Goal: Transaction & Acquisition: Book appointment/travel/reservation

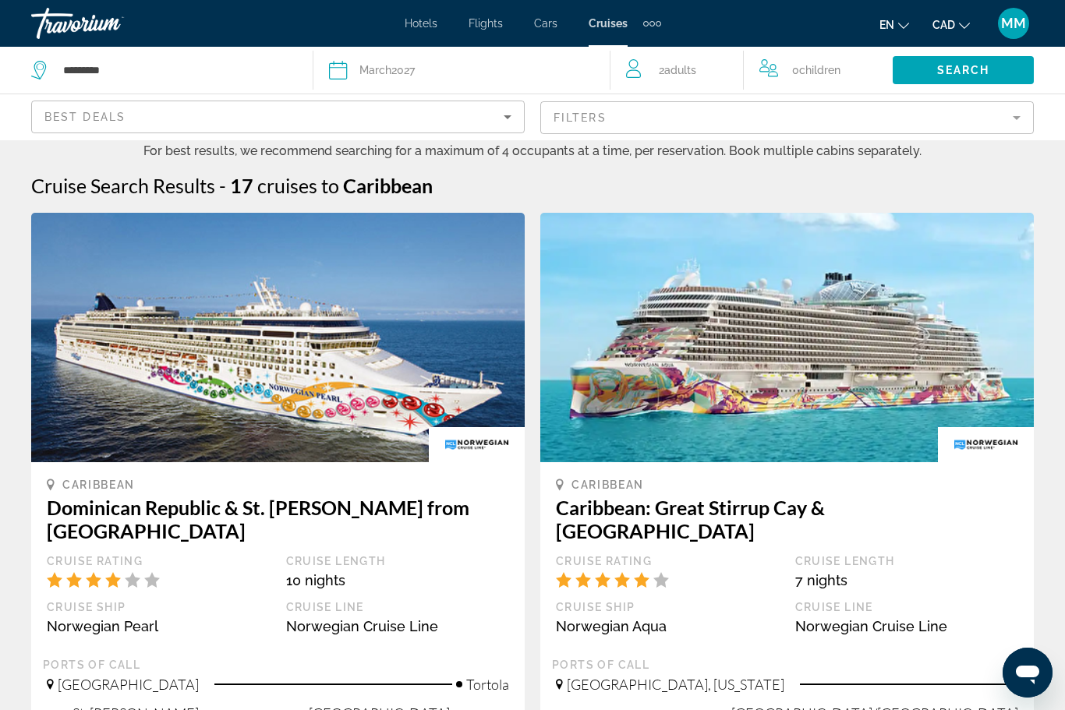
click at [432, 18] on span "Hotels" at bounding box center [421, 23] width 33 height 12
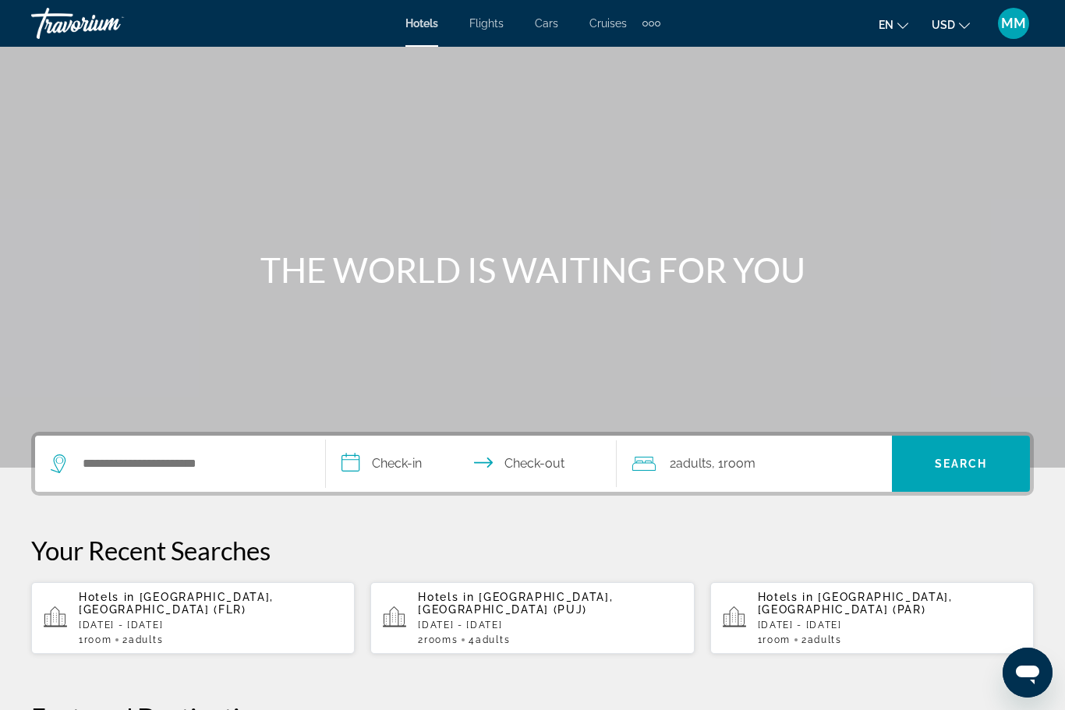
click at [931, 27] on span "USD" at bounding box center [942, 25] width 23 height 12
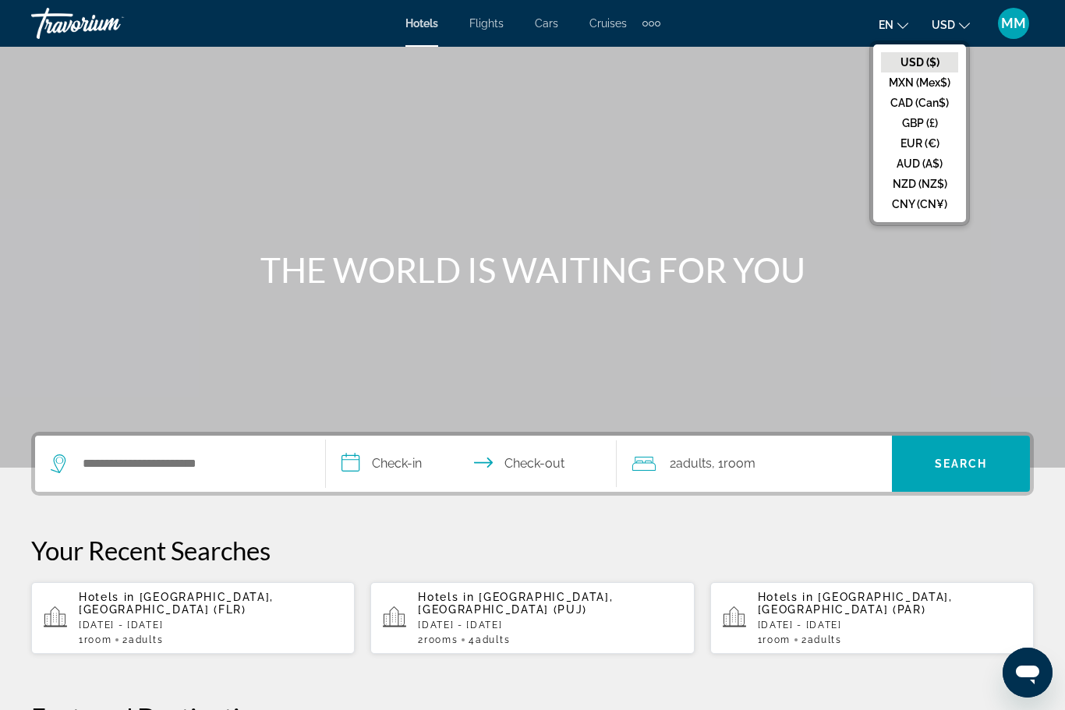
click at [893, 104] on button "CAD (Can$)" at bounding box center [919, 103] width 77 height 20
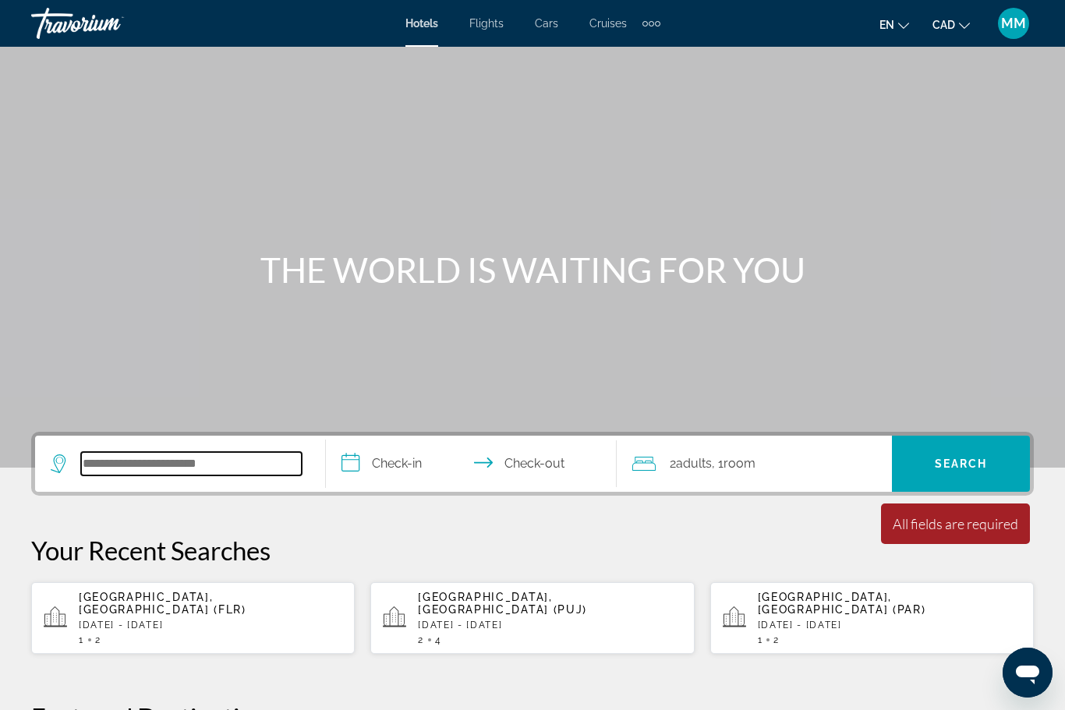
click at [136, 452] on input "Search widget" at bounding box center [191, 463] width 221 height 23
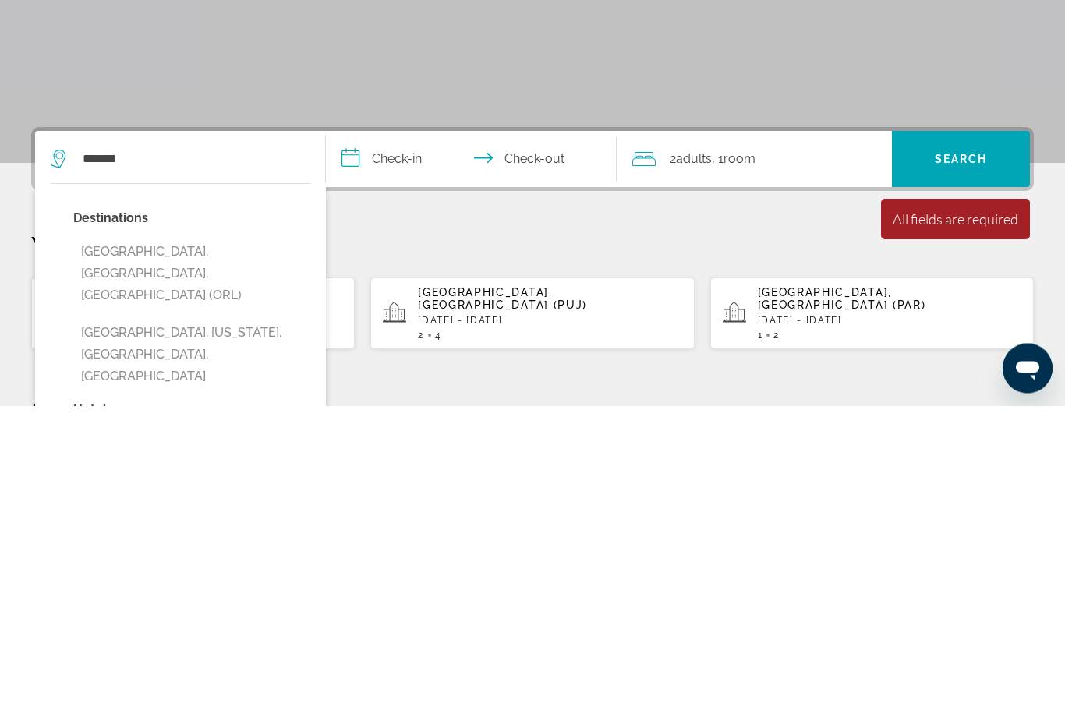
click at [150, 542] on button "[GEOGRAPHIC_DATA], [GEOGRAPHIC_DATA], [GEOGRAPHIC_DATA] (ORL)" at bounding box center [191, 578] width 237 height 73
type input "**********"
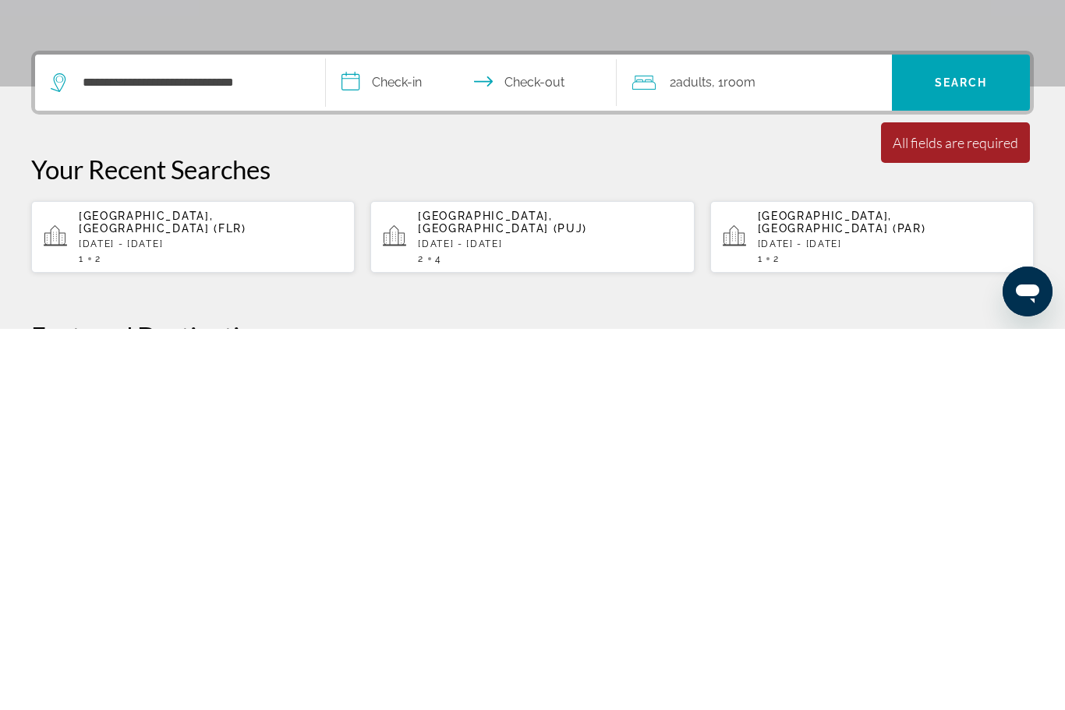
click at [395, 436] on input "**********" at bounding box center [474, 466] width 297 height 61
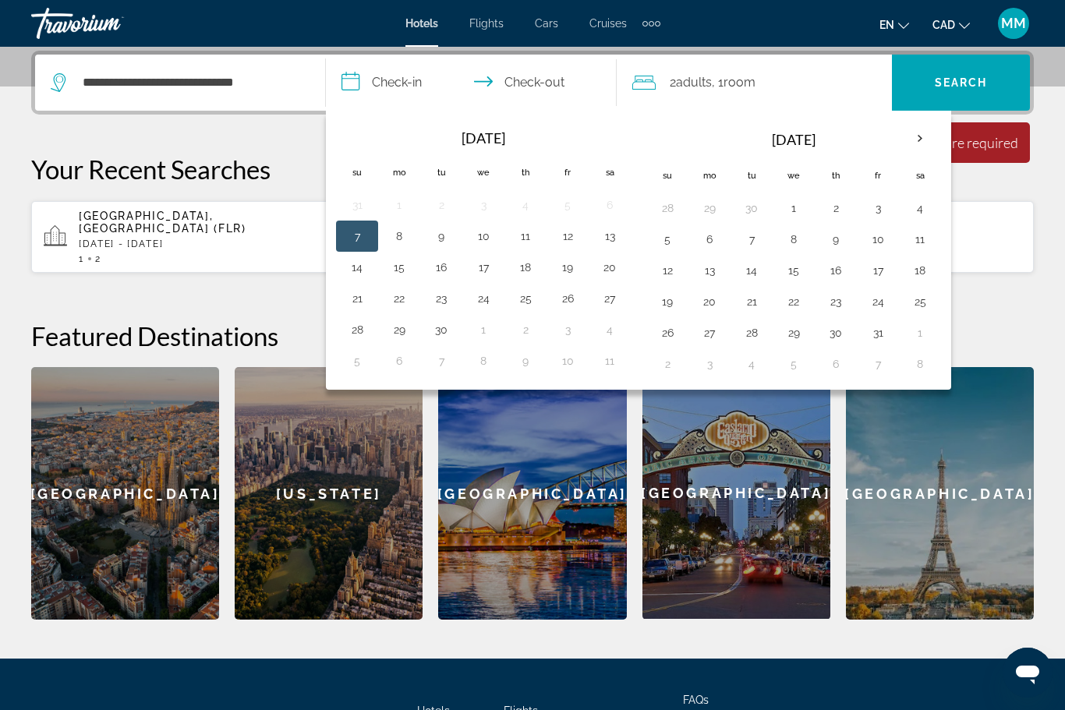
click at [925, 139] on th "Next month" at bounding box center [920, 139] width 42 height 34
click at [931, 147] on th "Next month" at bounding box center [920, 139] width 42 height 34
click at [934, 140] on th "Next month" at bounding box center [920, 139] width 42 height 34
click at [938, 141] on th "Next month" at bounding box center [920, 139] width 42 height 34
click at [940, 140] on th "Next month" at bounding box center [920, 139] width 42 height 34
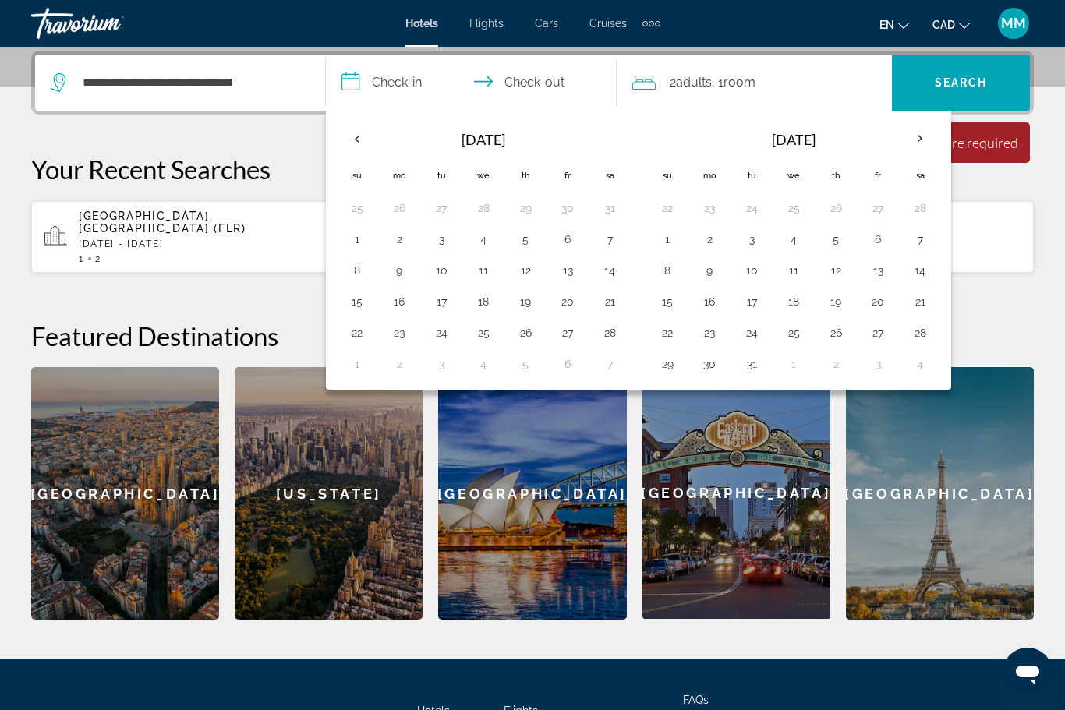
click at [351, 338] on button "22" at bounding box center [357, 333] width 25 height 22
click at [351, 367] on button "1" at bounding box center [357, 364] width 25 height 22
type input "**********"
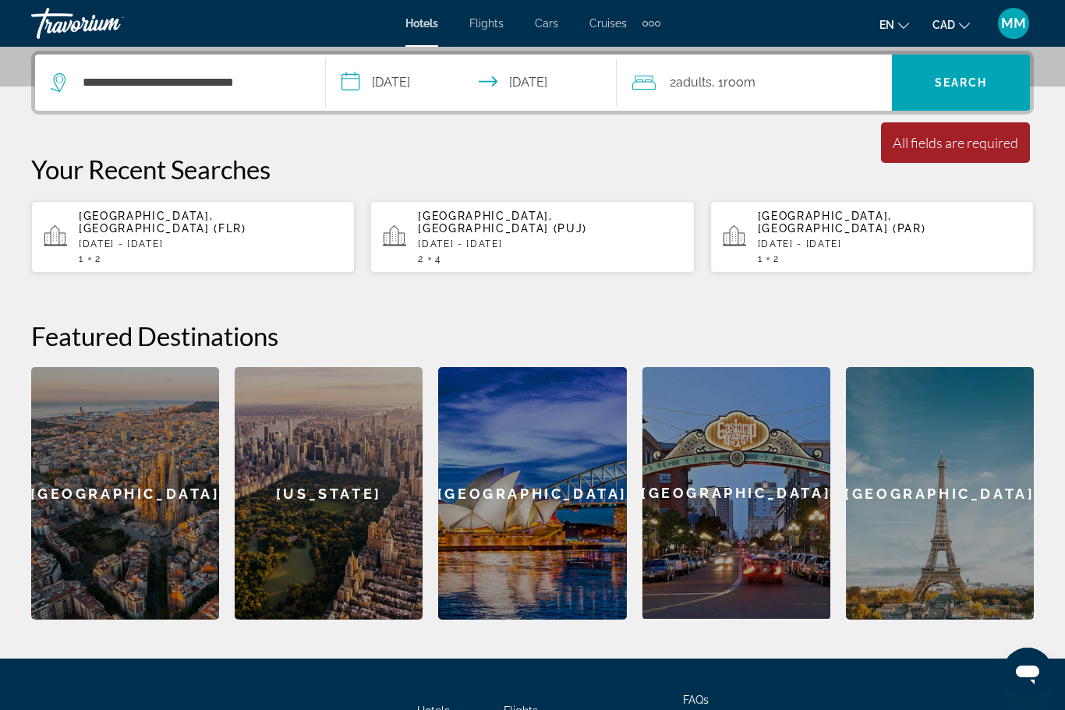
click at [999, 81] on span "Search widget" at bounding box center [961, 82] width 138 height 37
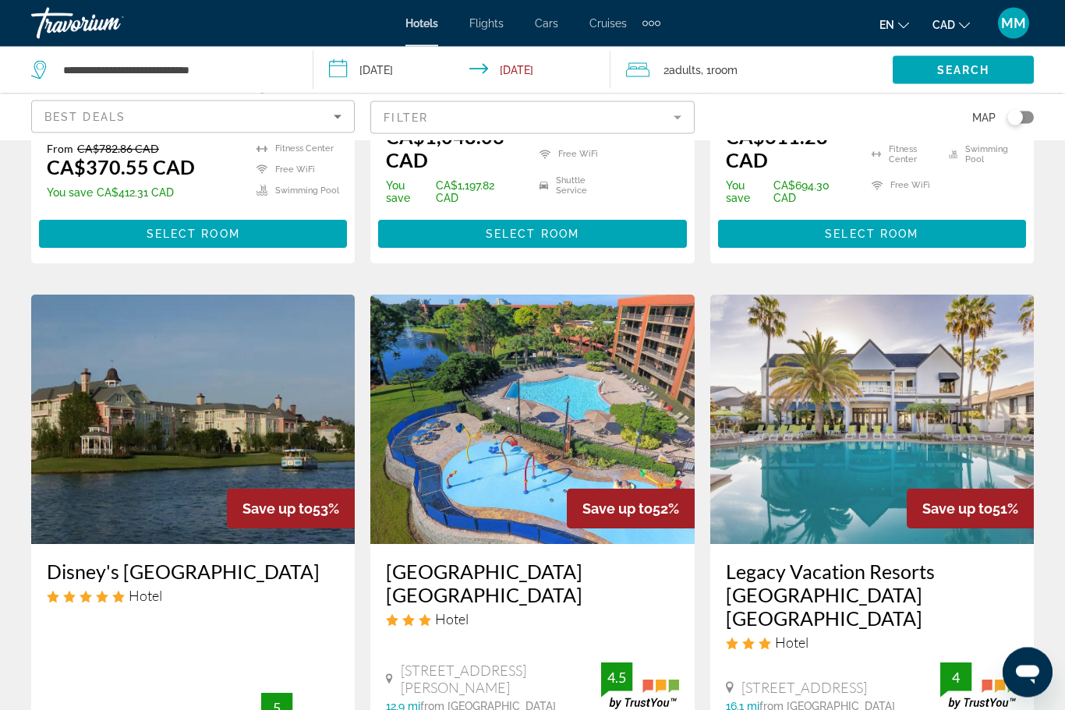
scroll to position [1800, 0]
click at [842, 401] on img "Main content" at bounding box center [871, 419] width 323 height 249
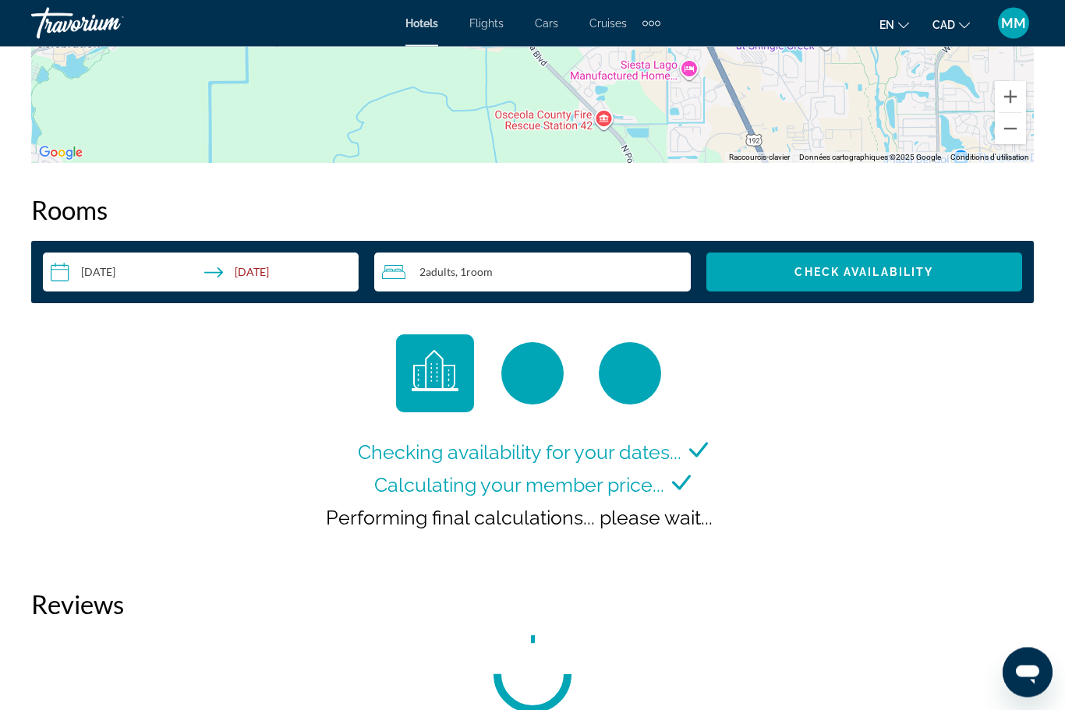
scroll to position [2146, 0]
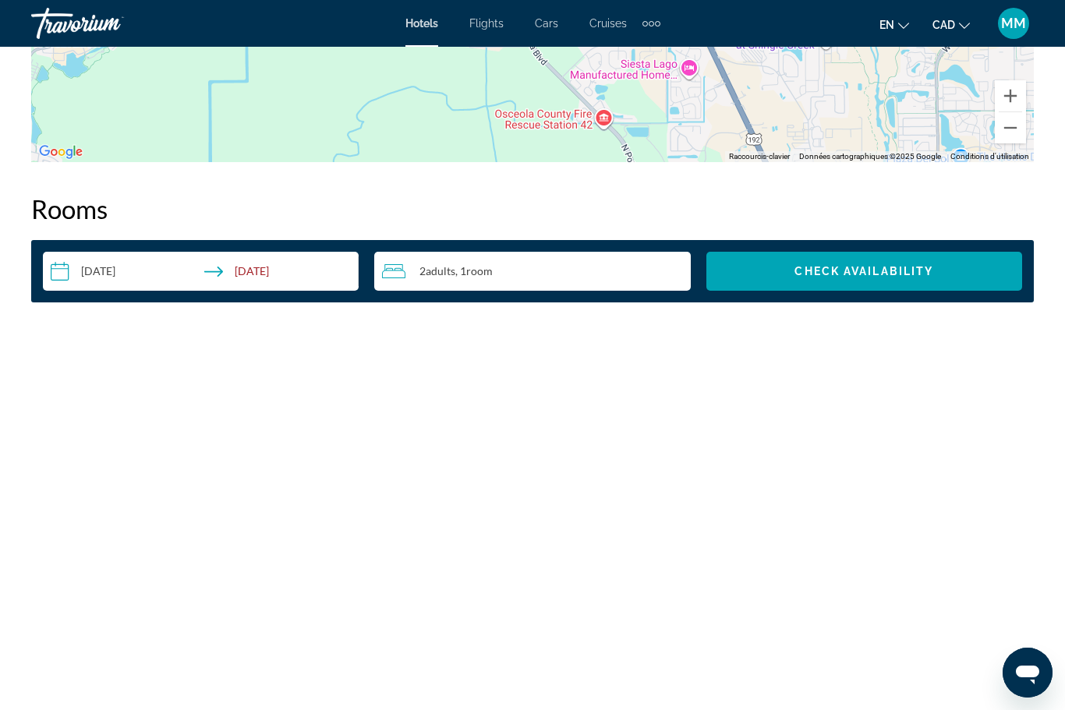
click at [866, 278] on span "Search widget" at bounding box center [864, 271] width 316 height 37
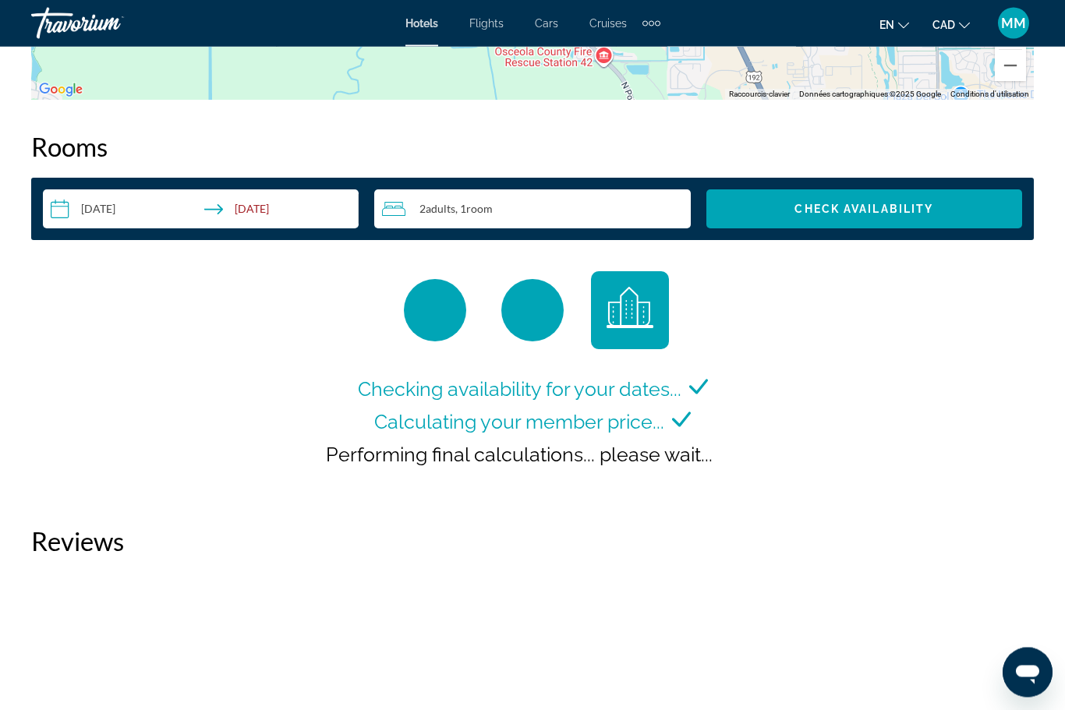
scroll to position [2128, 0]
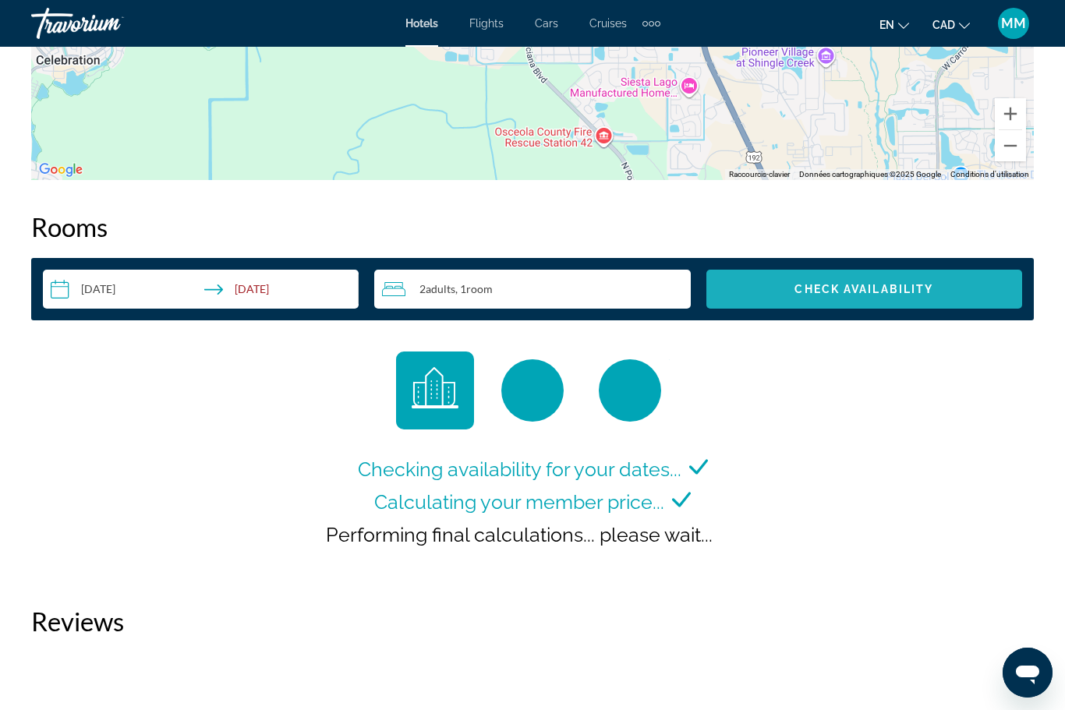
click at [861, 283] on span "Check Availability" at bounding box center [863, 289] width 139 height 12
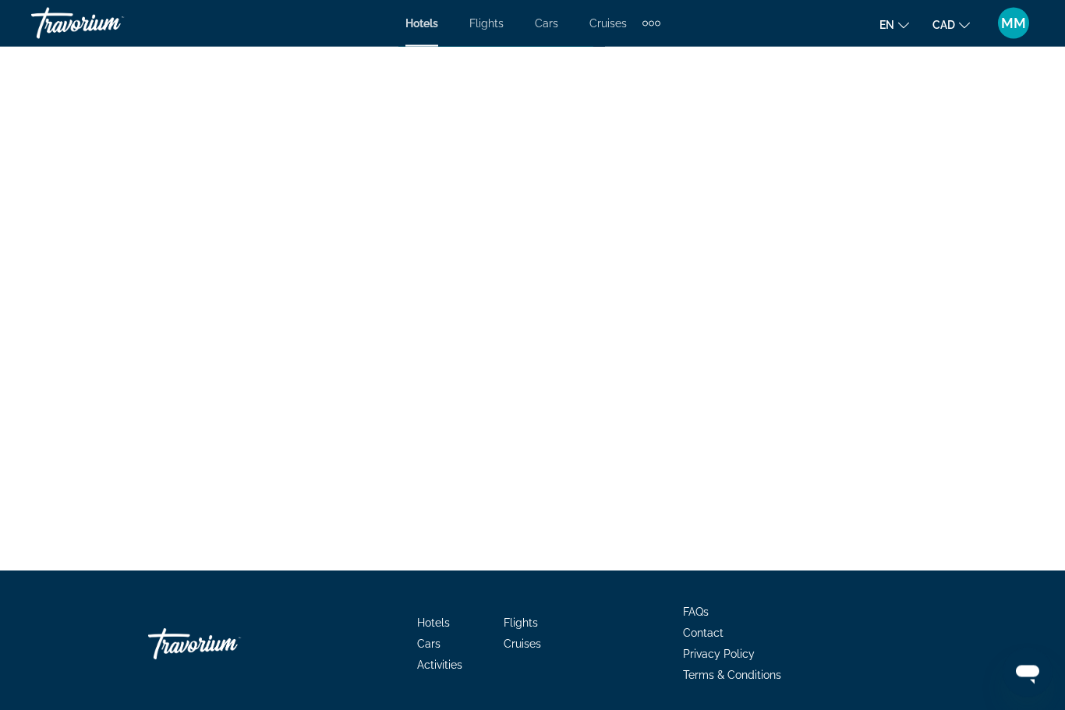
scroll to position [2945, 0]
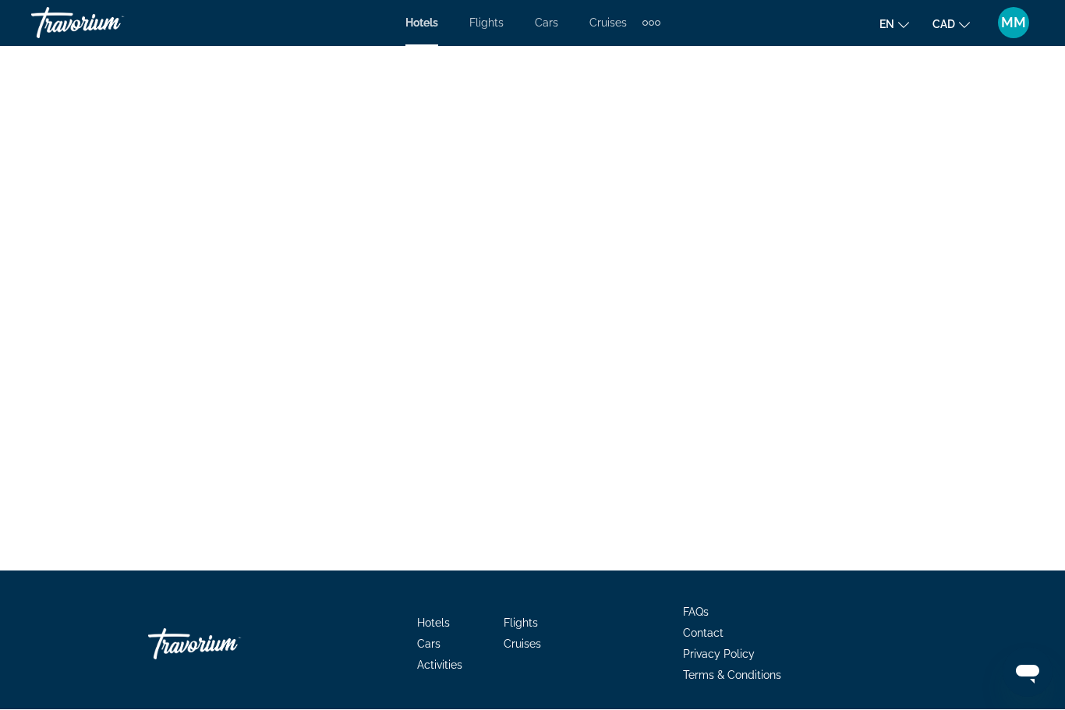
click at [885, 24] on span "en" at bounding box center [886, 25] width 15 height 12
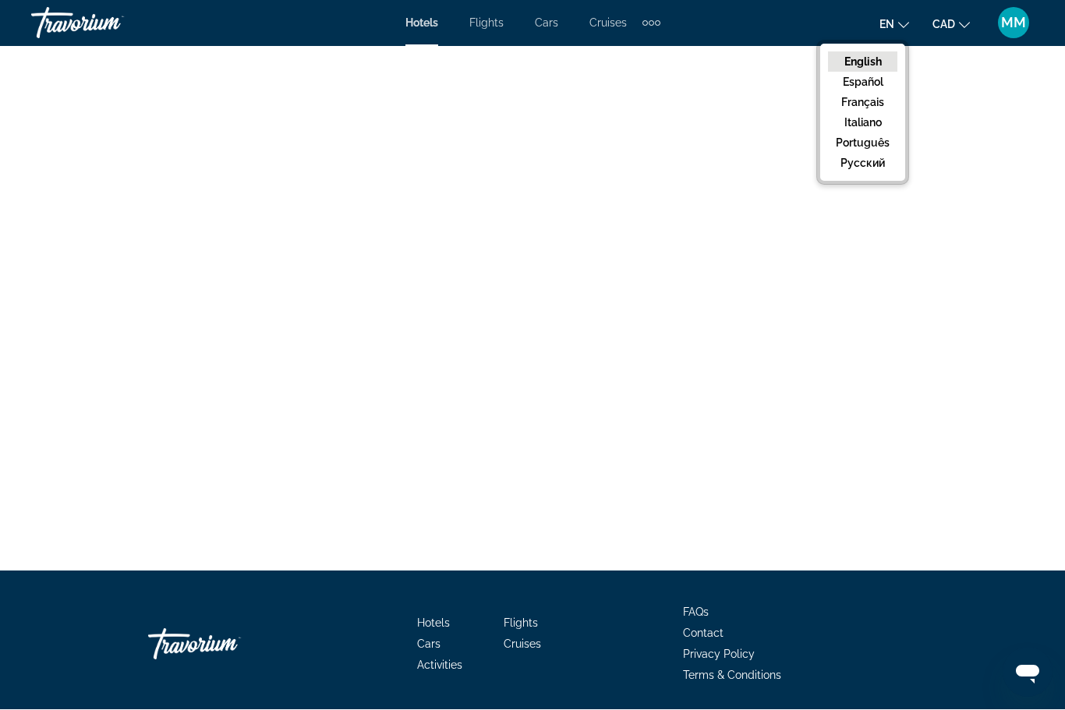
click at [842, 113] on button "Italiano" at bounding box center [862, 123] width 69 height 20
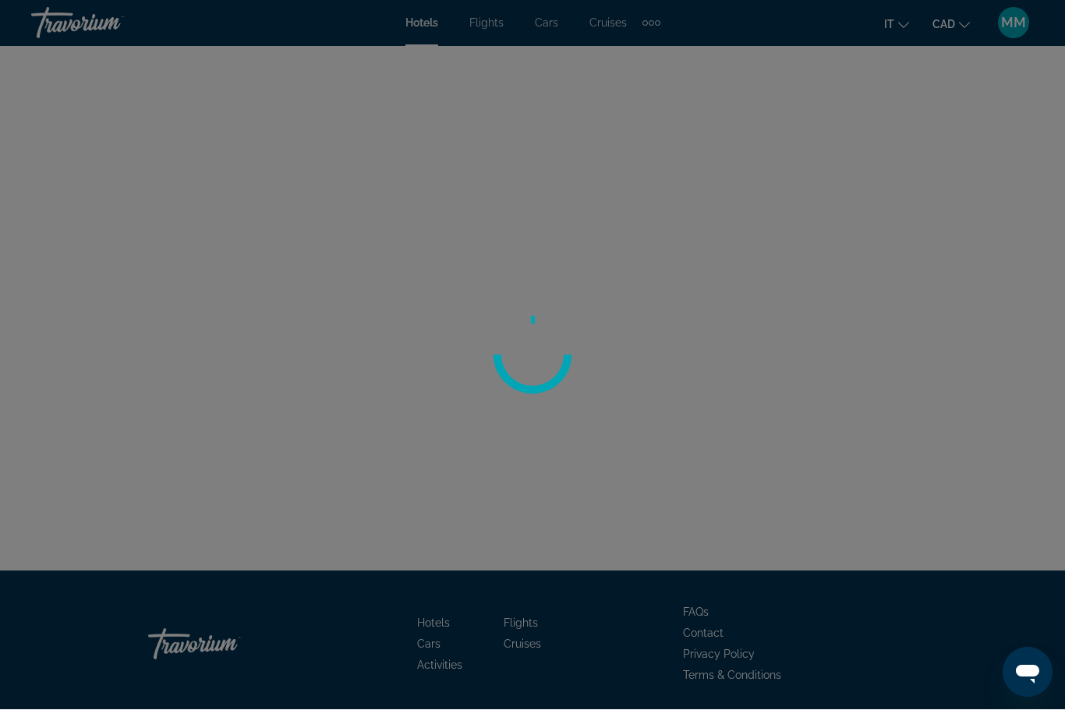
click at [895, 21] on div at bounding box center [532, 355] width 1065 height 710
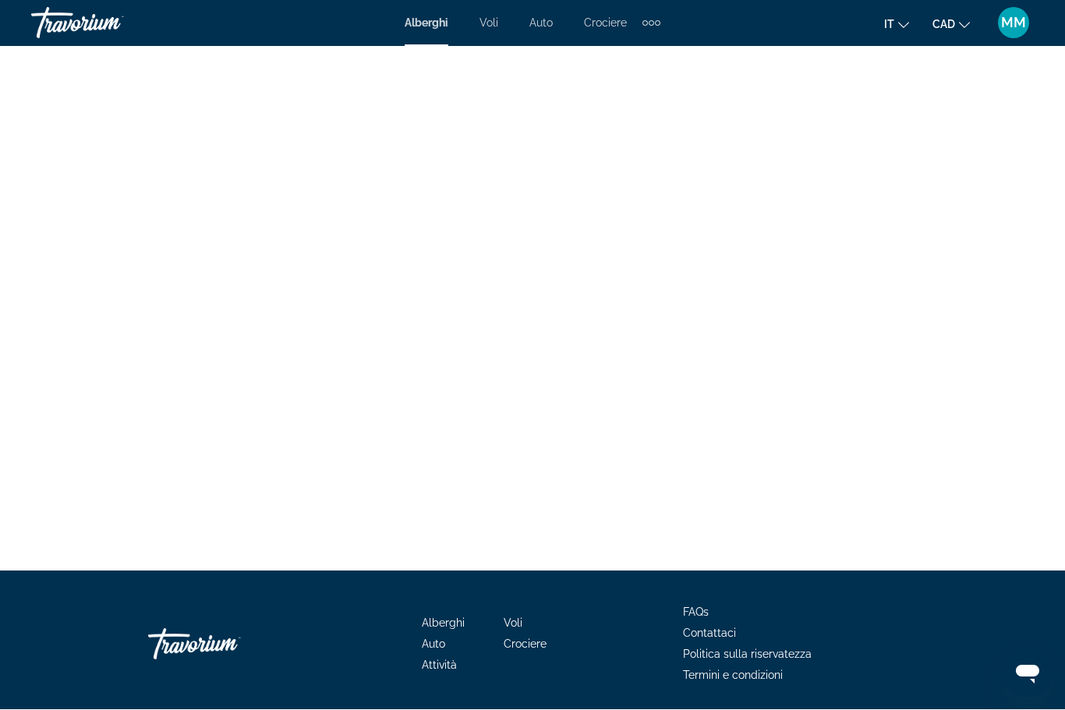
click at [889, 23] on span "it" at bounding box center [889, 25] width 10 height 12
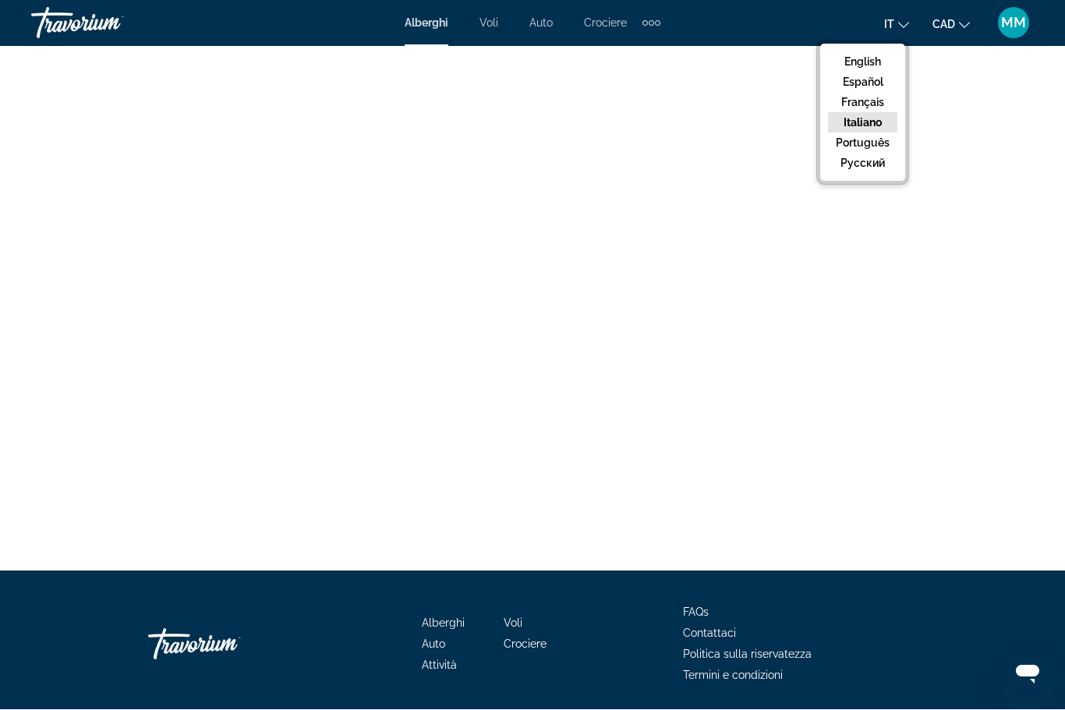
click at [847, 98] on button "Français" at bounding box center [862, 103] width 69 height 20
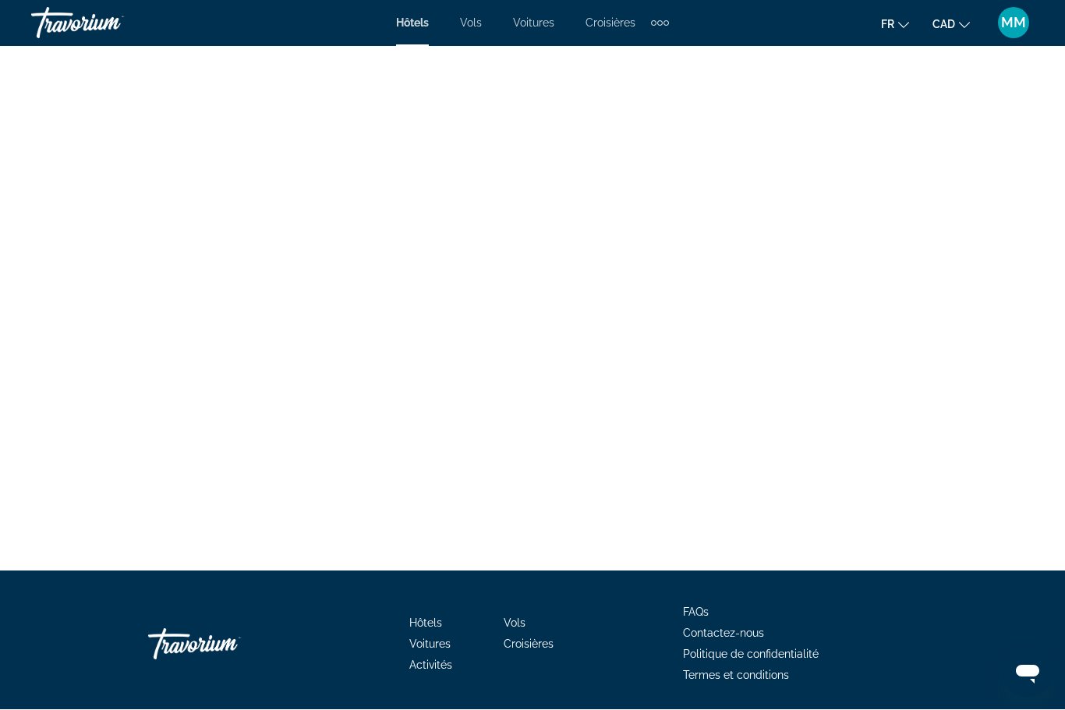
click at [418, 22] on span "Hôtels" at bounding box center [412, 23] width 33 height 12
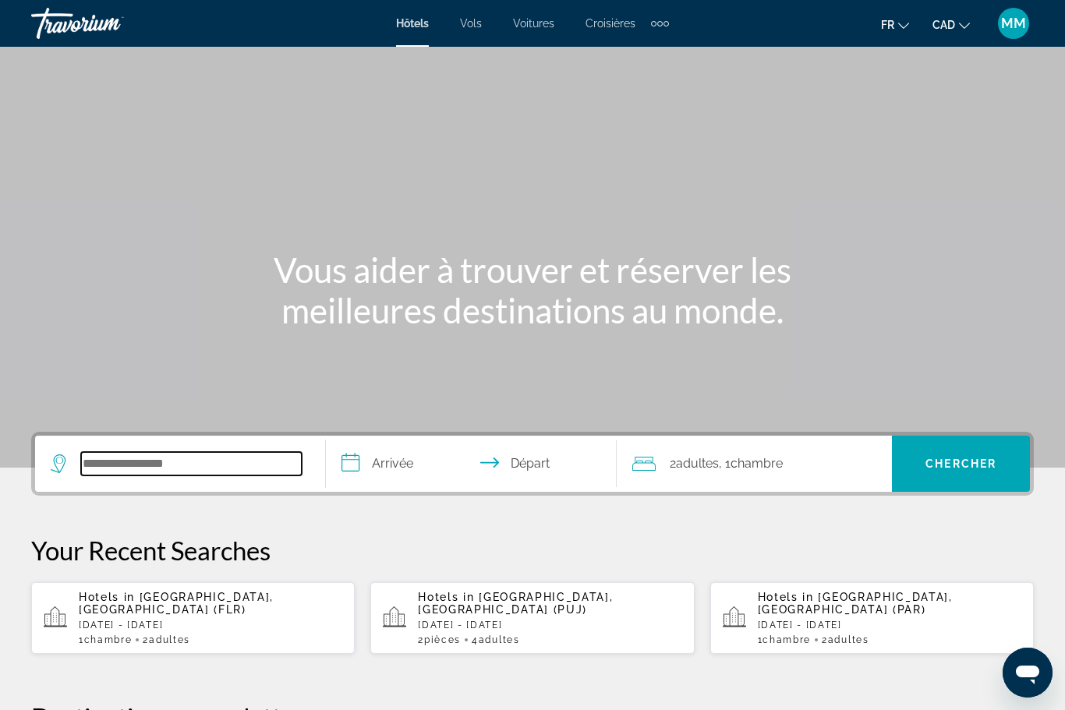
click at [269, 452] on input "Search widget" at bounding box center [191, 463] width 221 height 23
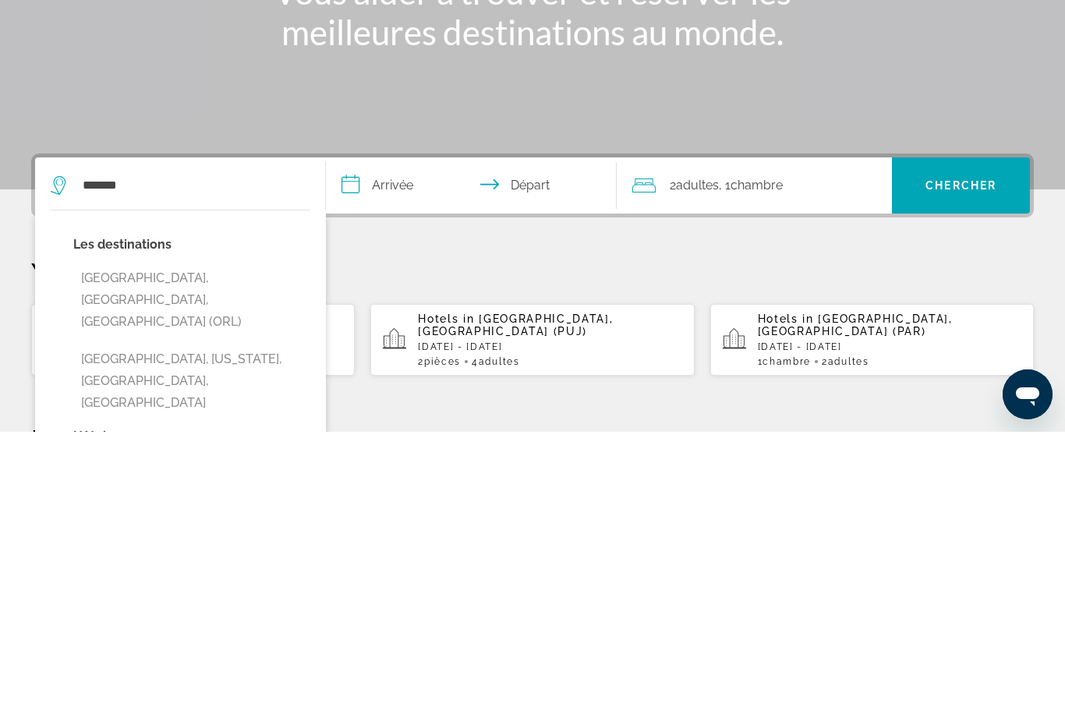
click at [111, 542] on button "[GEOGRAPHIC_DATA], [GEOGRAPHIC_DATA], [GEOGRAPHIC_DATA] (ORL)" at bounding box center [191, 578] width 237 height 73
type input "**********"
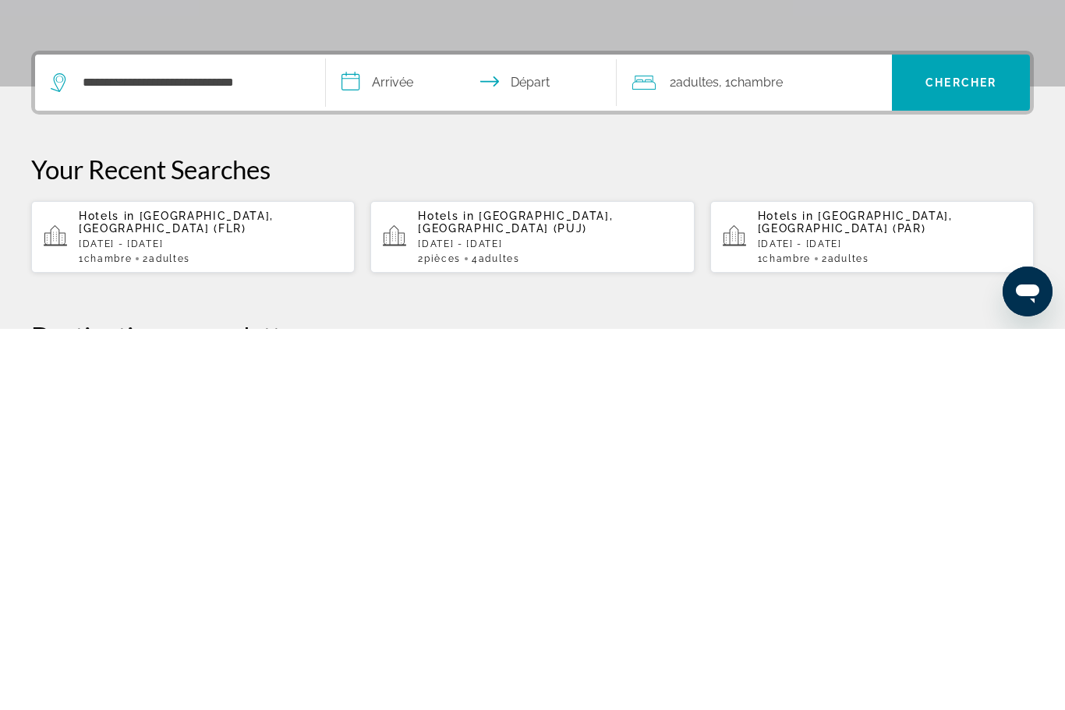
click at [379, 436] on input "**********" at bounding box center [474, 466] width 297 height 61
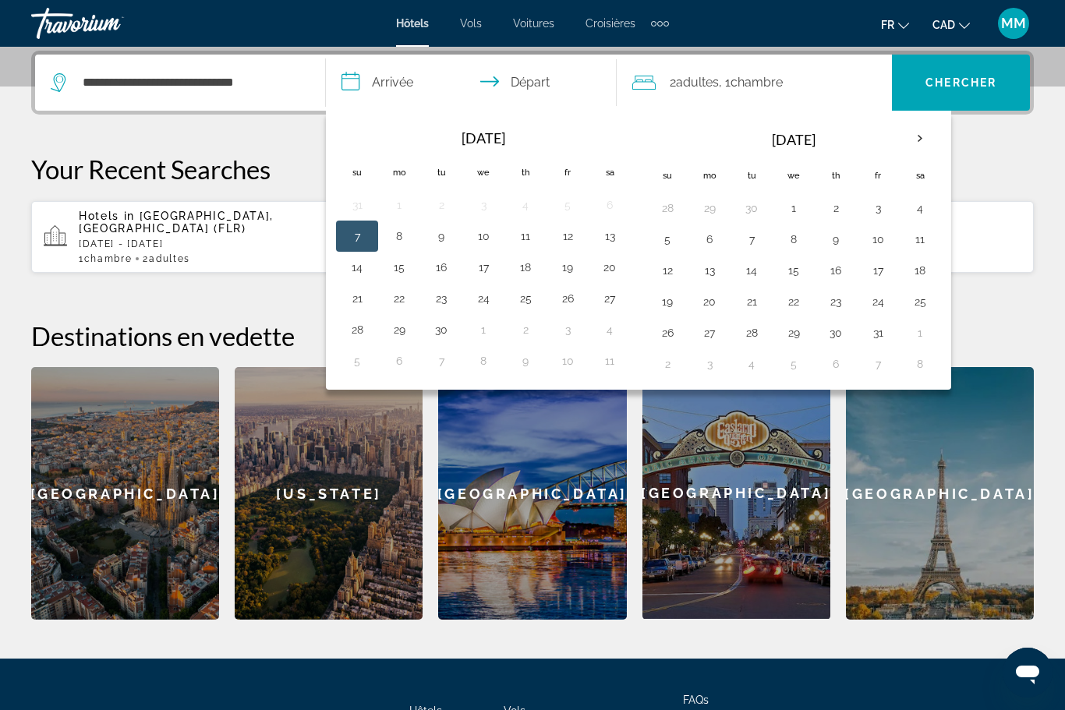
click at [926, 136] on th "Next month" at bounding box center [920, 139] width 42 height 34
click at [928, 136] on th "Next month" at bounding box center [920, 139] width 42 height 34
click at [928, 137] on th "Next month" at bounding box center [920, 139] width 42 height 34
click at [924, 135] on th "Next month" at bounding box center [920, 139] width 42 height 34
click at [661, 340] on button "22" at bounding box center [667, 333] width 25 height 22
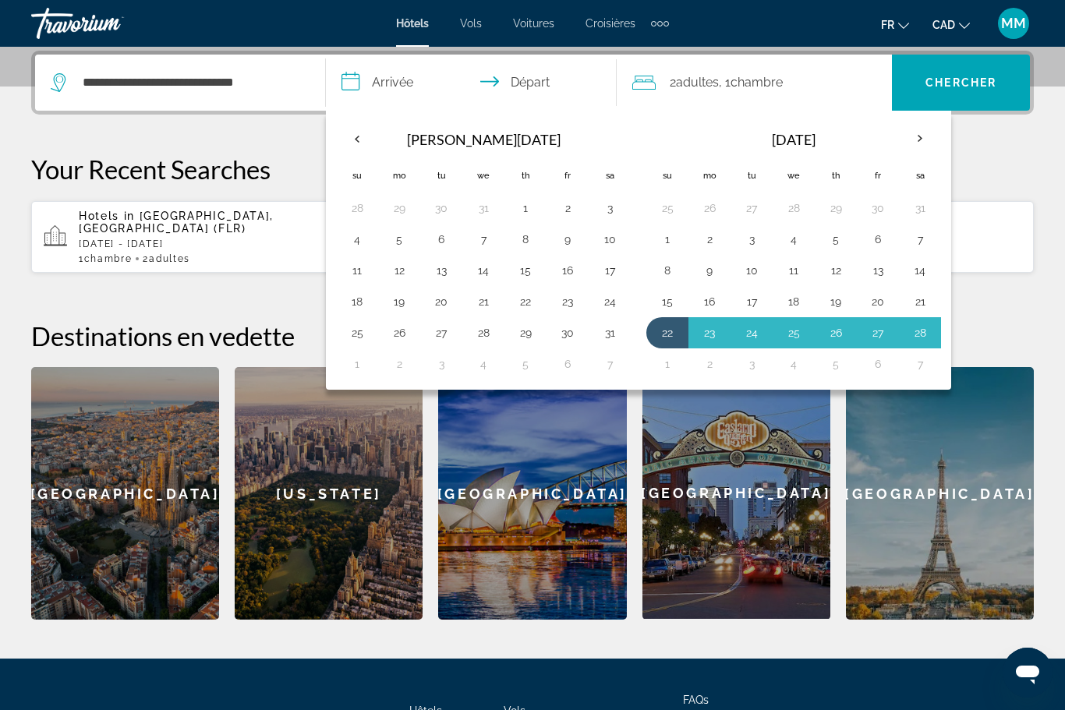
click at [663, 364] on button "1" at bounding box center [667, 364] width 25 height 22
type input "**********"
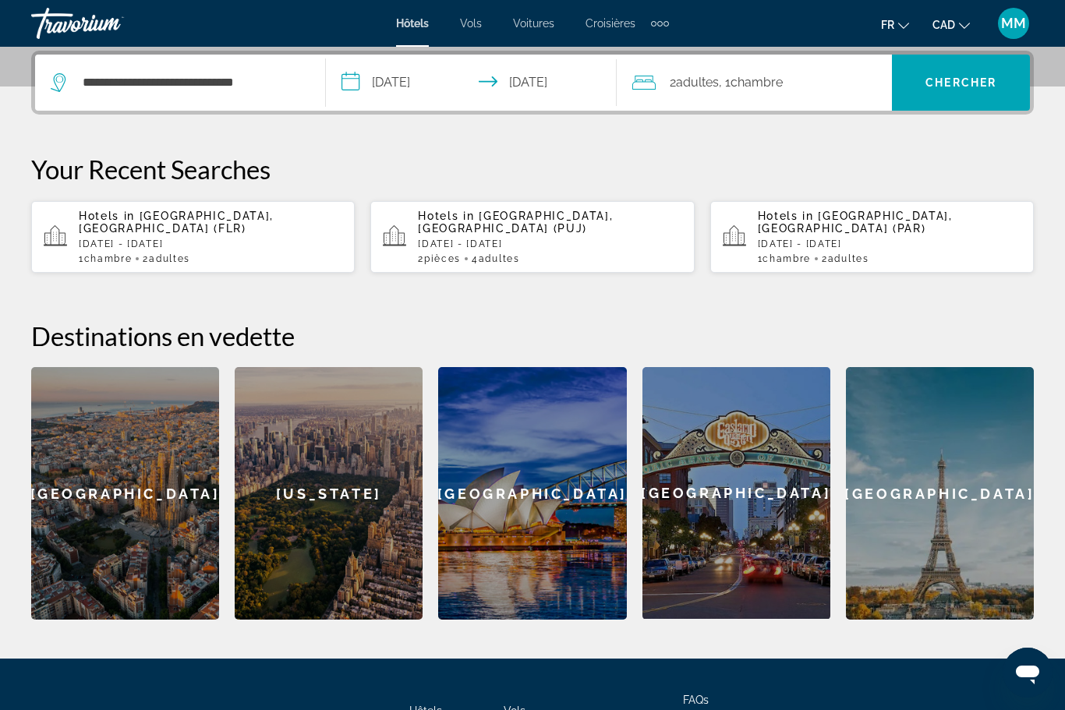
click at [969, 76] on span "Chercher" at bounding box center [960, 82] width 71 height 12
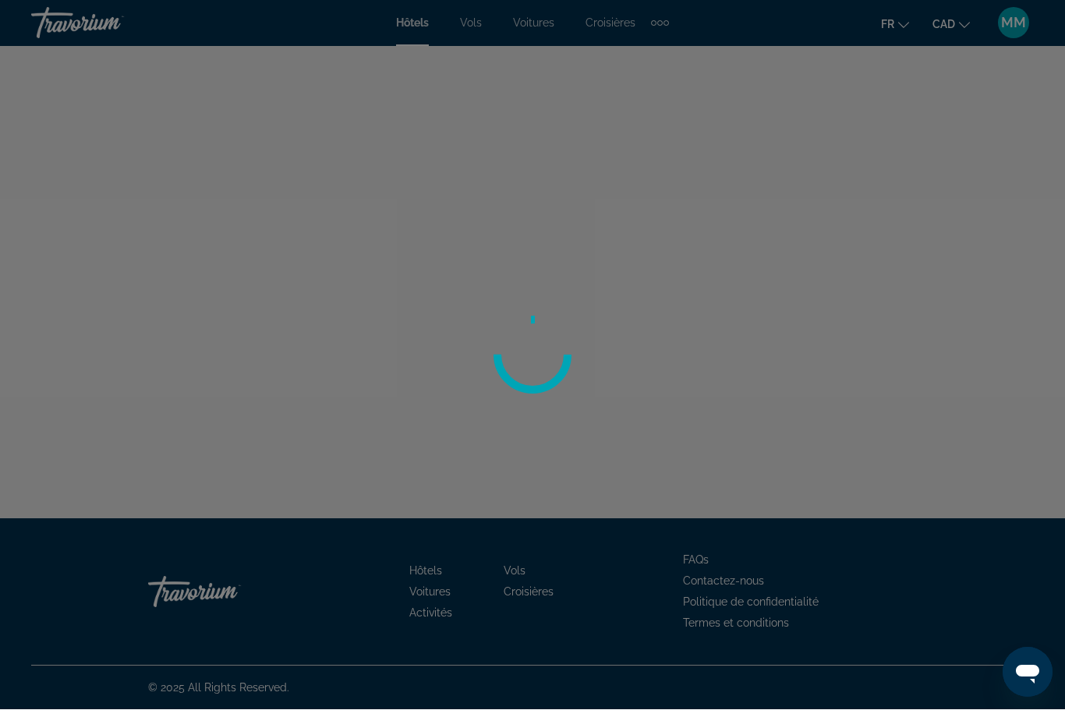
scroll to position [51, 0]
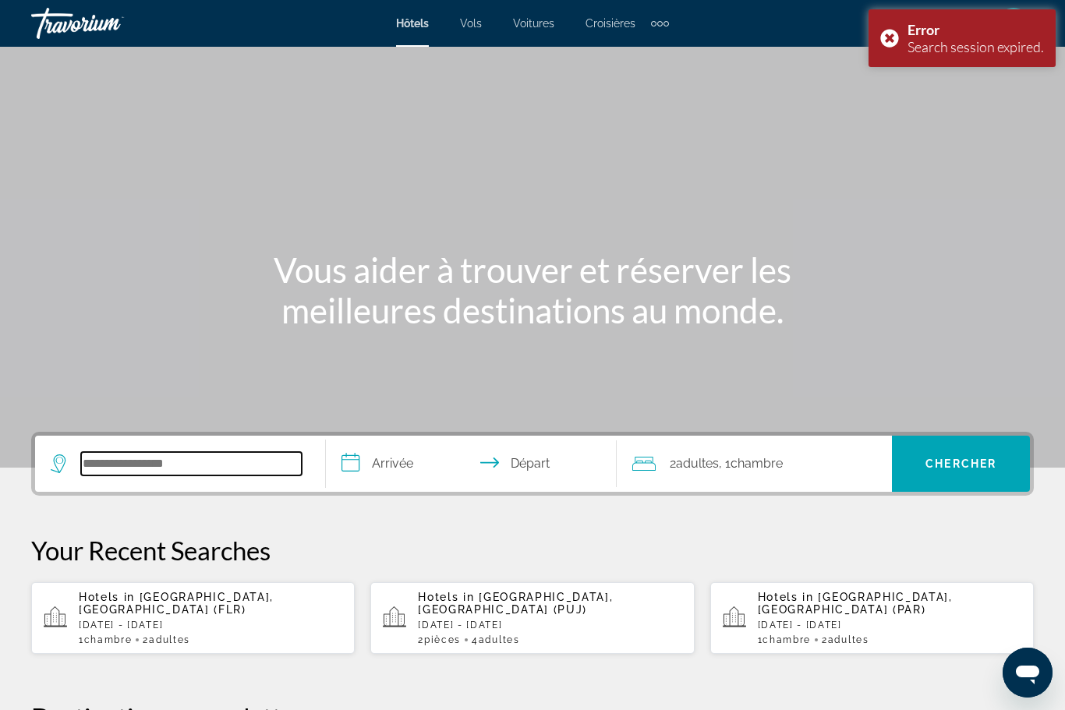
click at [111, 462] on input "Search widget" at bounding box center [191, 463] width 221 height 23
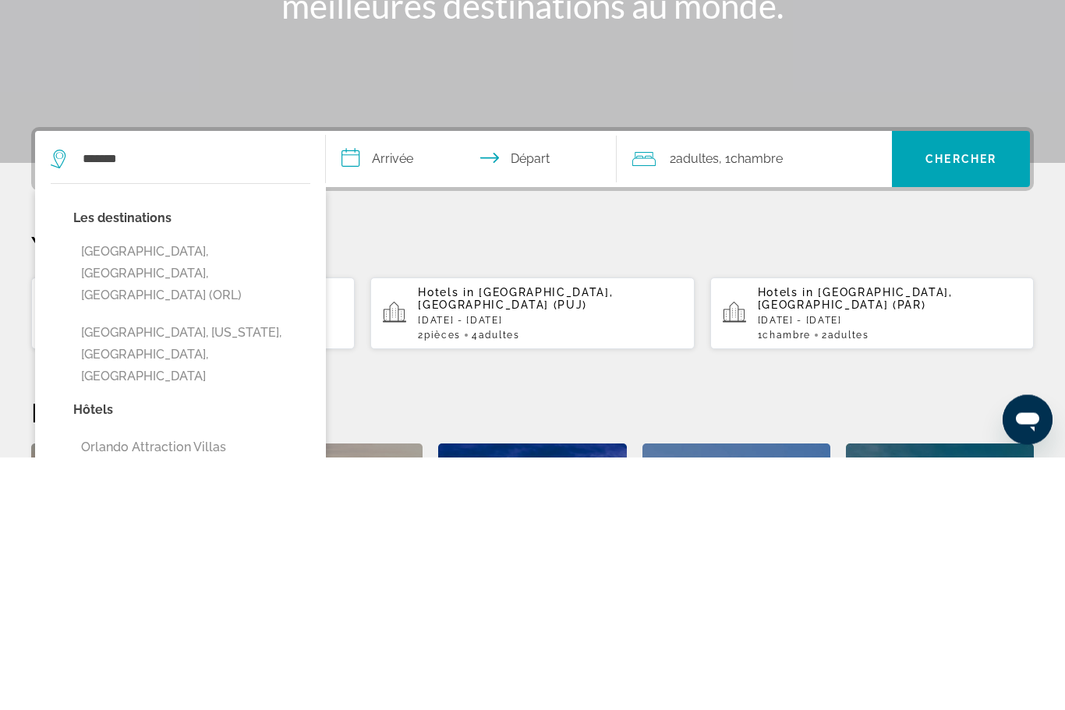
click at [91, 490] on button "[GEOGRAPHIC_DATA], [GEOGRAPHIC_DATA], [GEOGRAPHIC_DATA] (ORL)" at bounding box center [191, 526] width 237 height 73
type input "**********"
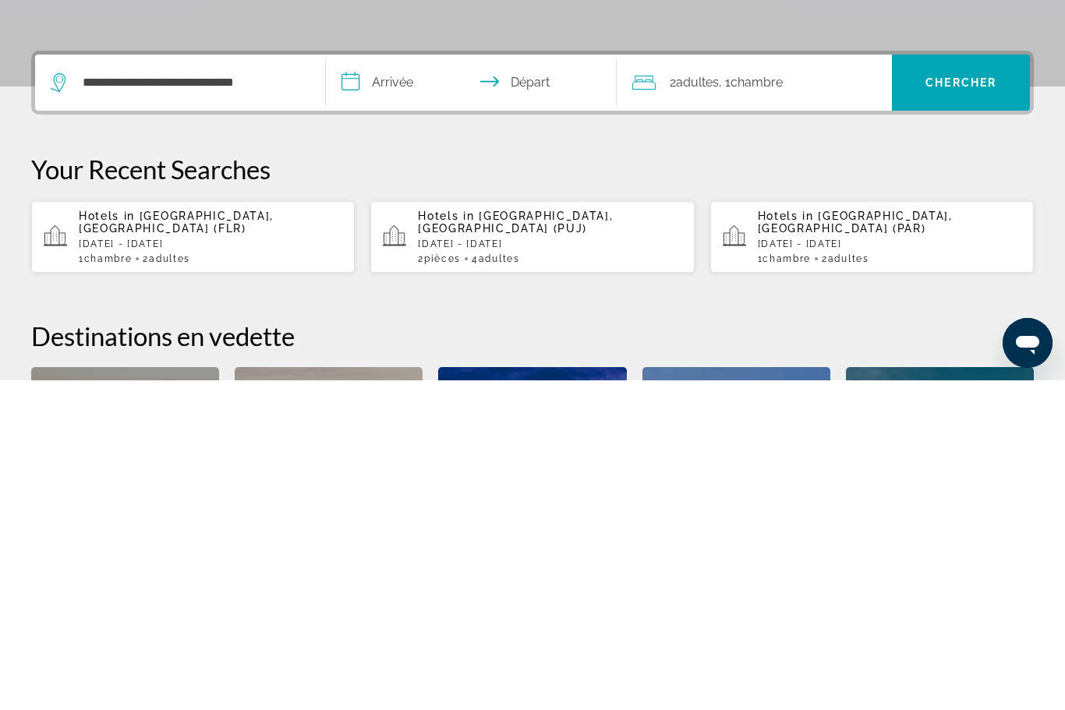
click at [409, 384] on input "**********" at bounding box center [474, 414] width 297 height 61
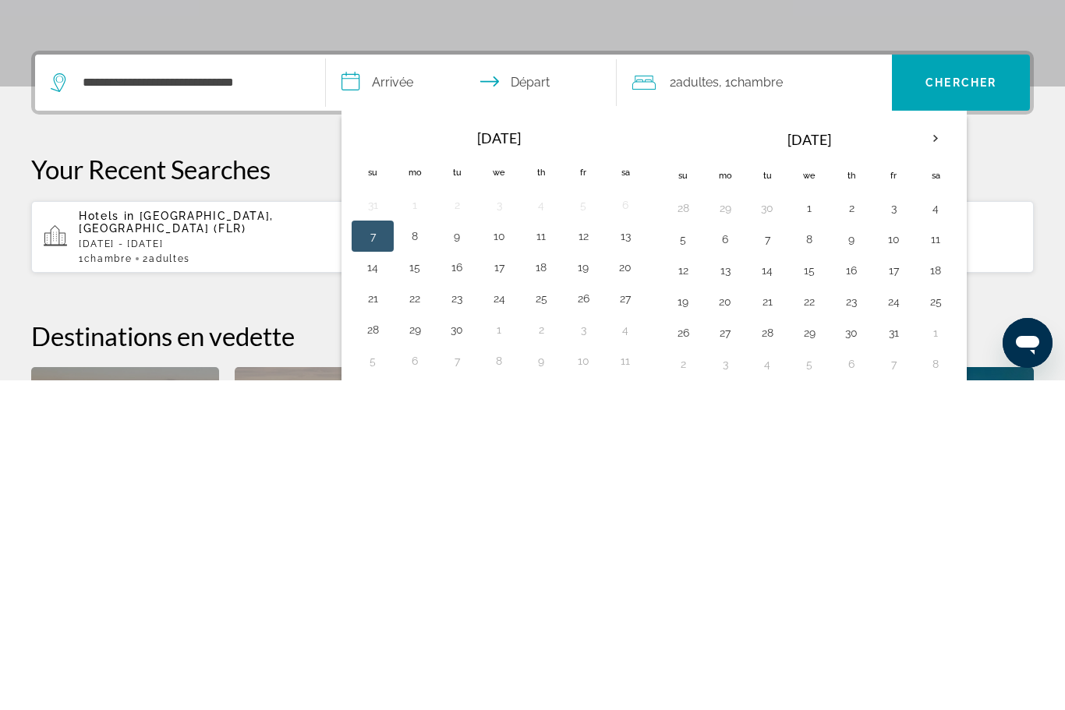
scroll to position [381, 0]
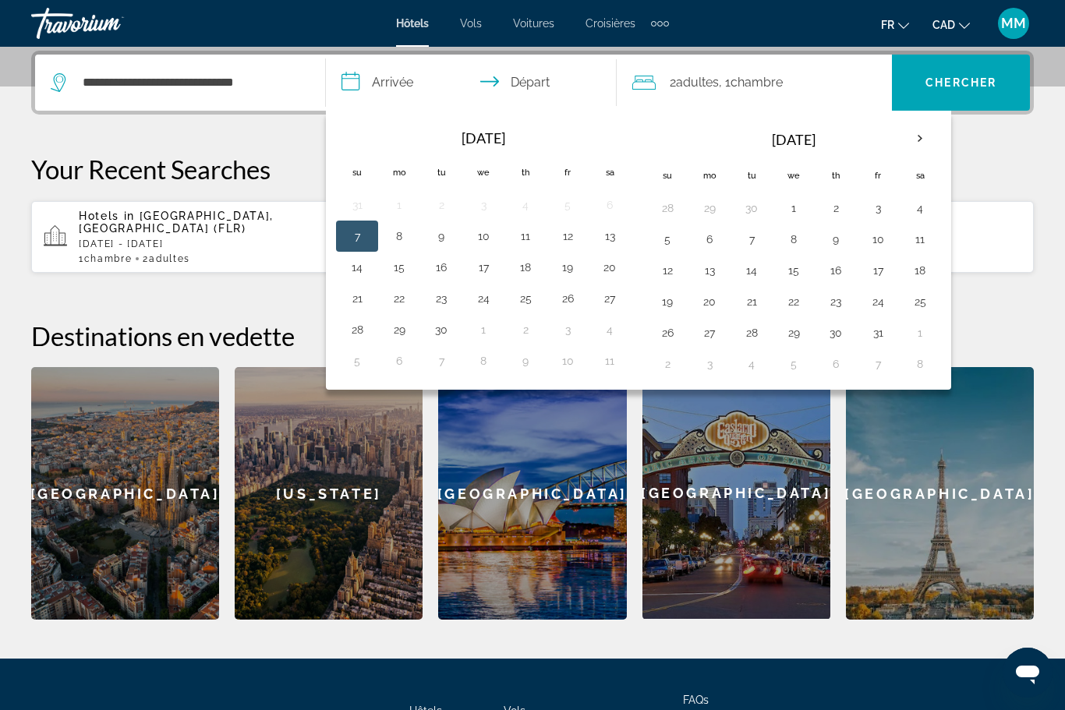
click at [927, 135] on th "Next month" at bounding box center [920, 139] width 42 height 34
click at [928, 140] on th "Next month" at bounding box center [920, 139] width 42 height 34
click at [933, 140] on th "Next month" at bounding box center [920, 139] width 42 height 34
click at [924, 143] on th "Next month" at bounding box center [920, 139] width 42 height 34
click at [664, 334] on button "22" at bounding box center [667, 333] width 25 height 22
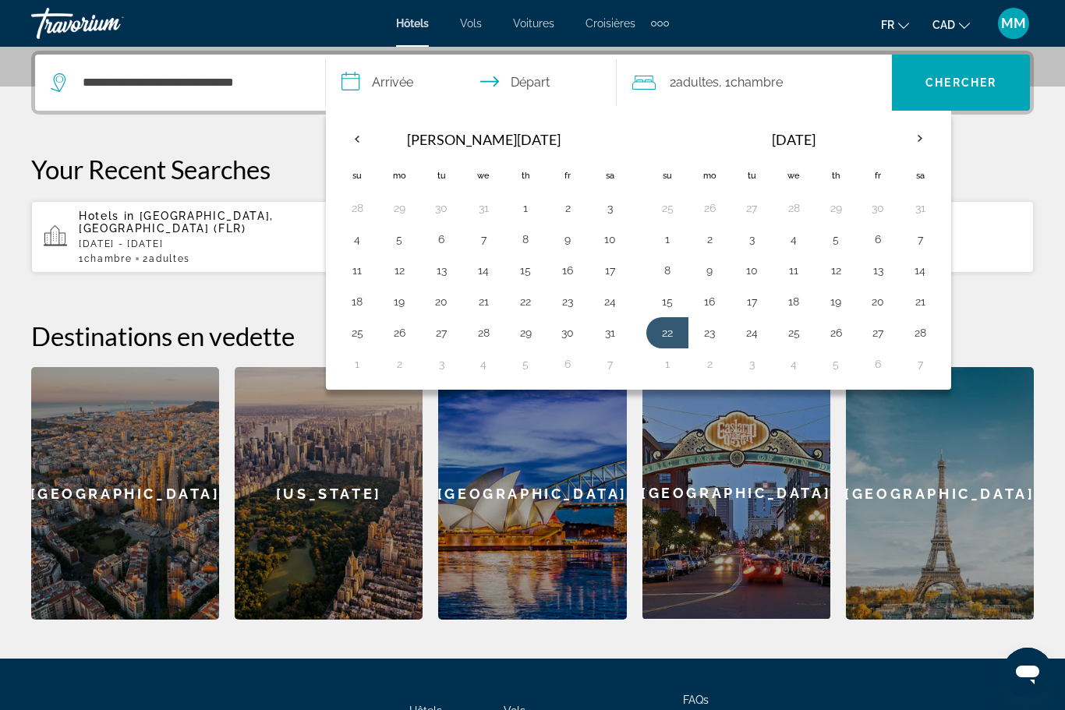
click at [661, 366] on button "1" at bounding box center [667, 364] width 25 height 22
type input "**********"
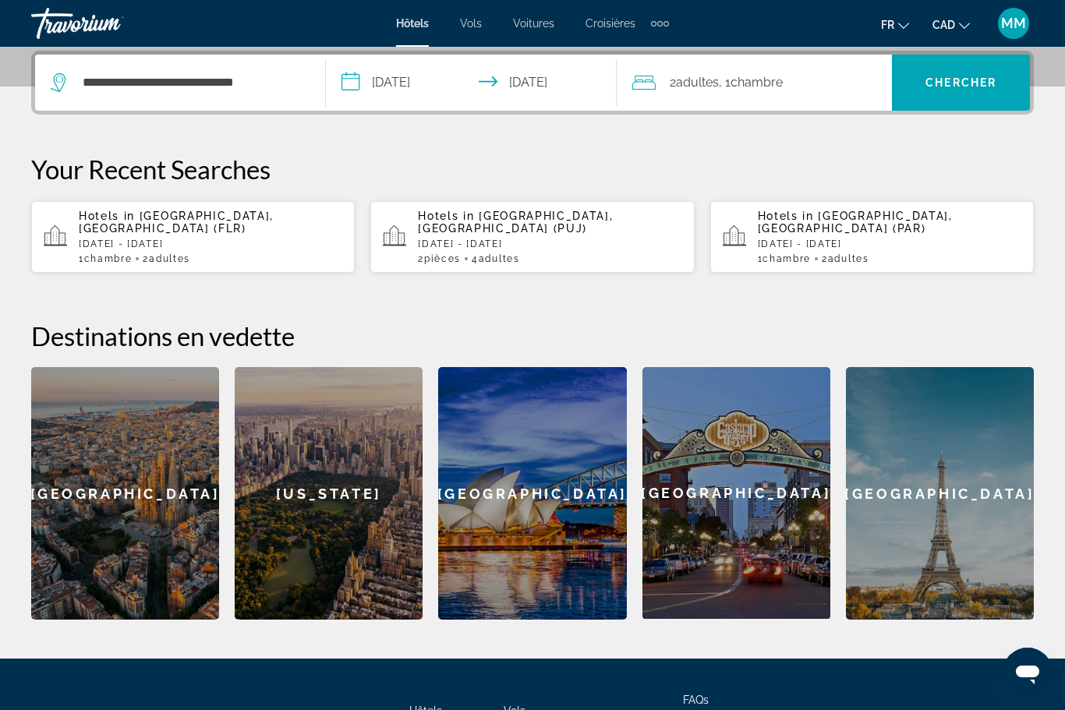
click at [954, 81] on span "Chercher" at bounding box center [960, 82] width 71 height 12
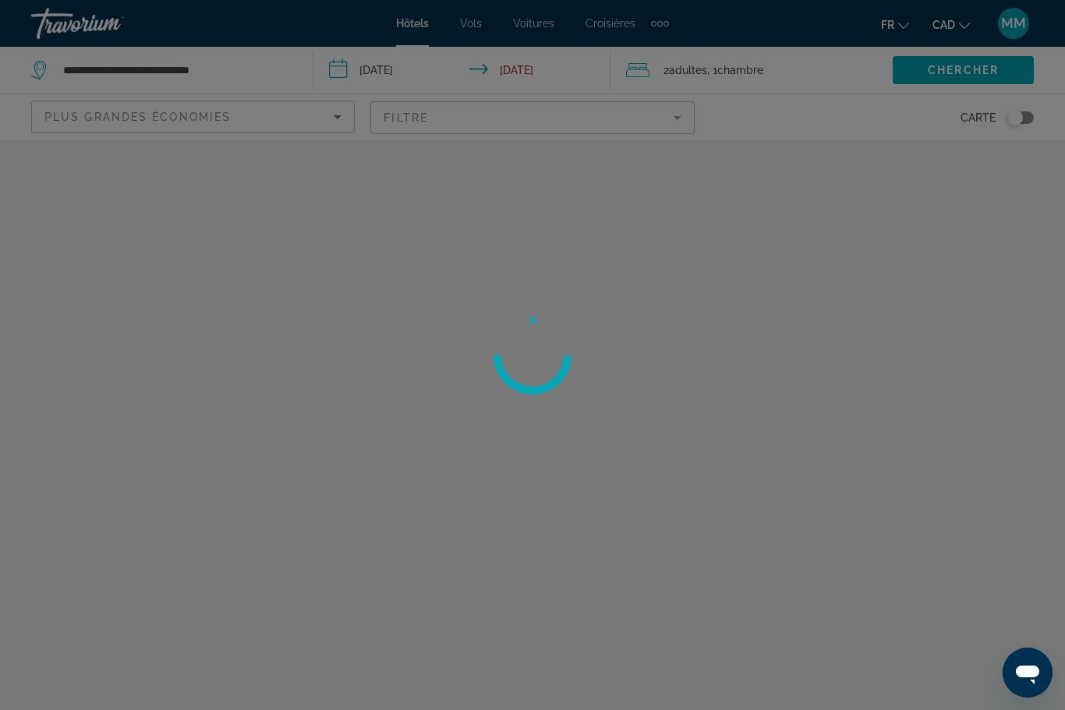
scroll to position [51, 0]
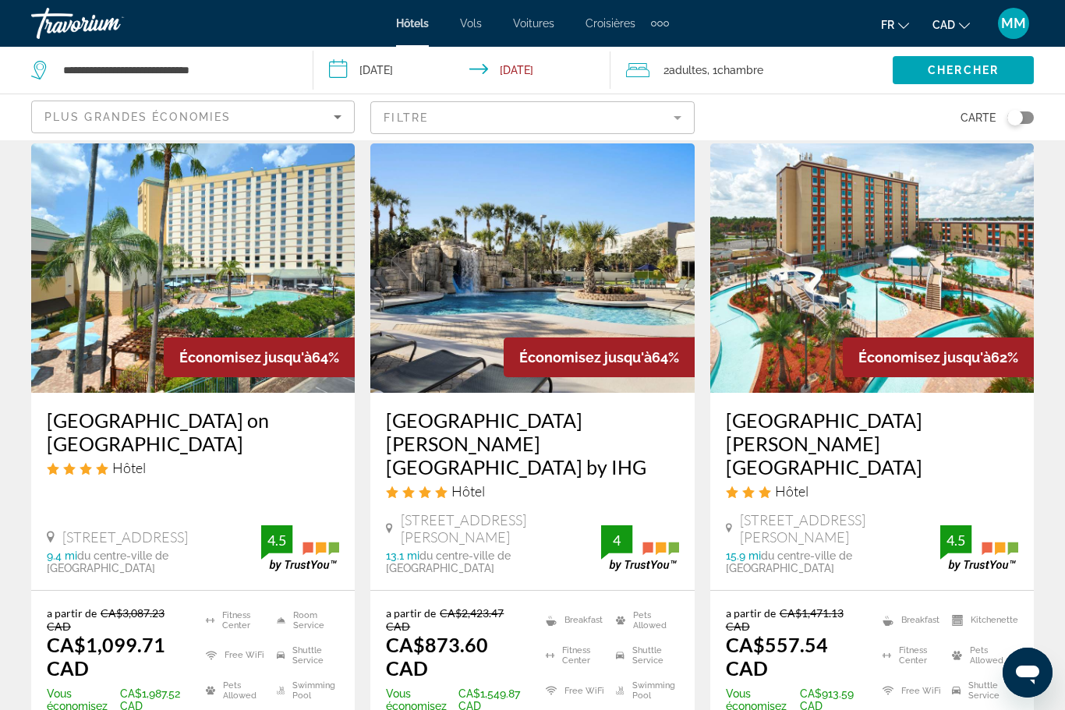
click at [457, 122] on mat-form-field "Filtre" at bounding box center [531, 117] width 323 height 33
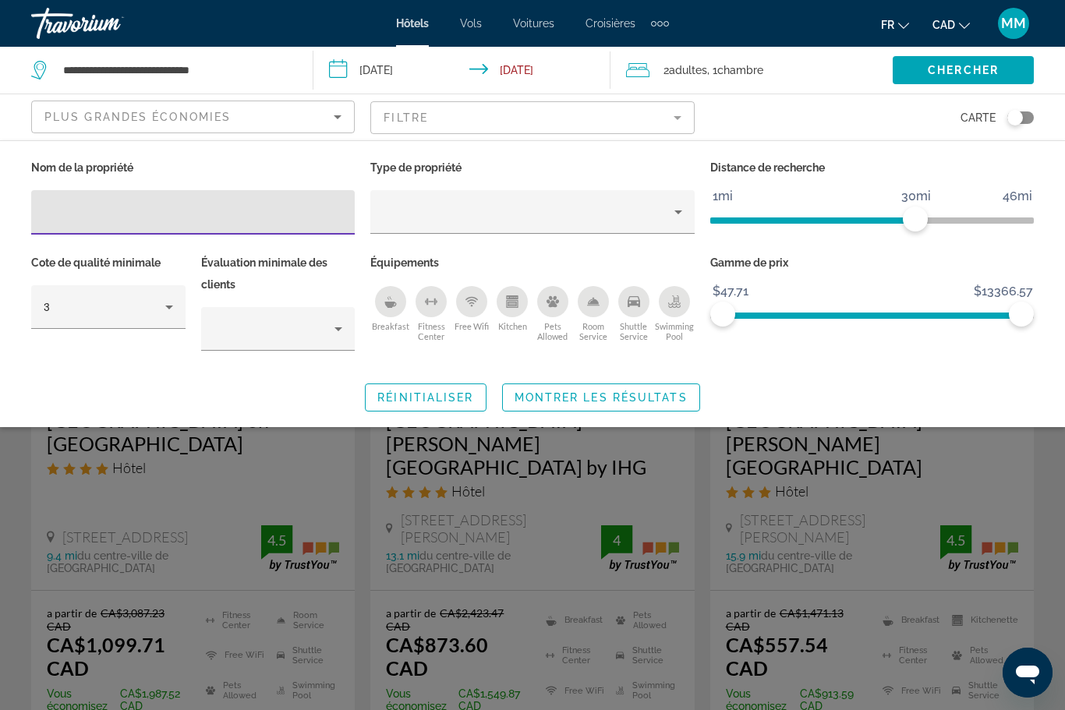
click at [436, 112] on mat-form-field "Filtre" at bounding box center [531, 117] width 323 height 33
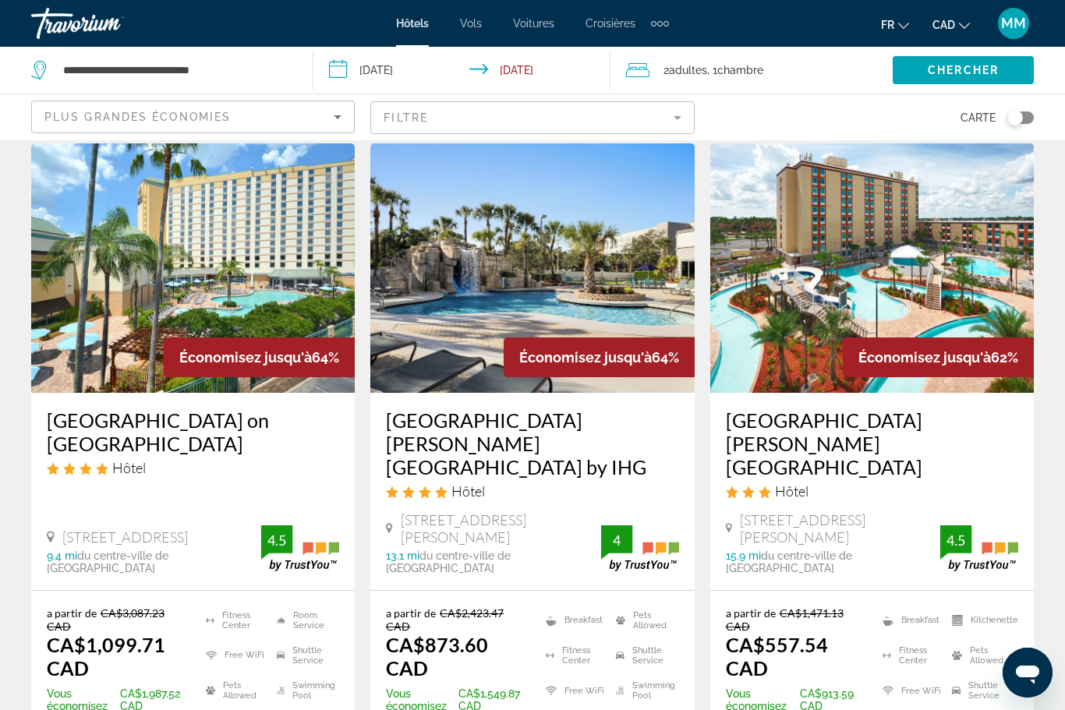
click at [464, 122] on mat-form-field "Filtre" at bounding box center [531, 117] width 323 height 33
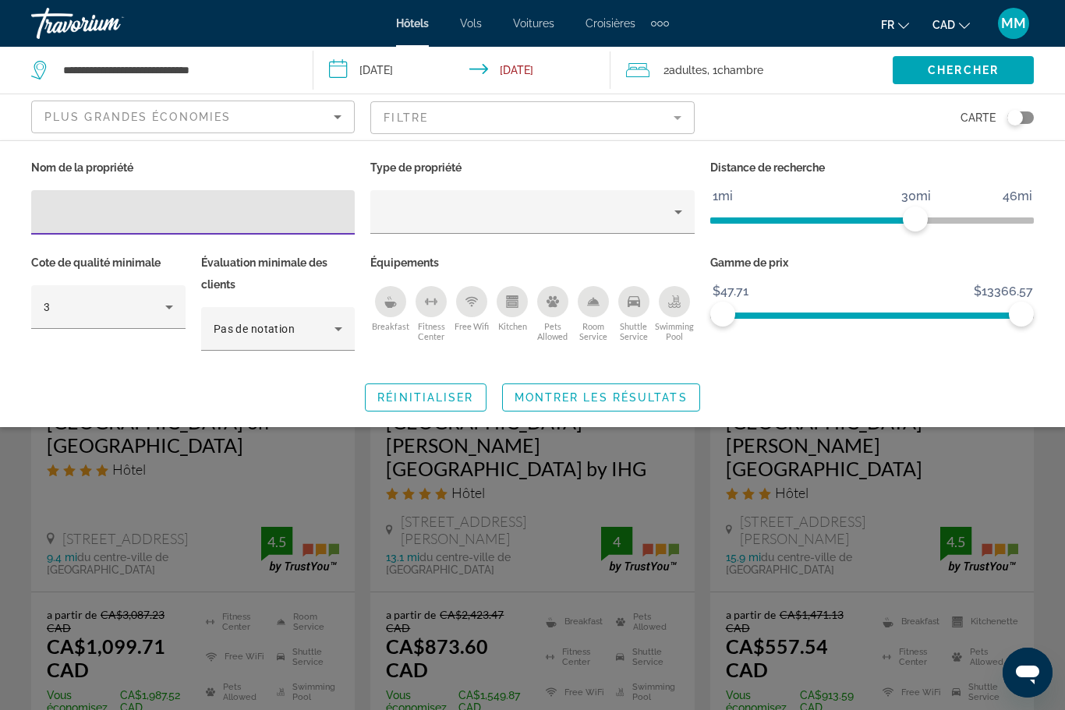
scroll to position [49, 0]
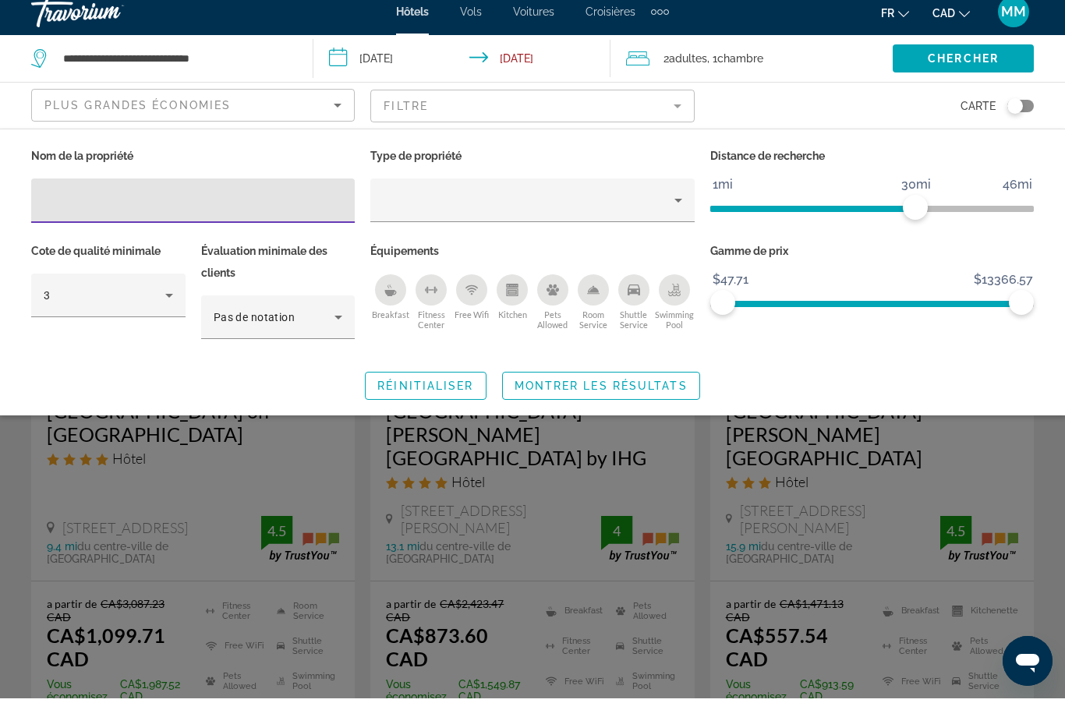
click at [516, 300] on icon "Kitchen" at bounding box center [512, 304] width 12 height 8
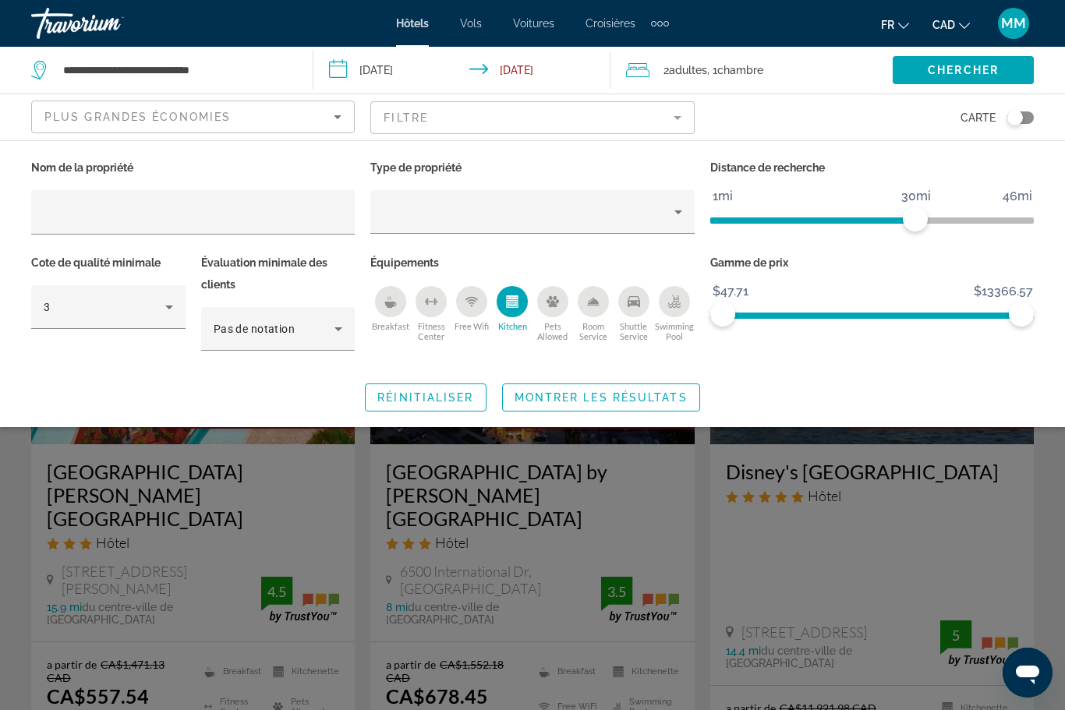
click at [675, 314] on div "Swimming Pool" at bounding box center [674, 301] width 31 height 31
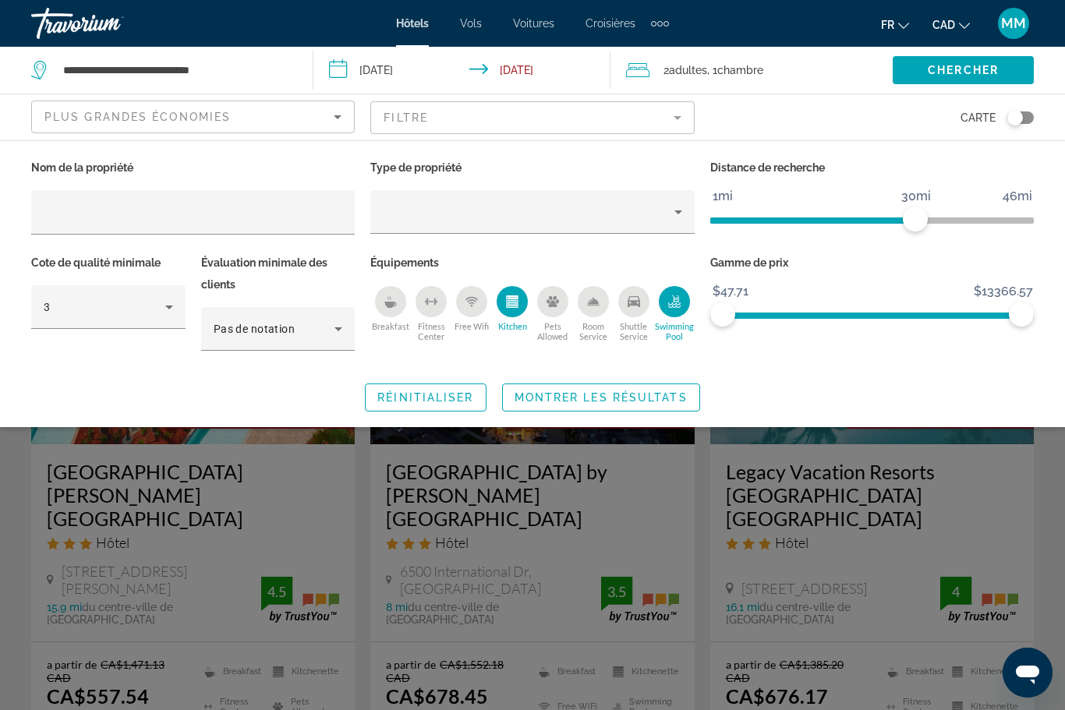
click at [482, 300] on div "Free Wifi" at bounding box center [471, 301] width 31 height 31
click at [134, 310] on div "3" at bounding box center [105, 307] width 122 height 19
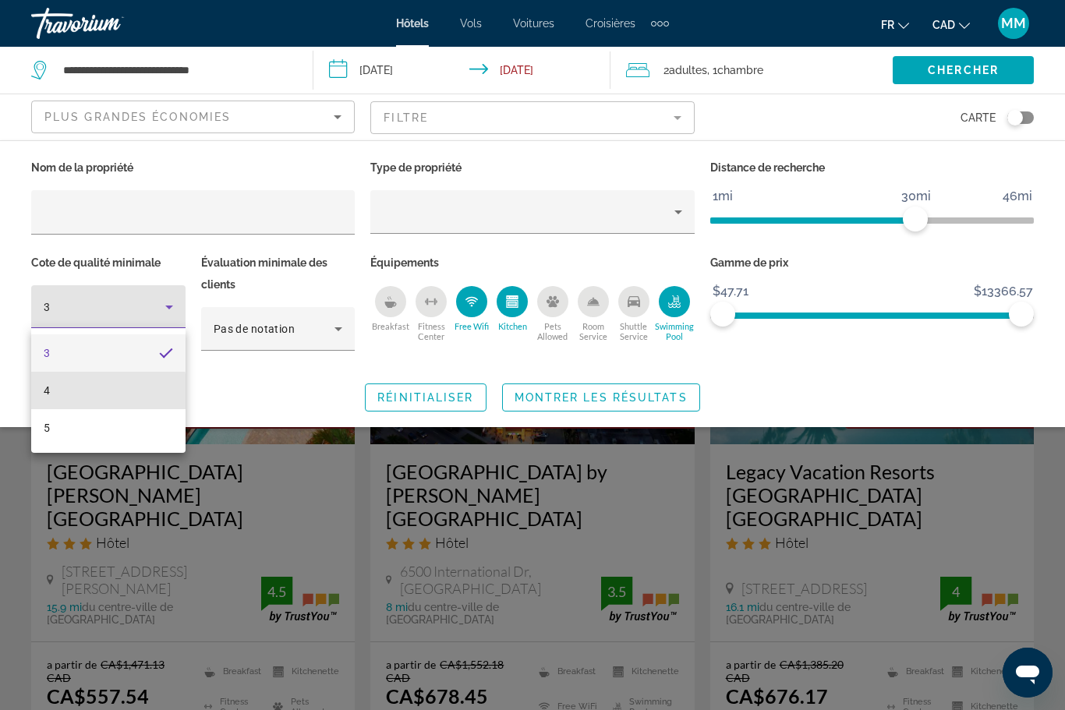
click at [44, 394] on span "4" at bounding box center [47, 390] width 6 height 19
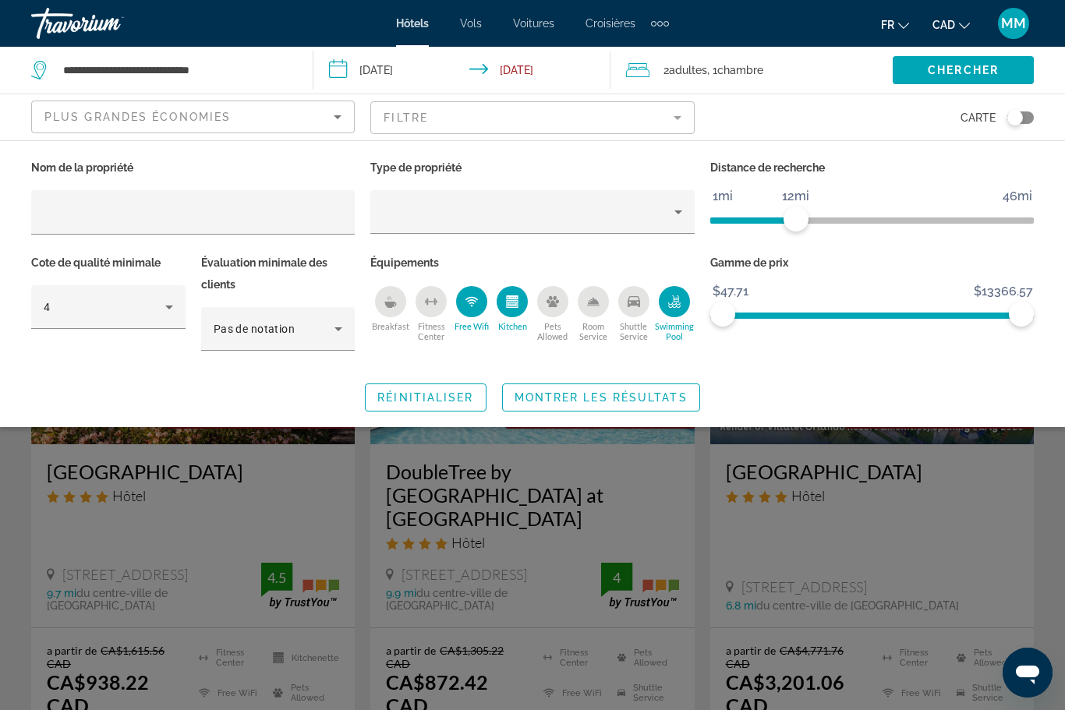
click at [579, 403] on span "Montrer les résultats" at bounding box center [600, 397] width 173 height 12
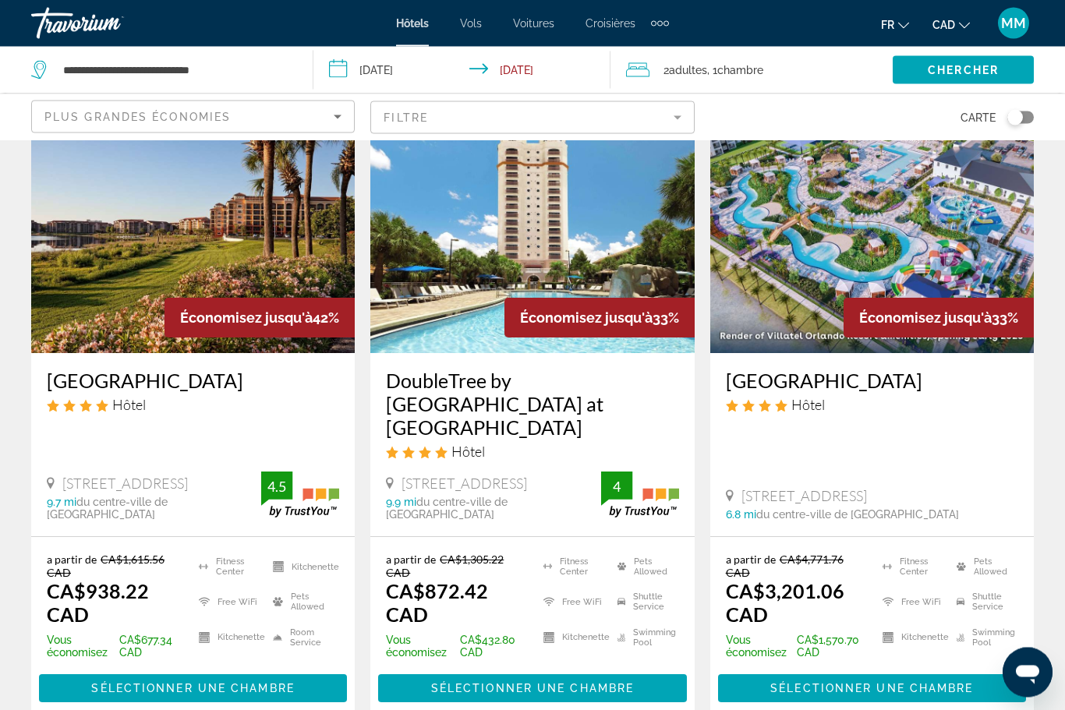
scroll to position [91, 0]
click at [514, 682] on span "Sélectionner une chambre" at bounding box center [532, 688] width 203 height 12
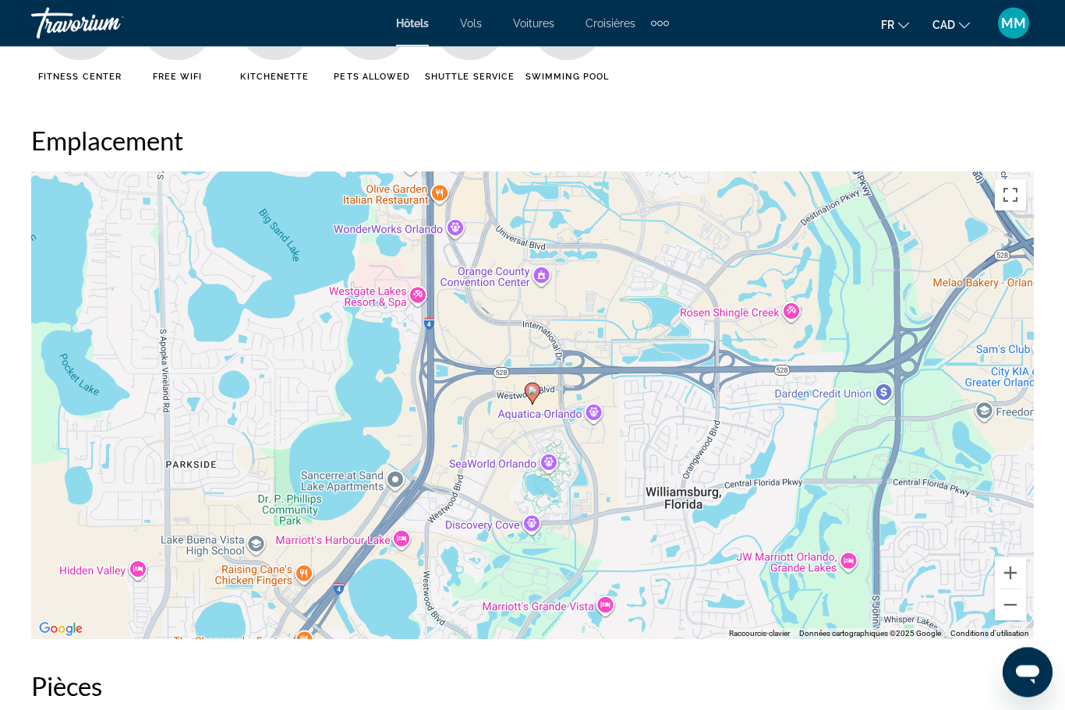
scroll to position [1669, 0]
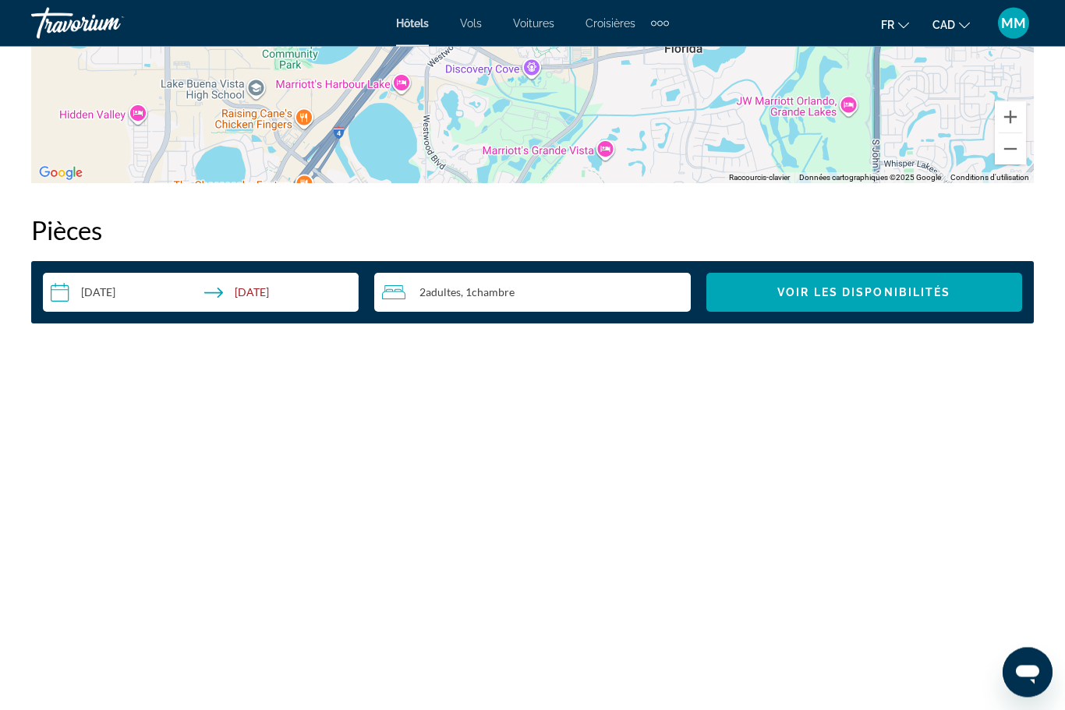
click at [870, 291] on span "Voir les disponibilités" at bounding box center [863, 293] width 173 height 12
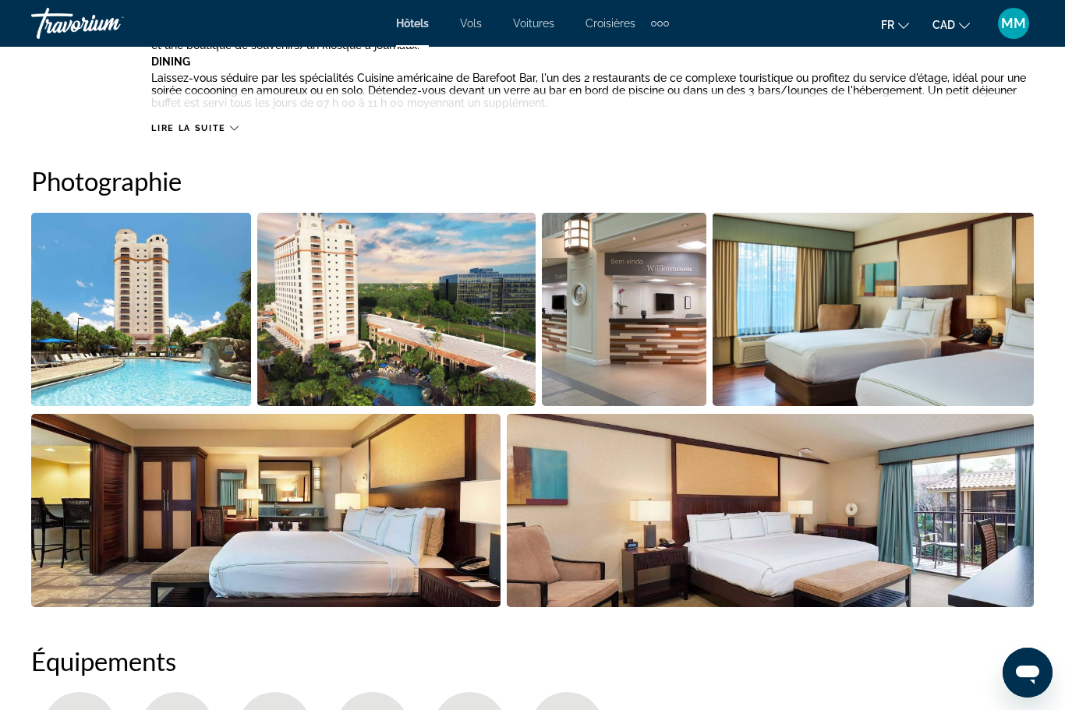
scroll to position [935, 0]
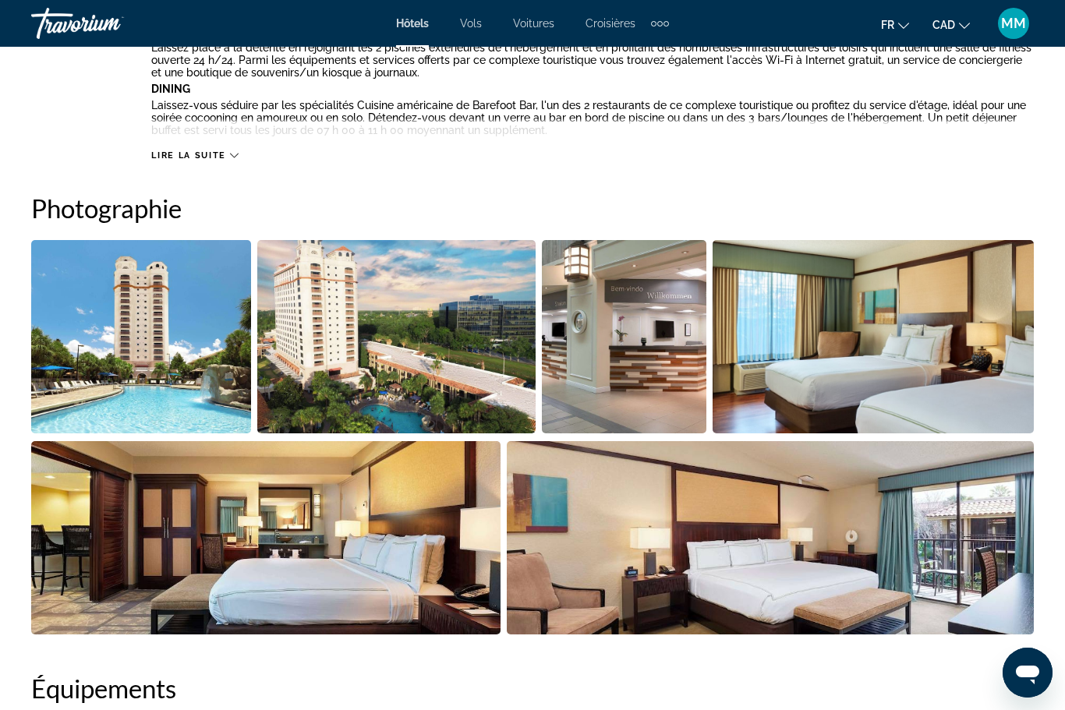
click at [97, 563] on img "Open full-screen image slider" at bounding box center [265, 537] width 469 height 193
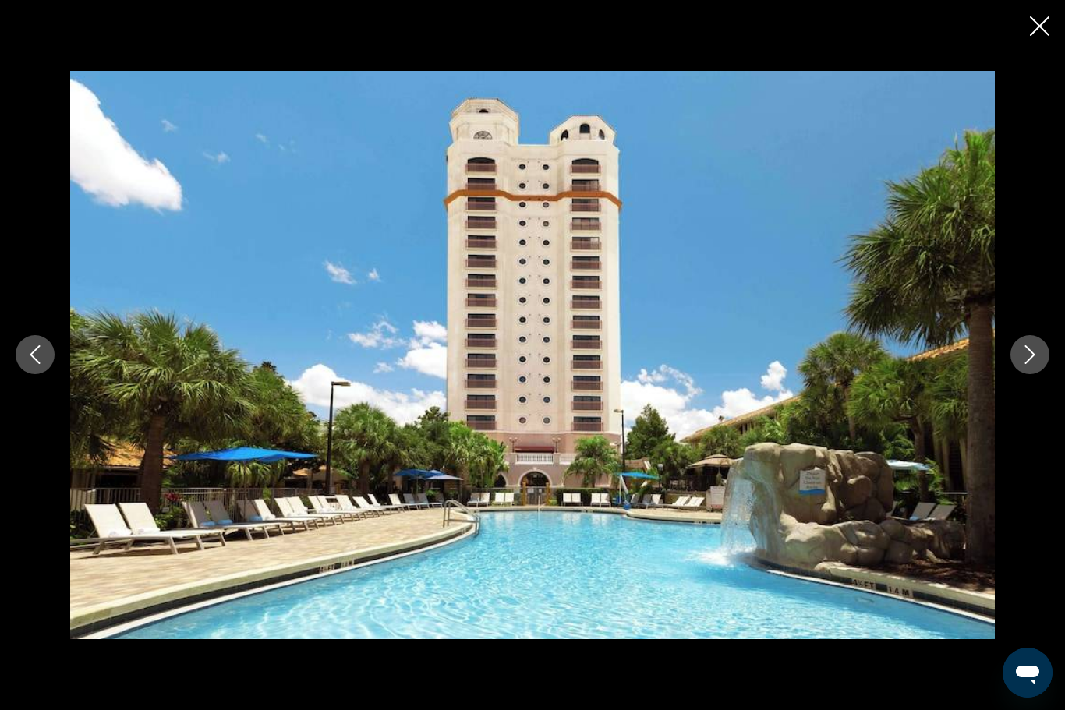
click at [1057, 385] on div "prev next" at bounding box center [532, 355] width 1065 height 568
click at [1041, 371] on button "Next image" at bounding box center [1029, 354] width 39 height 39
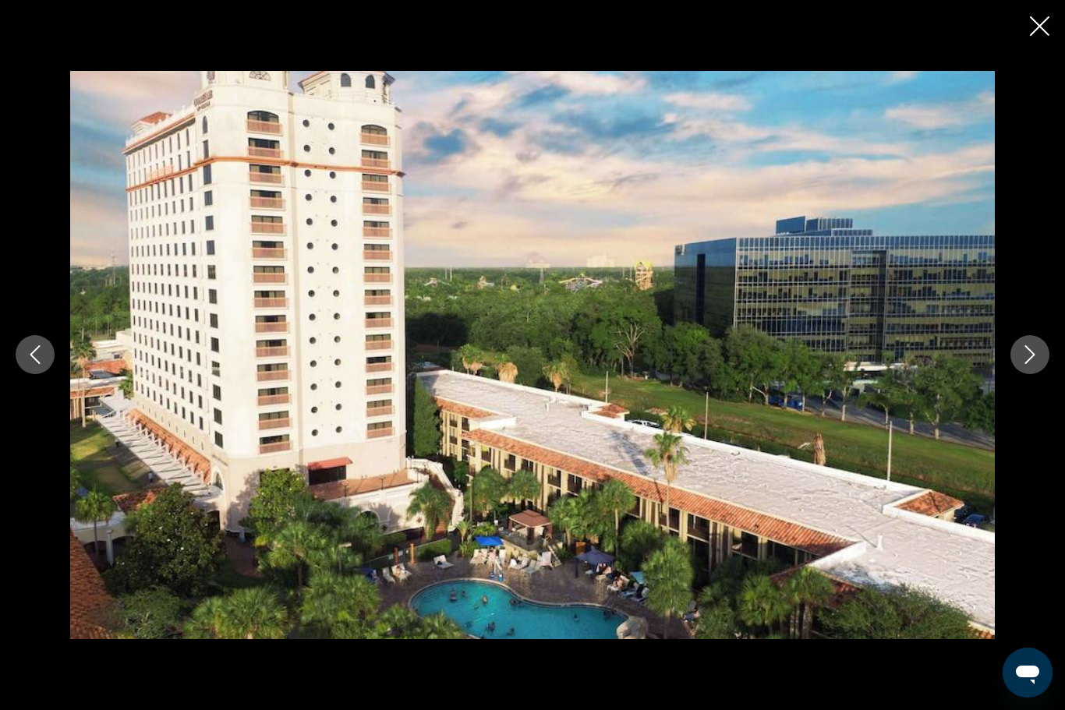
click at [1023, 359] on icon "Next image" at bounding box center [1029, 354] width 19 height 19
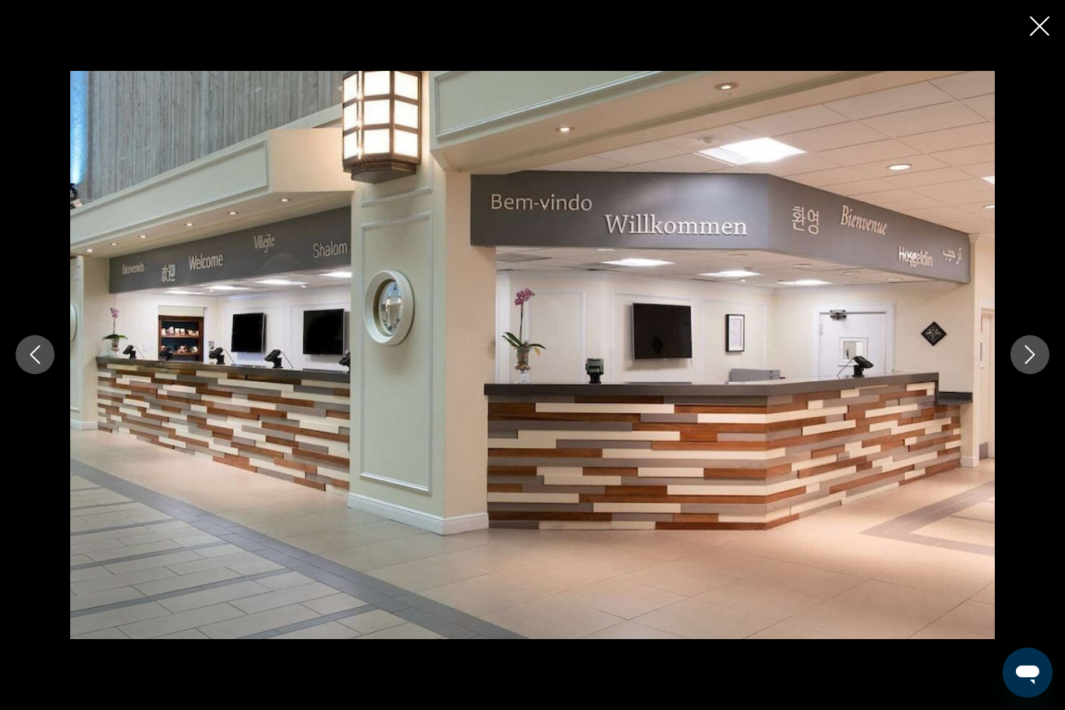
click at [1020, 365] on button "Next image" at bounding box center [1029, 354] width 39 height 39
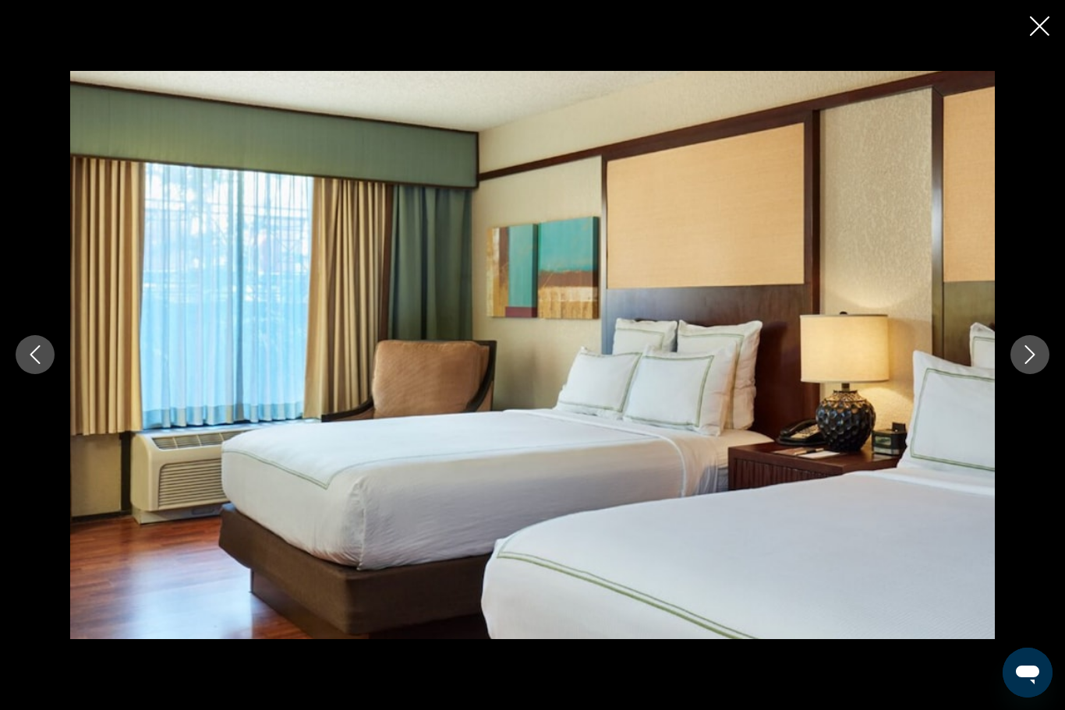
click at [1017, 369] on button "Next image" at bounding box center [1029, 354] width 39 height 39
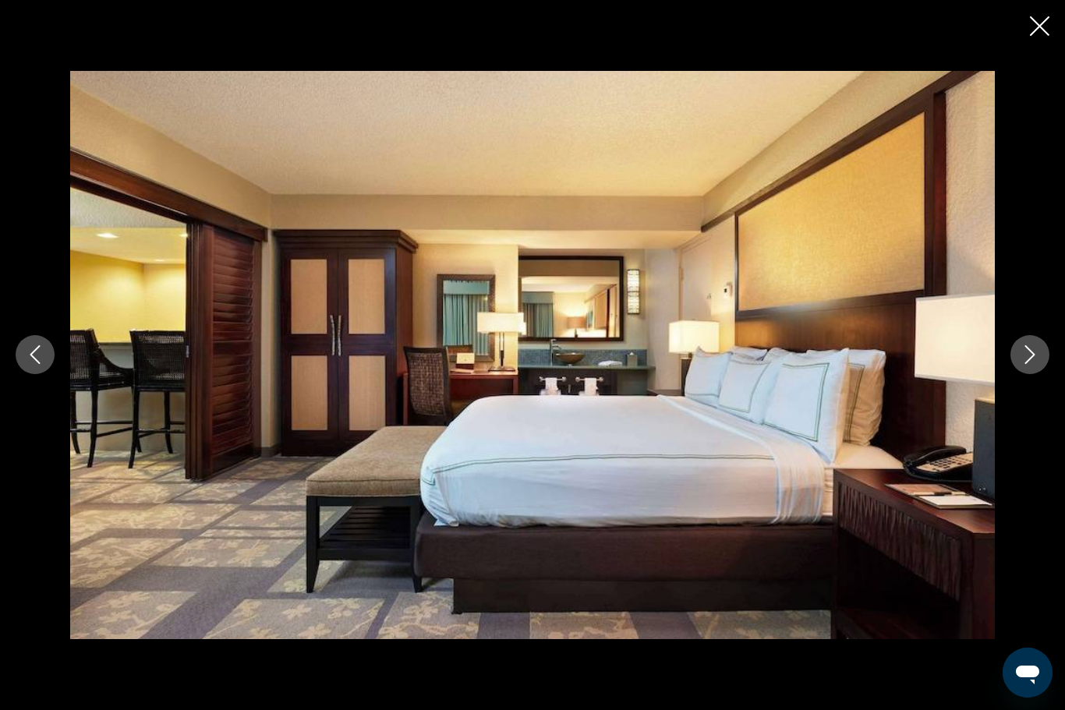
click at [1022, 365] on button "Next image" at bounding box center [1029, 354] width 39 height 39
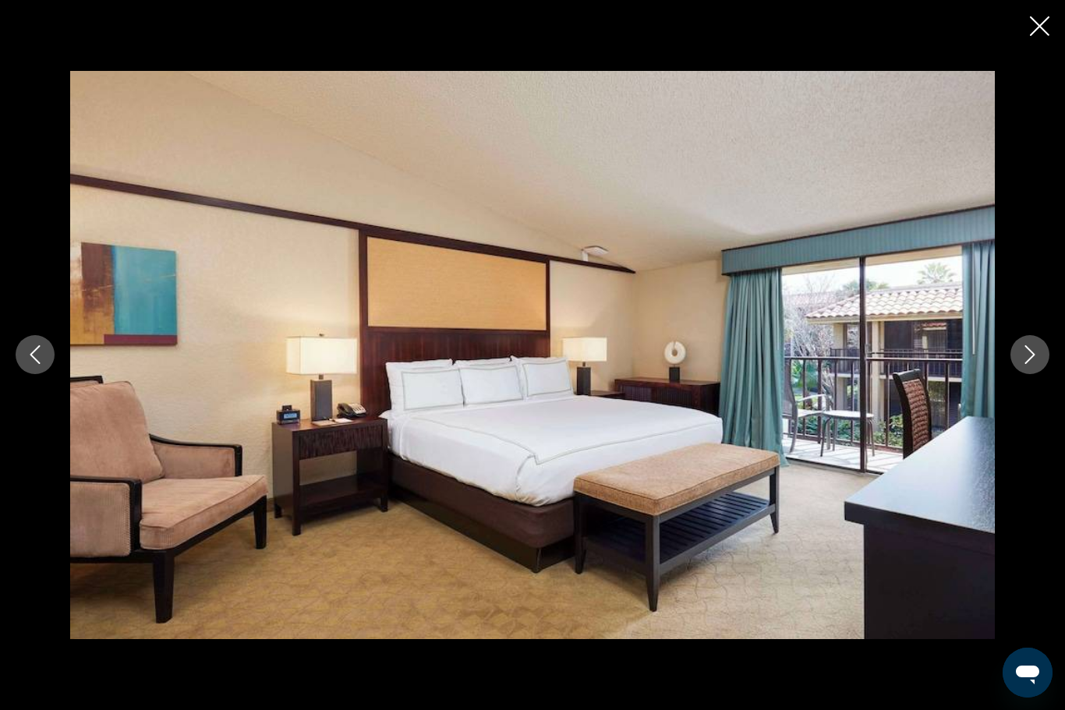
click at [1024, 365] on button "Next image" at bounding box center [1029, 354] width 39 height 39
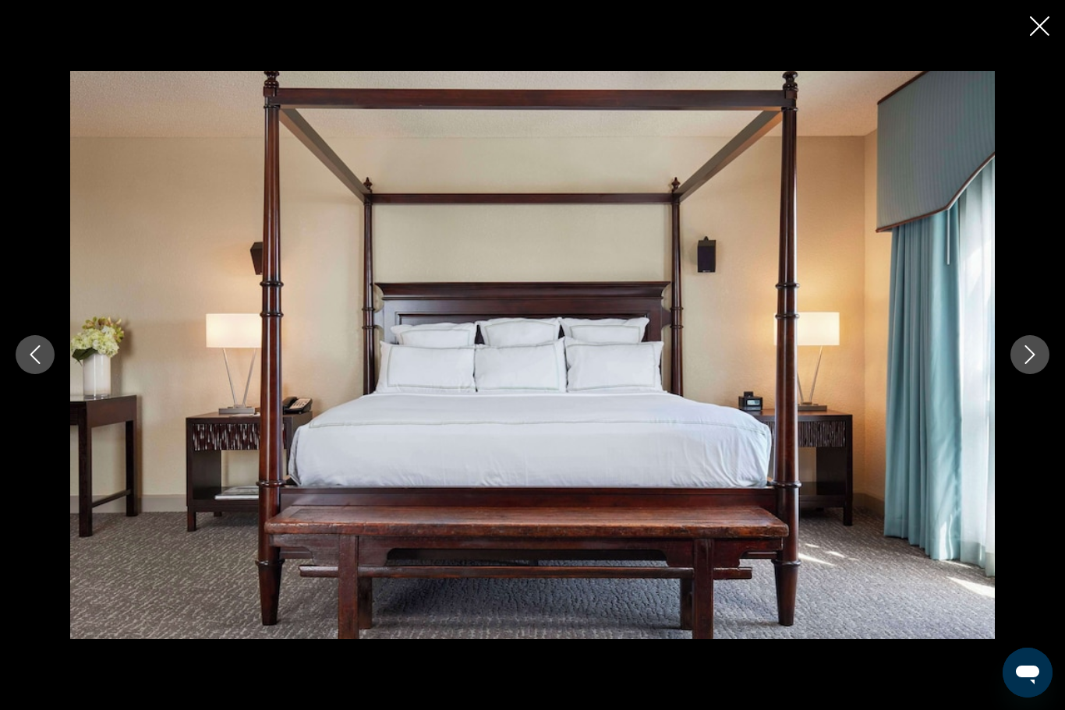
click at [1023, 374] on button "Next image" at bounding box center [1029, 354] width 39 height 39
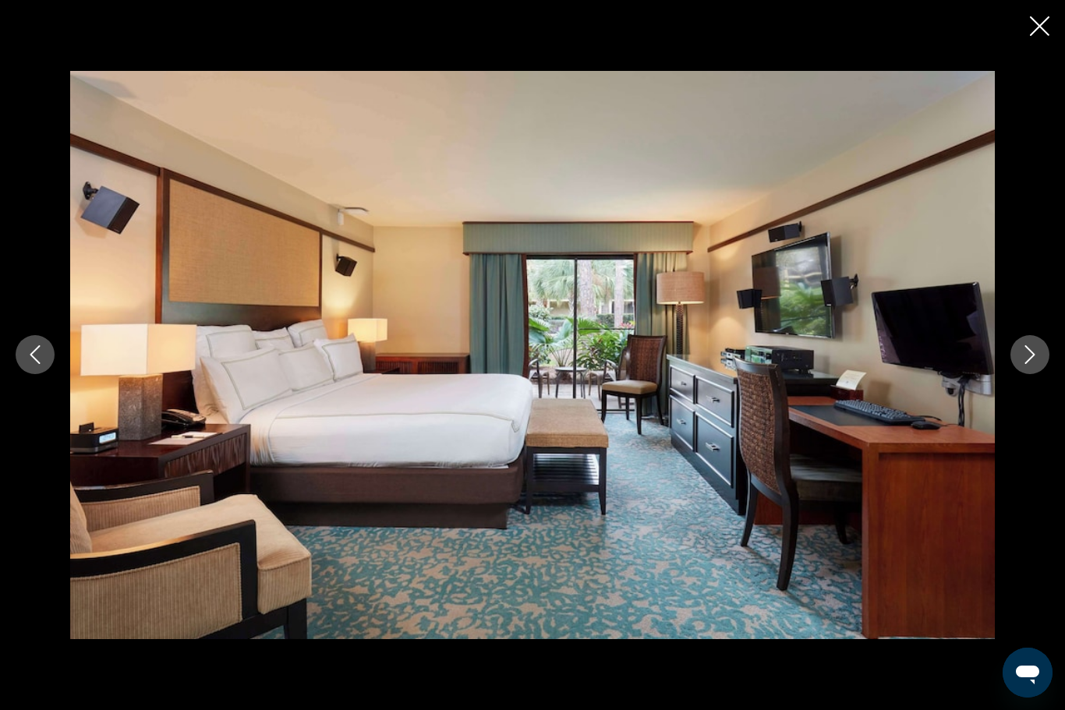
click at [1022, 367] on button "Next image" at bounding box center [1029, 354] width 39 height 39
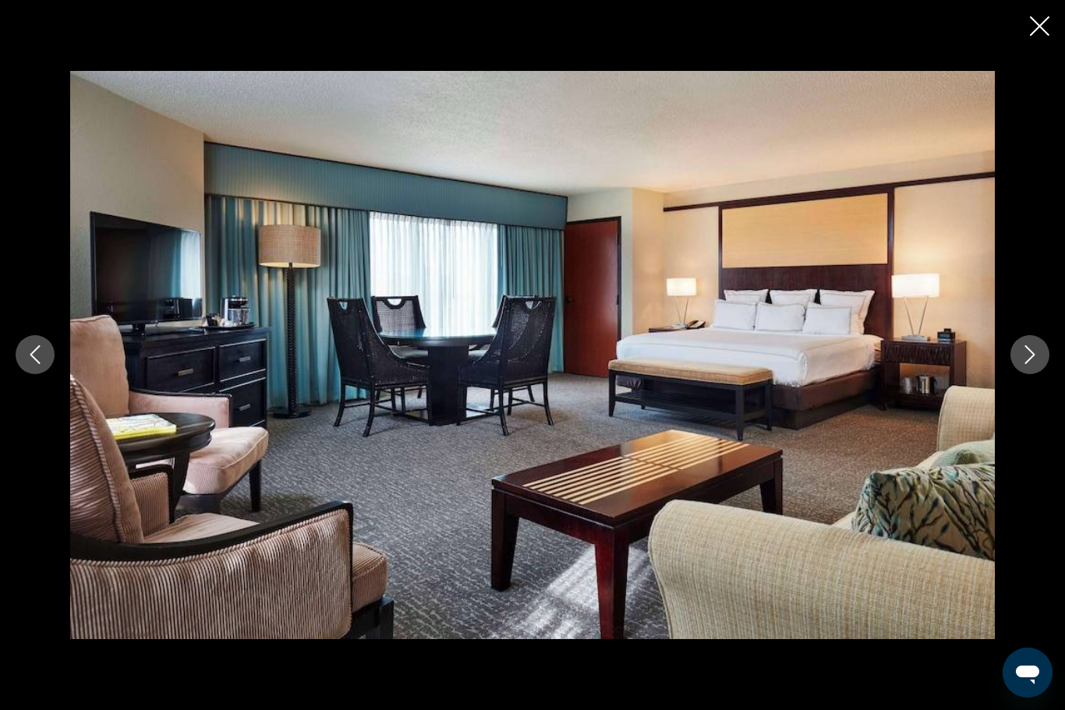
click at [1036, 355] on icon "Next image" at bounding box center [1029, 354] width 19 height 19
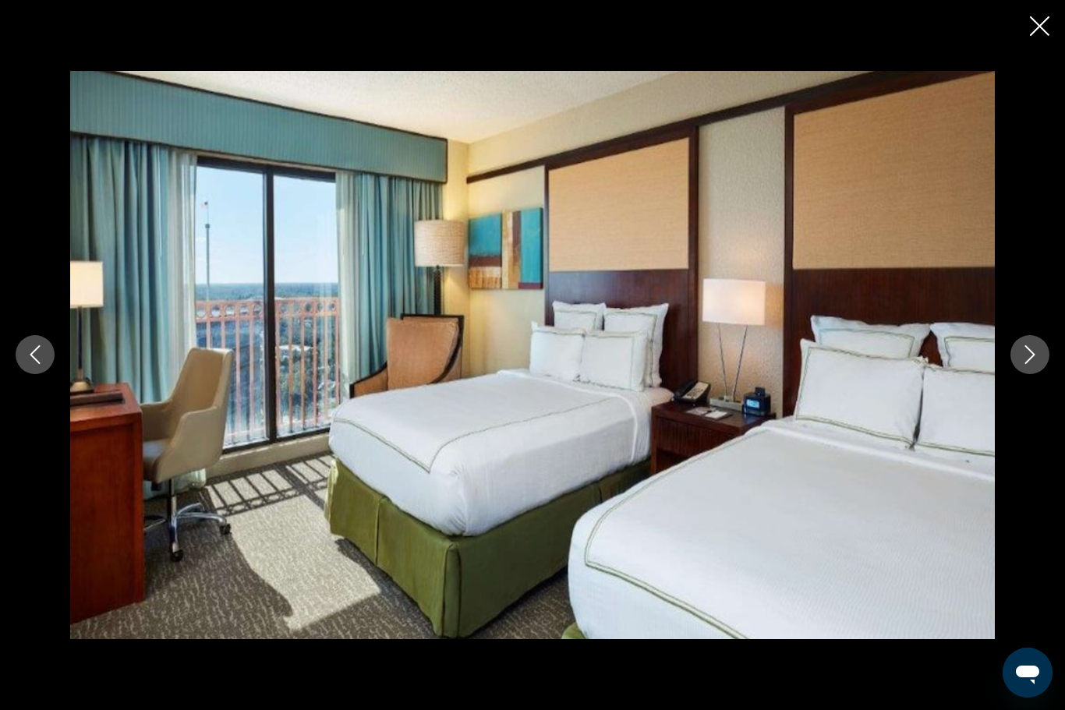
click at [1030, 356] on icon "Next image" at bounding box center [1029, 354] width 19 height 19
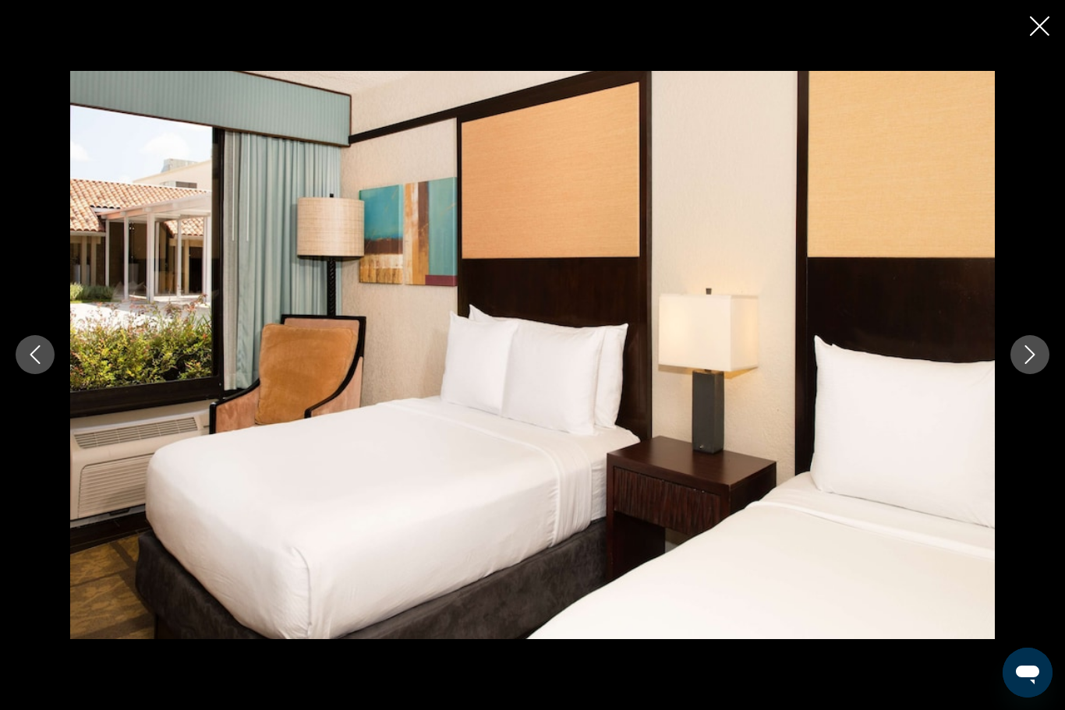
click at [1029, 365] on button "Next image" at bounding box center [1029, 354] width 39 height 39
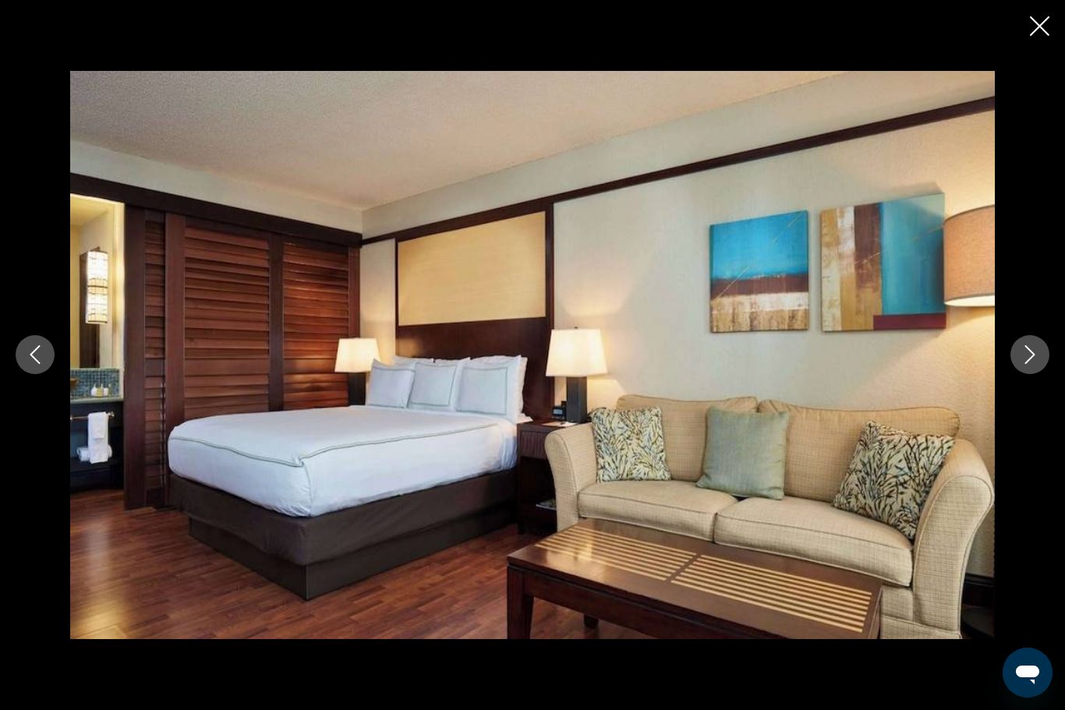
click at [1037, 352] on icon "Next image" at bounding box center [1029, 354] width 19 height 19
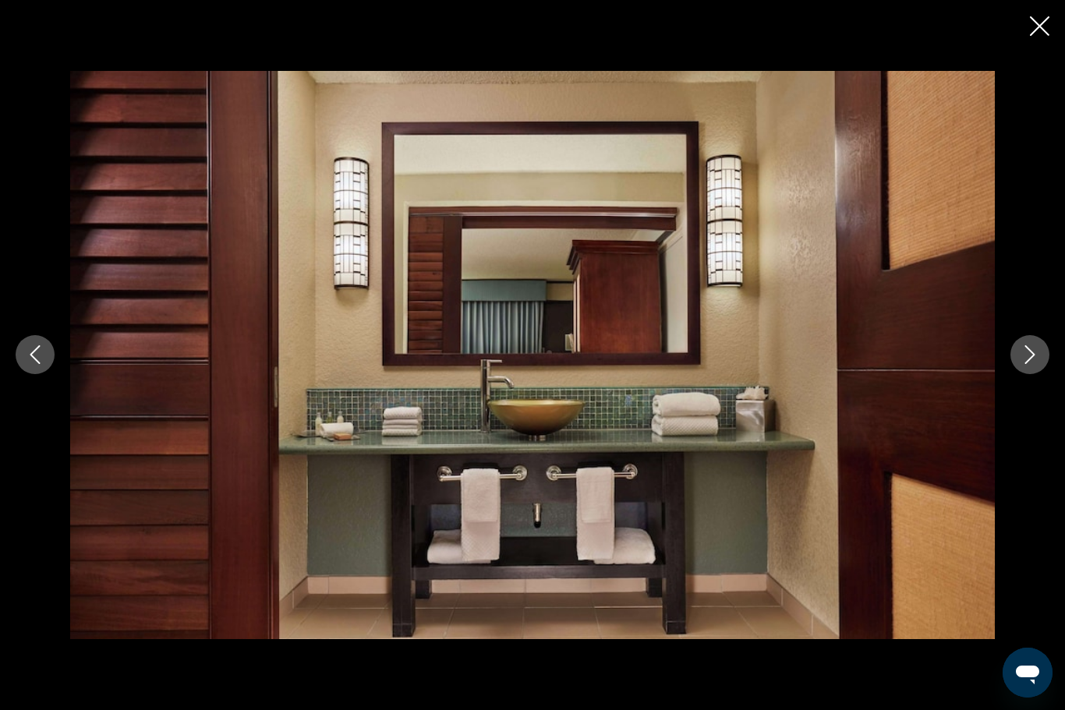
click at [1028, 358] on icon "Next image" at bounding box center [1029, 354] width 19 height 19
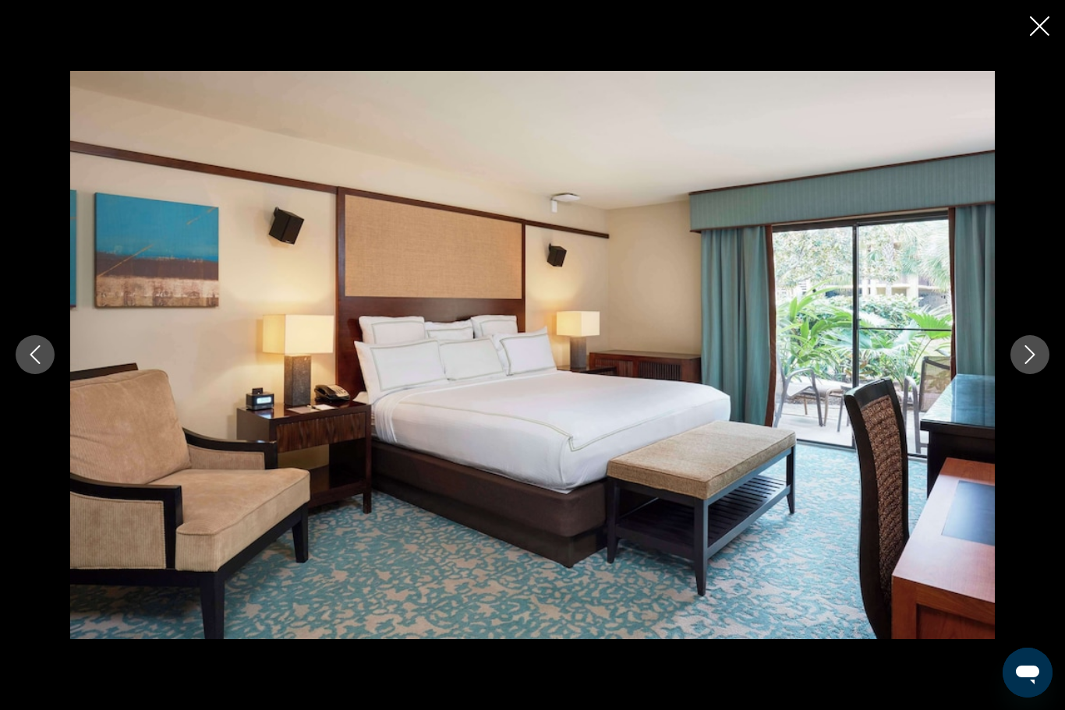
click at [1031, 359] on icon "Next image" at bounding box center [1029, 354] width 19 height 19
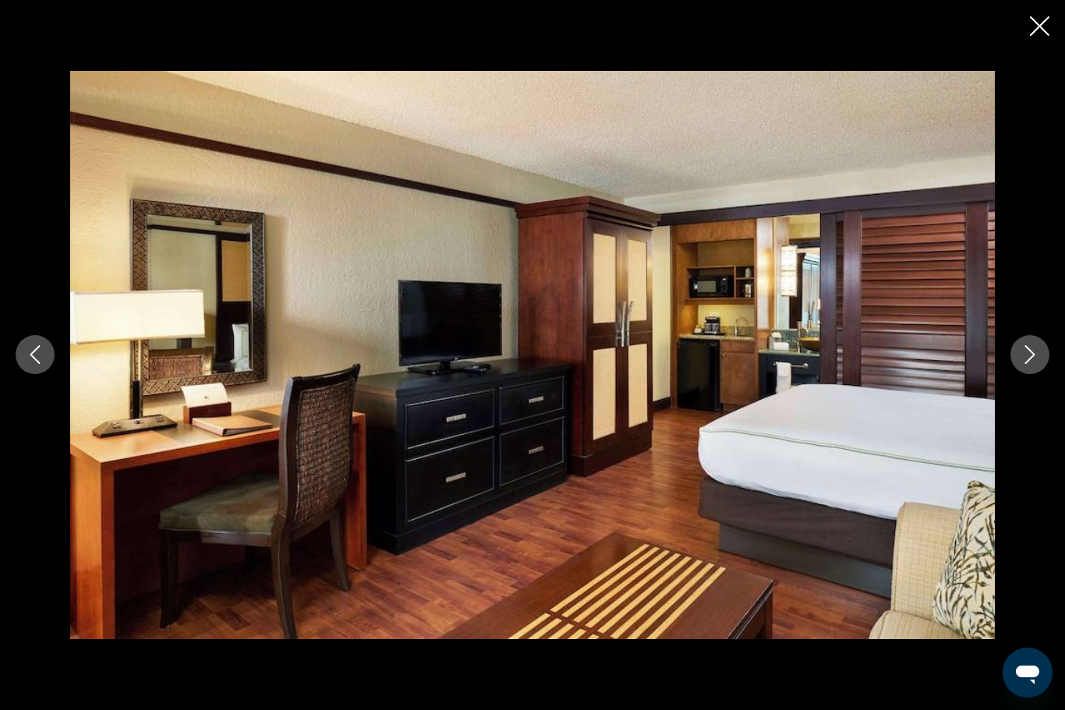
click at [1027, 361] on icon "Next image" at bounding box center [1029, 354] width 19 height 19
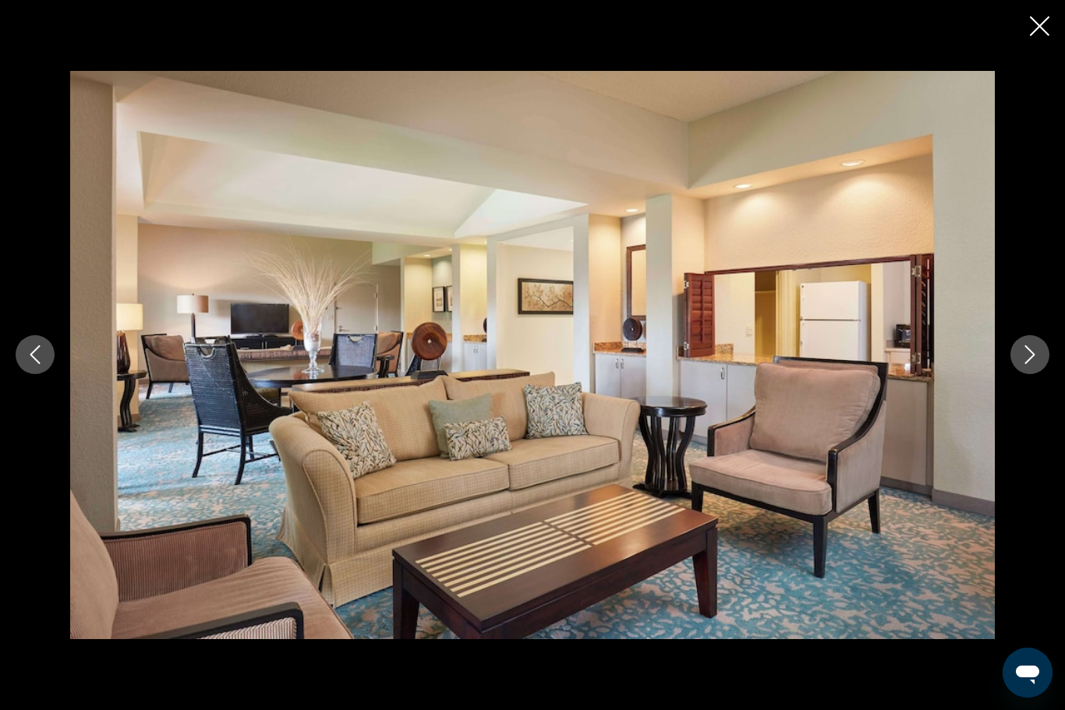
click at [1036, 345] on button "Next image" at bounding box center [1029, 354] width 39 height 39
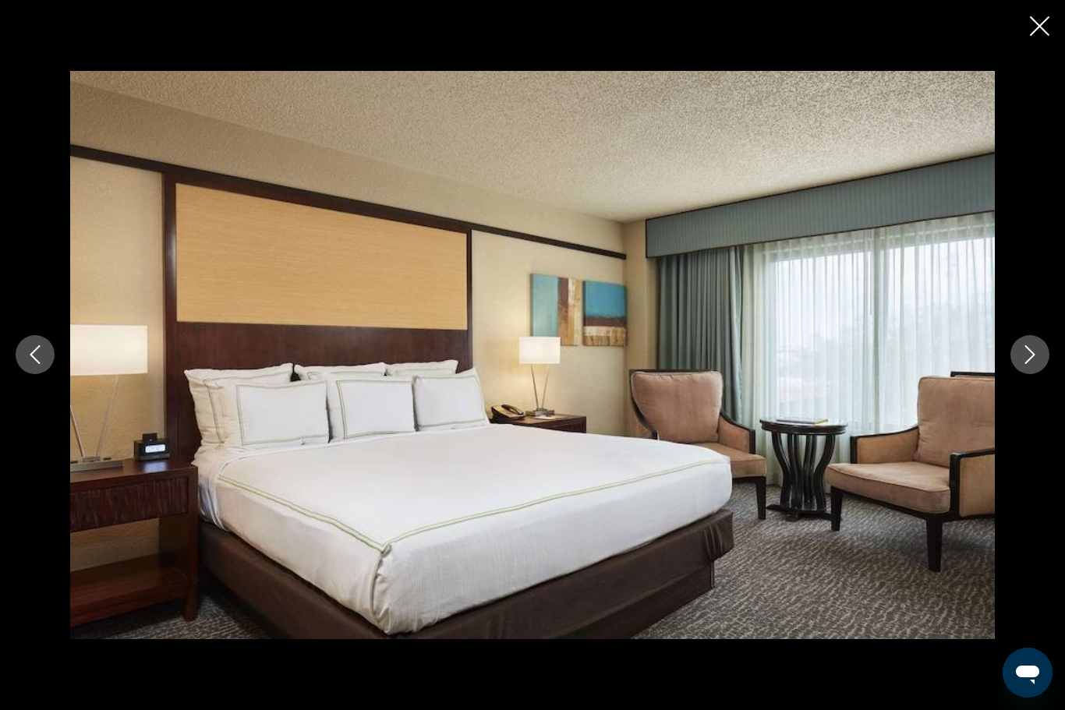
click at [1027, 371] on button "Next image" at bounding box center [1029, 354] width 39 height 39
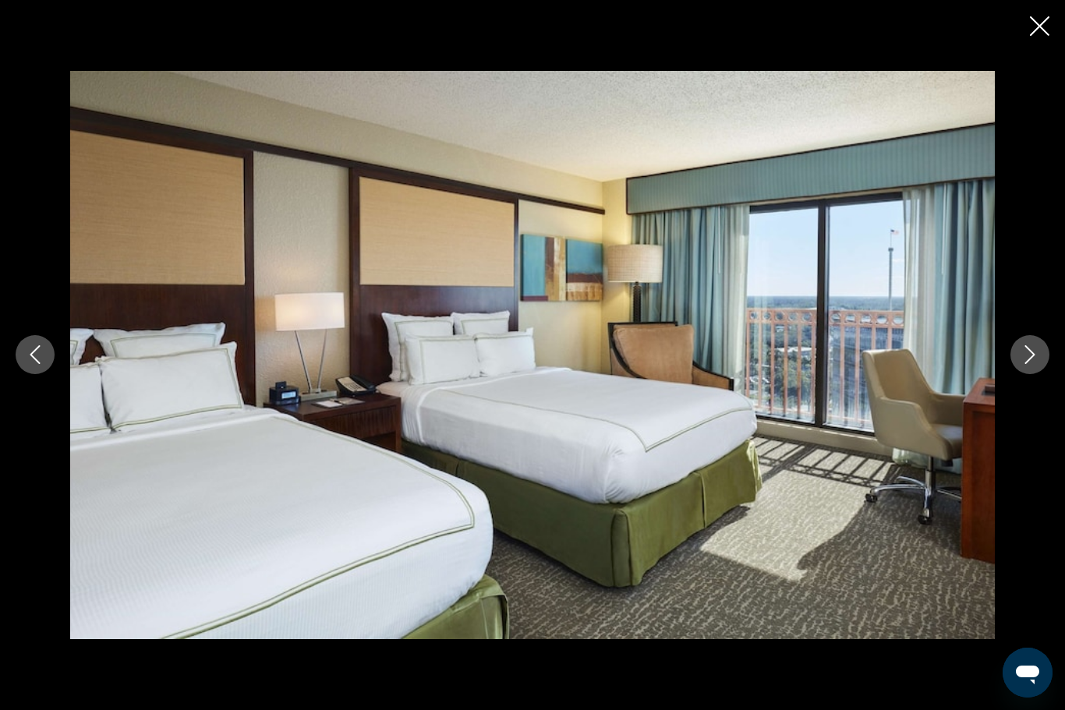
click at [1016, 352] on button "Next image" at bounding box center [1029, 354] width 39 height 39
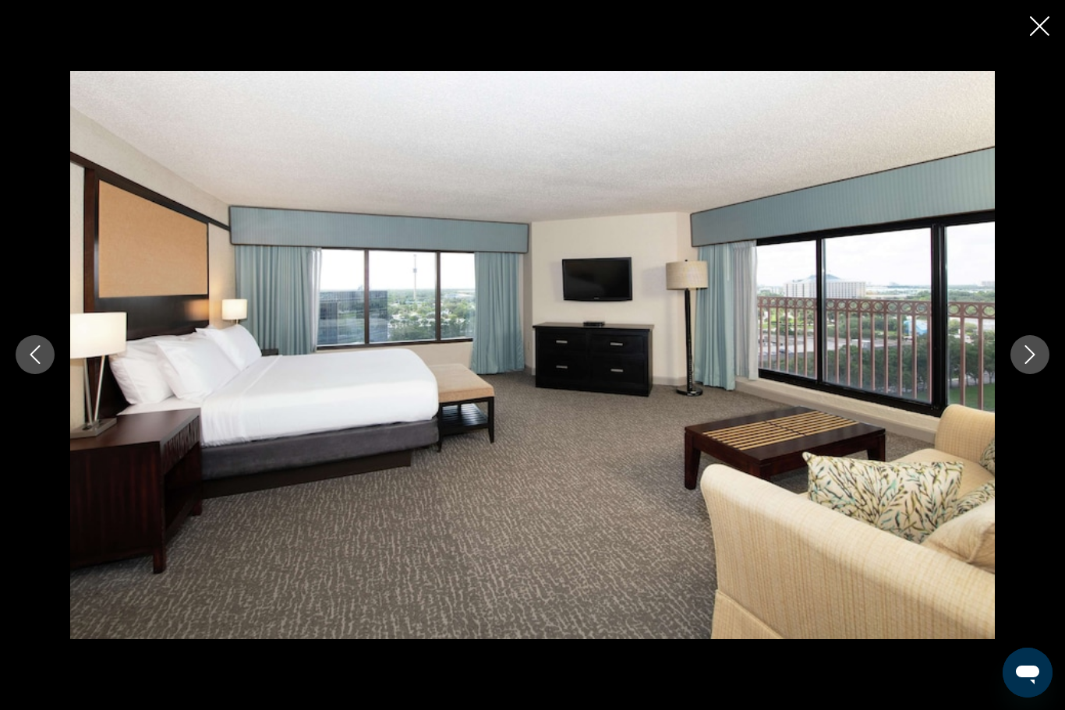
click at [992, 327] on img "Main content" at bounding box center [532, 355] width 924 height 568
click at [1033, 362] on icon "Next image" at bounding box center [1029, 354] width 19 height 19
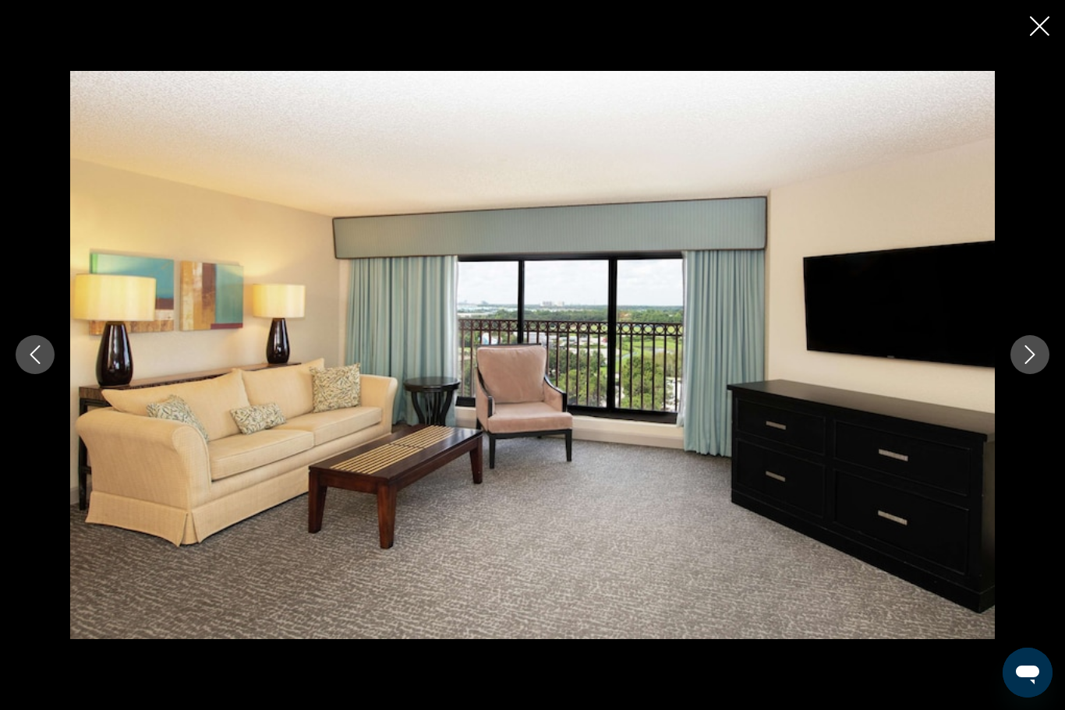
click at [1027, 359] on icon "Next image" at bounding box center [1029, 354] width 19 height 19
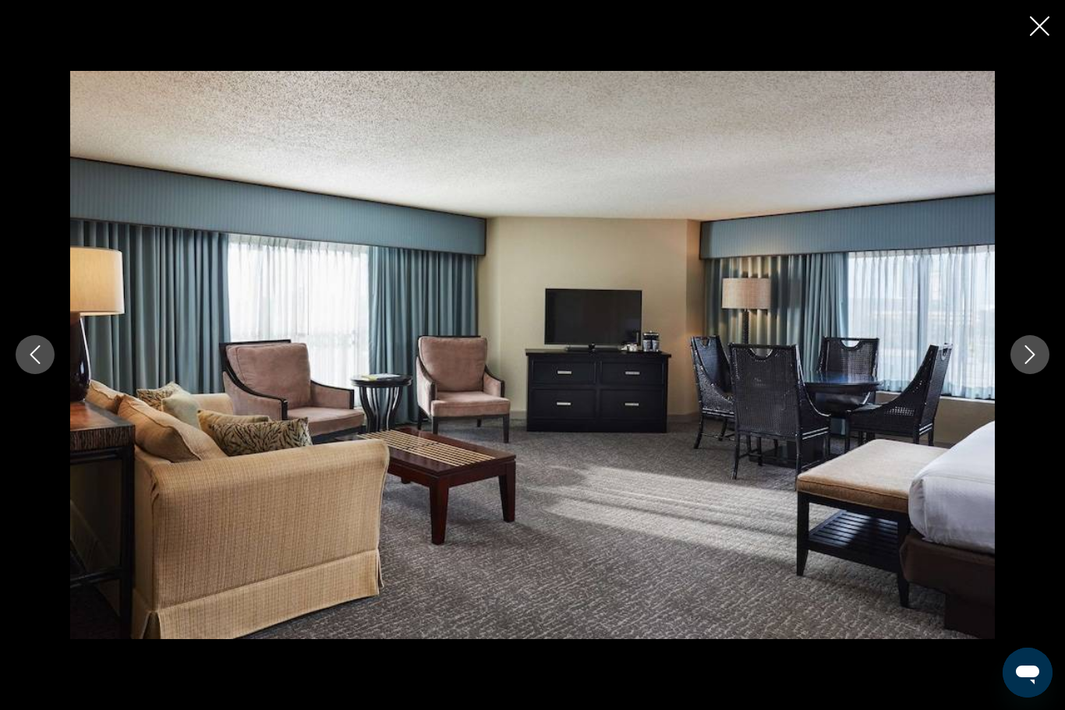
click at [1025, 362] on icon "Next image" at bounding box center [1029, 354] width 19 height 19
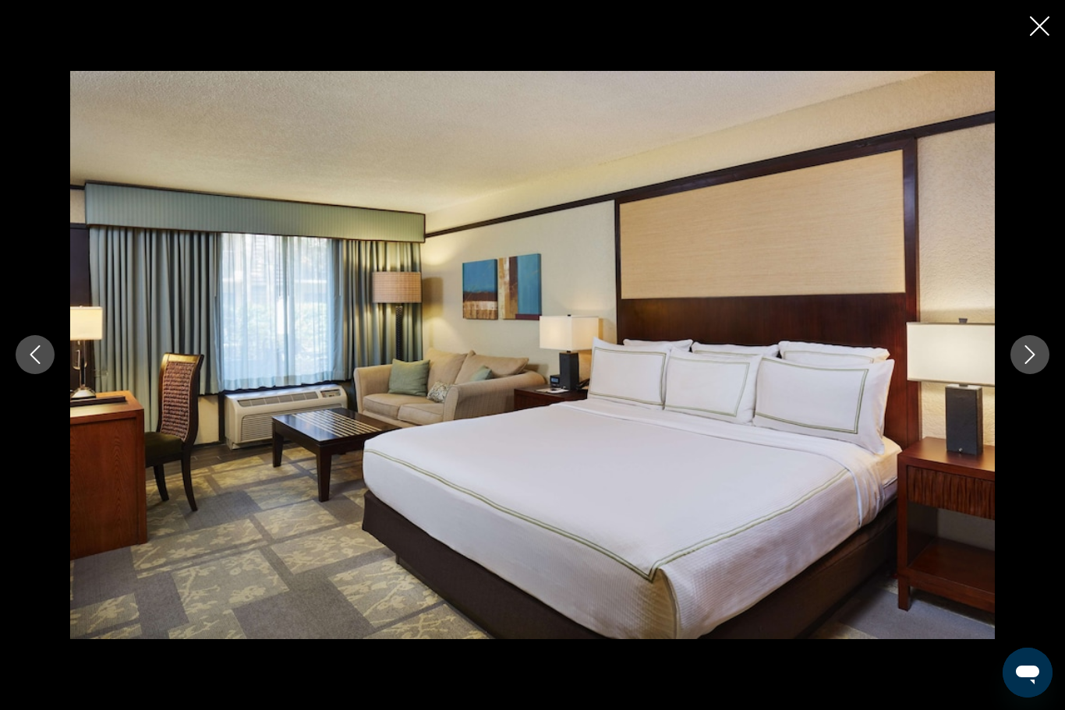
click at [1016, 350] on button "Next image" at bounding box center [1029, 354] width 39 height 39
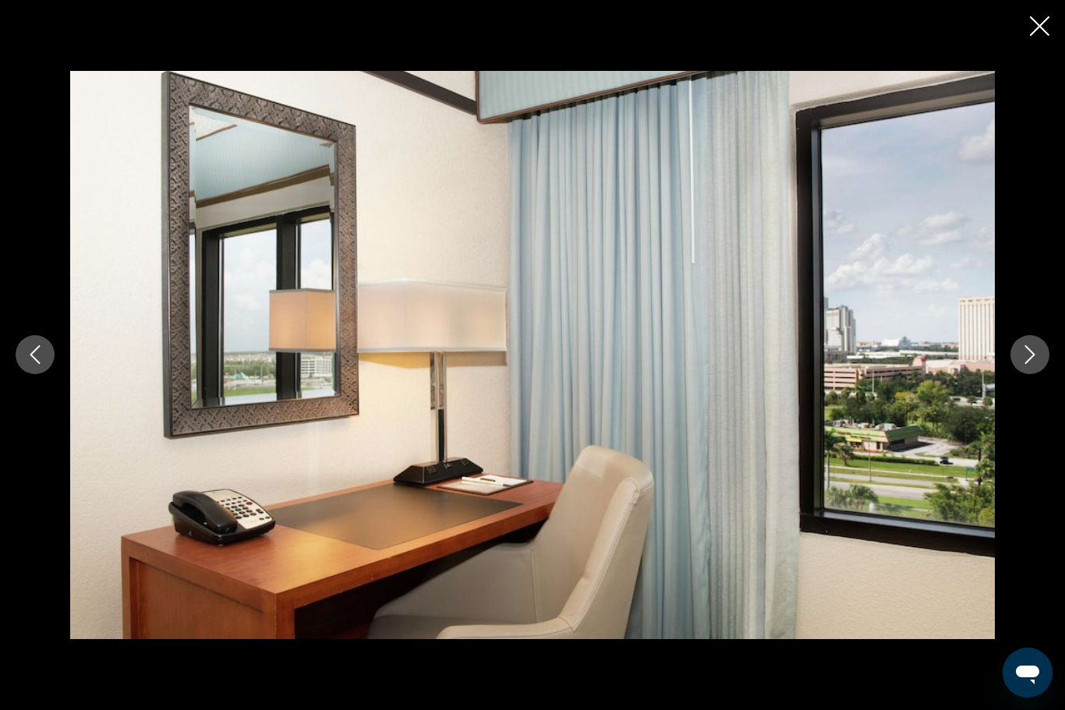
click at [1039, 25] on icon "Close slideshow" at bounding box center [1039, 25] width 19 height 19
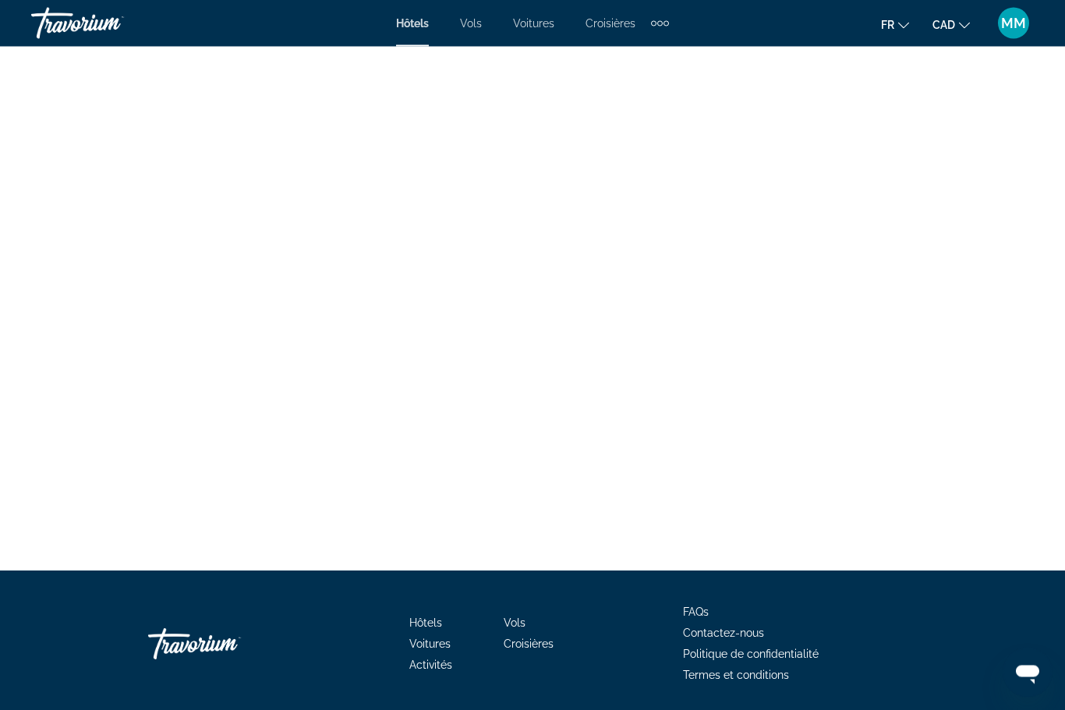
scroll to position [2945, 0]
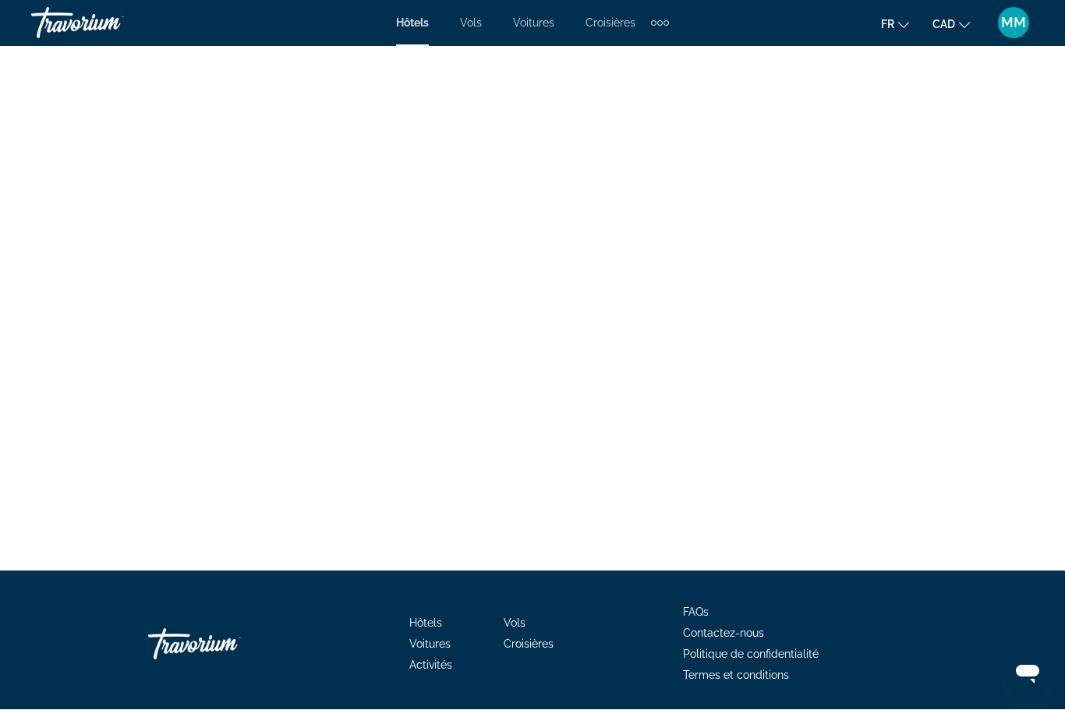
click at [411, 27] on span "Hôtels" at bounding box center [412, 23] width 33 height 12
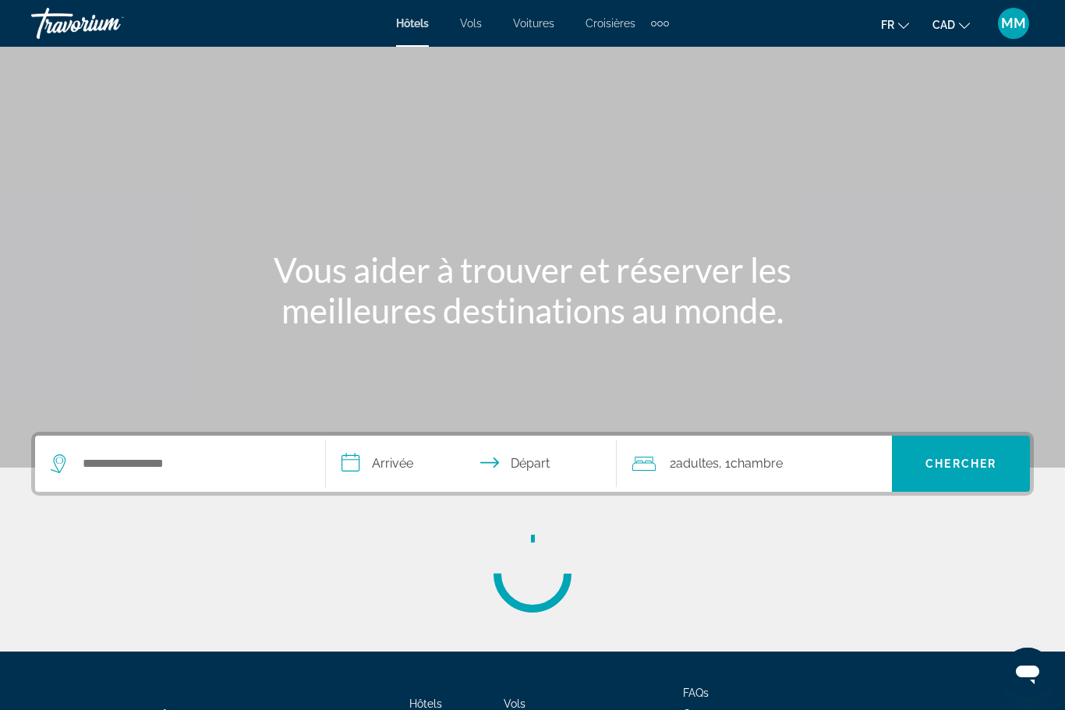
click at [408, 27] on span "Hôtels" at bounding box center [412, 23] width 33 height 12
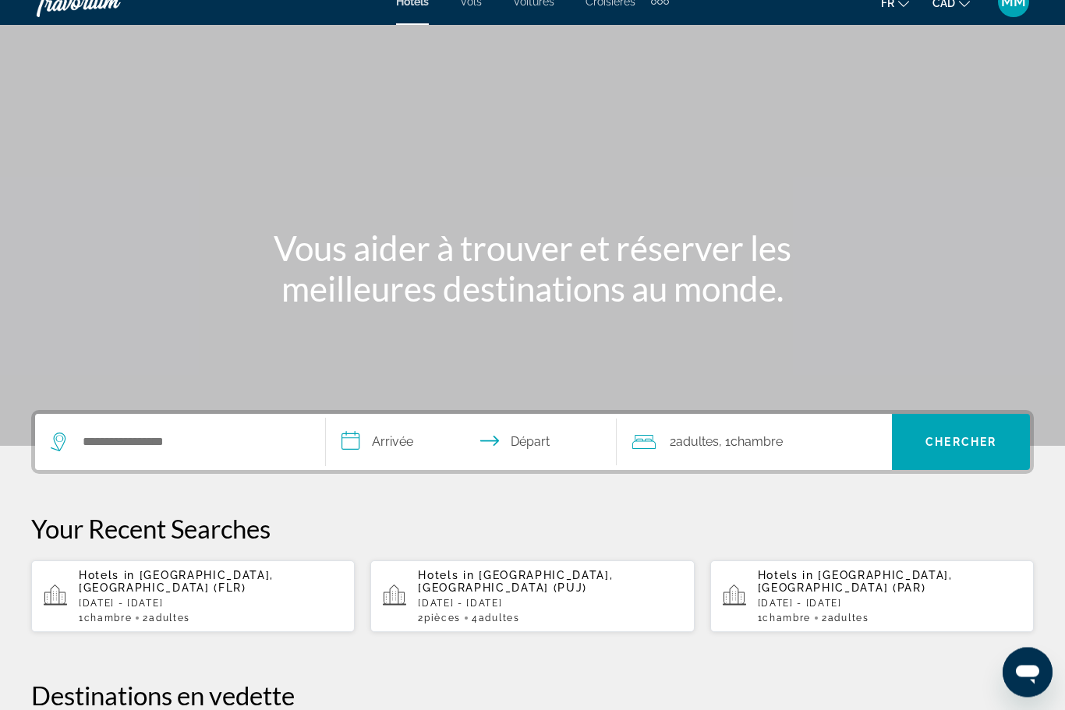
click at [94, 599] on p "[DATE] - [DATE]" at bounding box center [210, 604] width 263 height 11
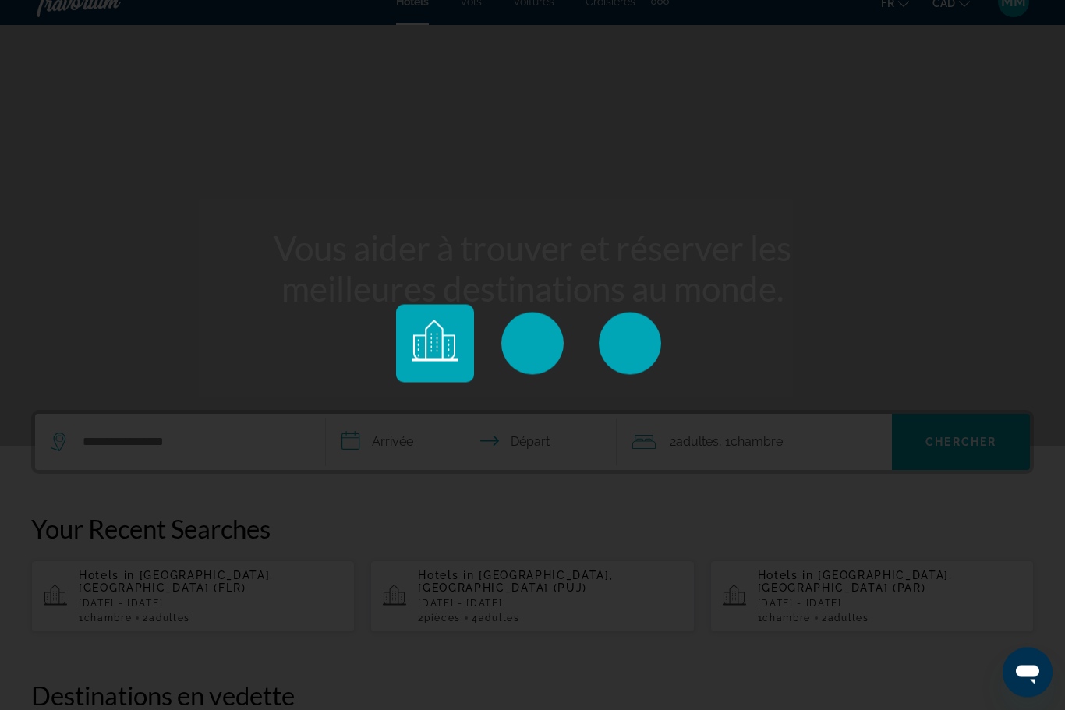
scroll to position [22, 0]
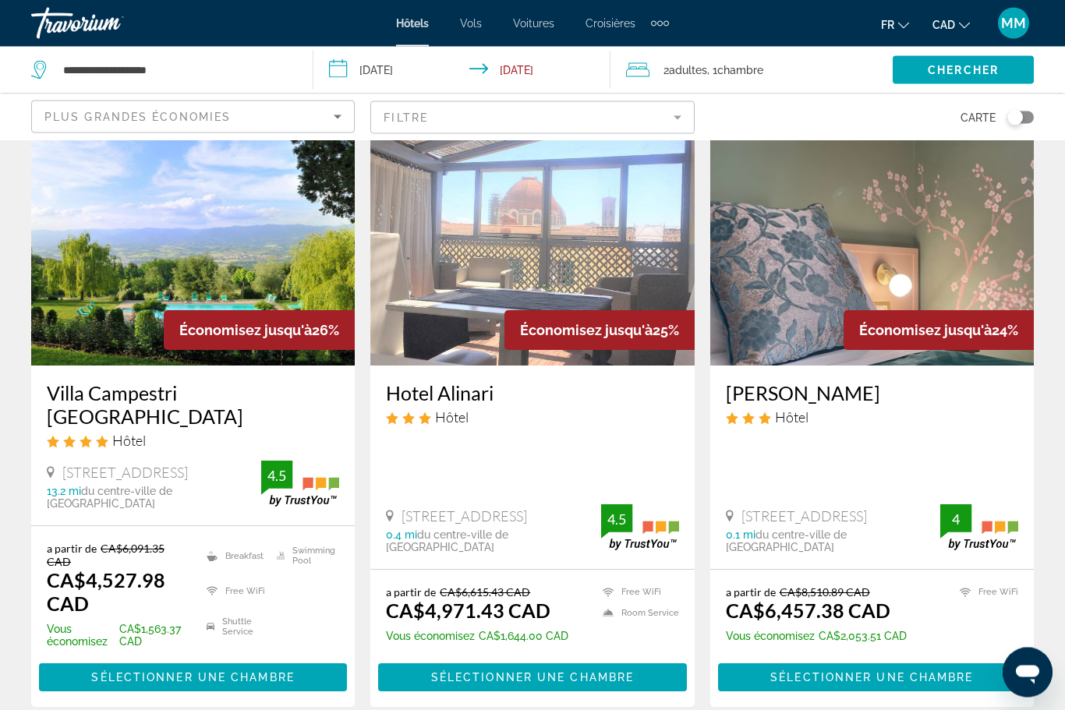
scroll to position [692, 0]
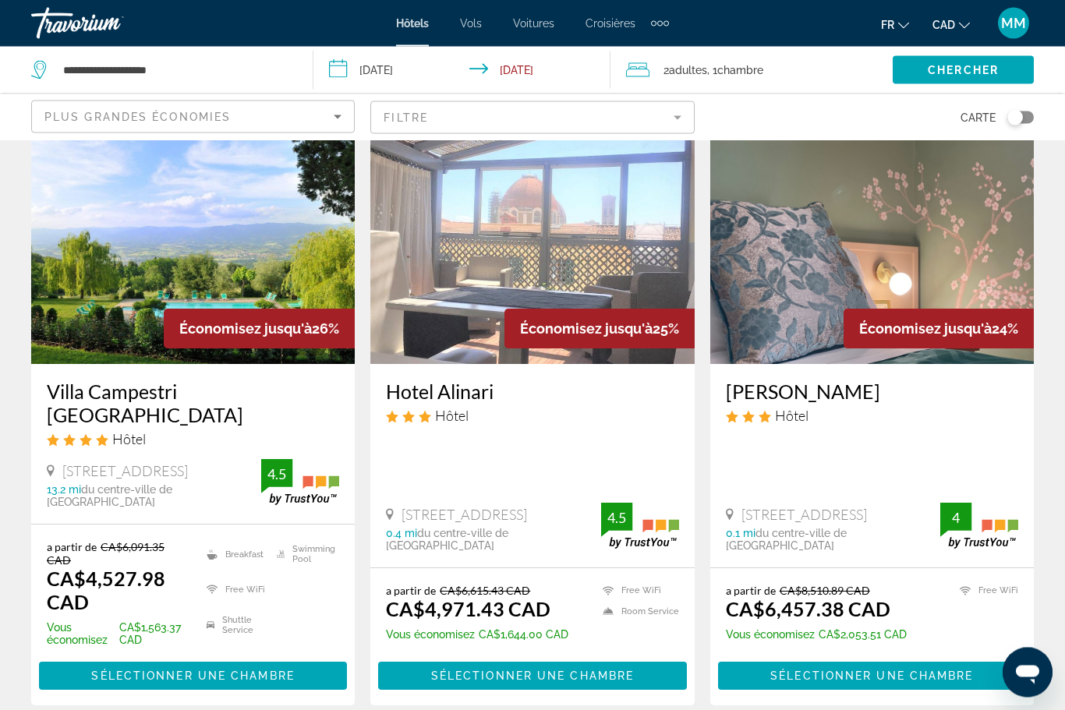
click at [164, 670] on span "Sélectionner une chambre" at bounding box center [192, 676] width 203 height 12
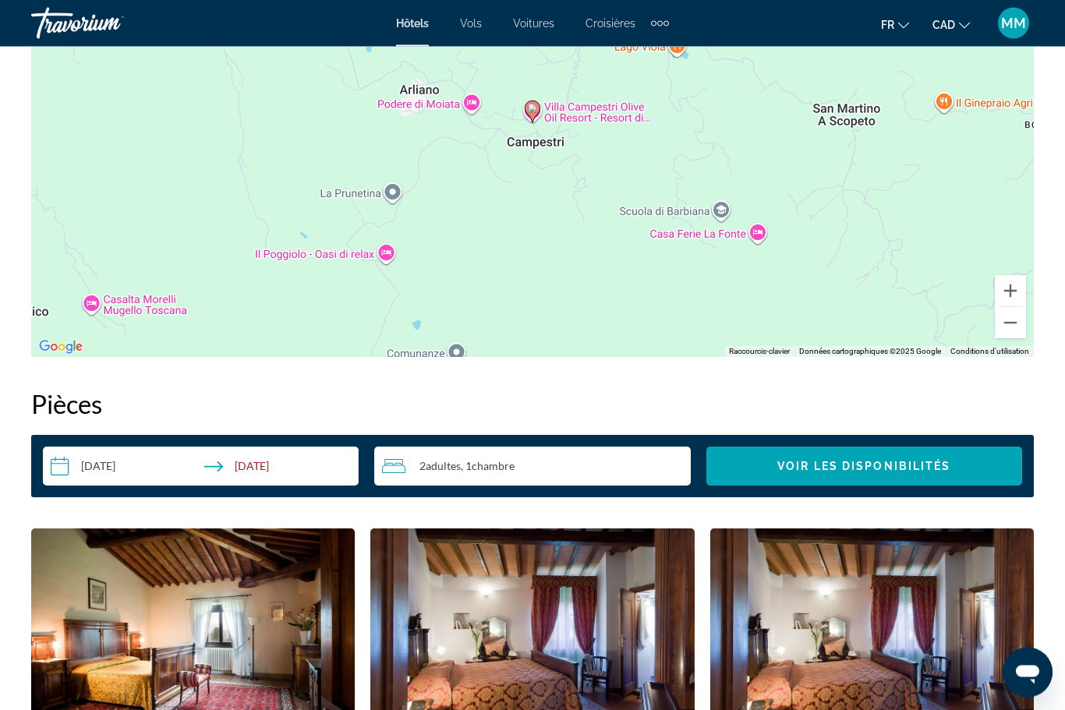
scroll to position [1952, 0]
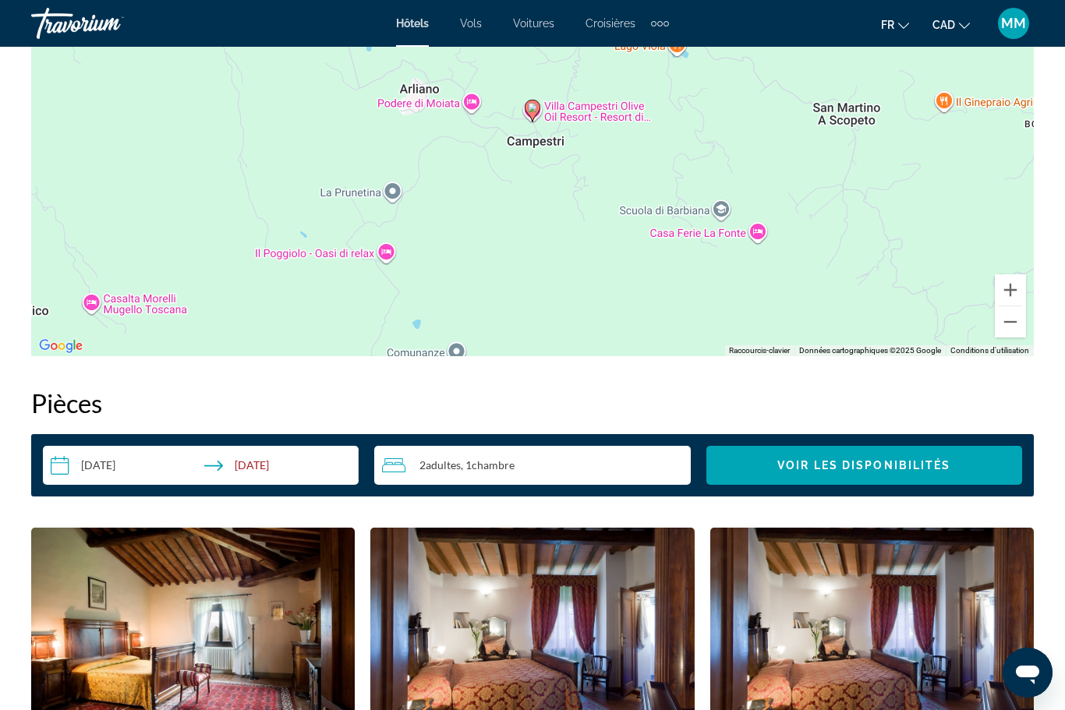
click at [256, 462] on input "**********" at bounding box center [204, 468] width 322 height 44
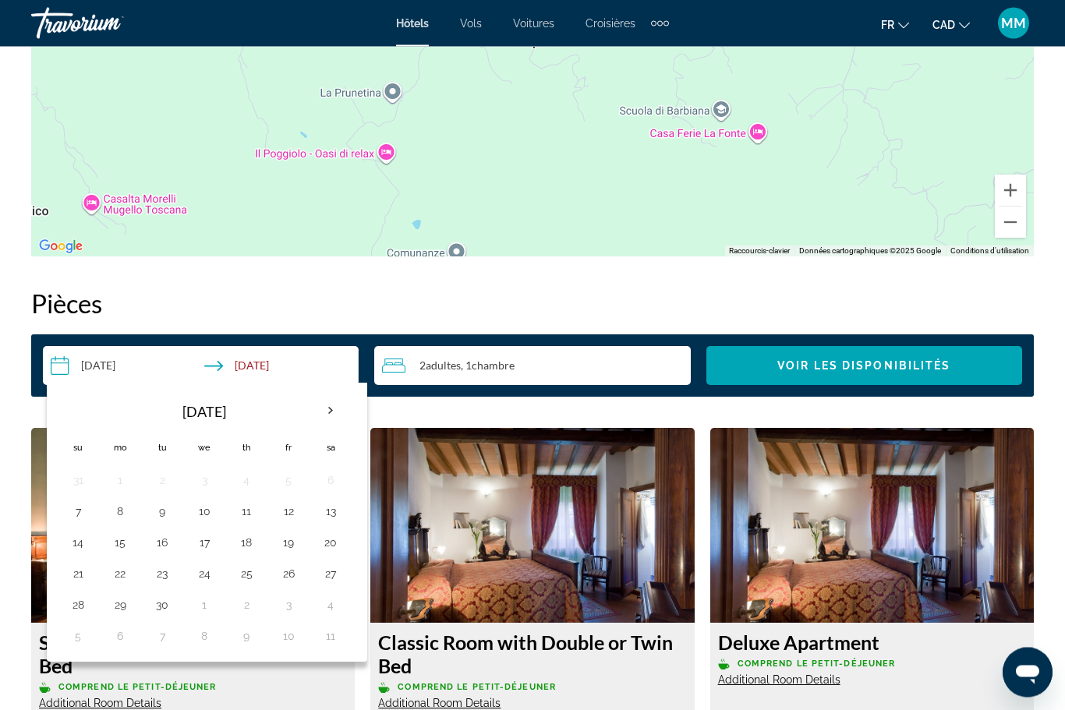
scroll to position [2052, 0]
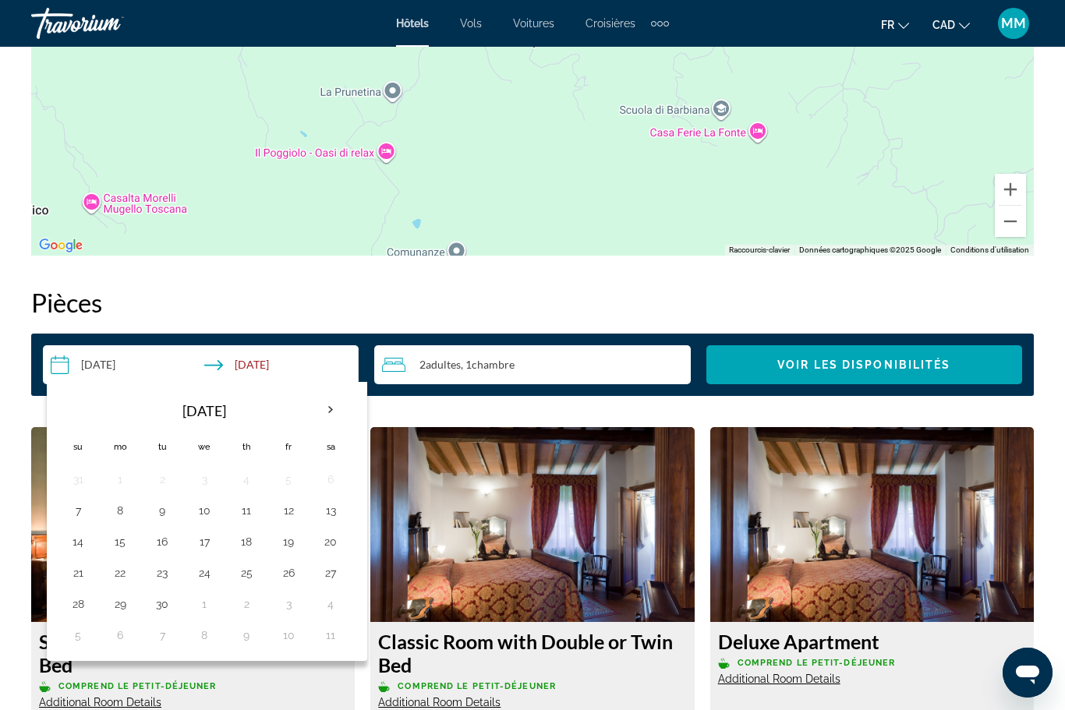
click at [239, 516] on button "11" at bounding box center [246, 511] width 25 height 22
click at [198, 545] on button "17" at bounding box center [204, 542] width 25 height 22
type input "**********"
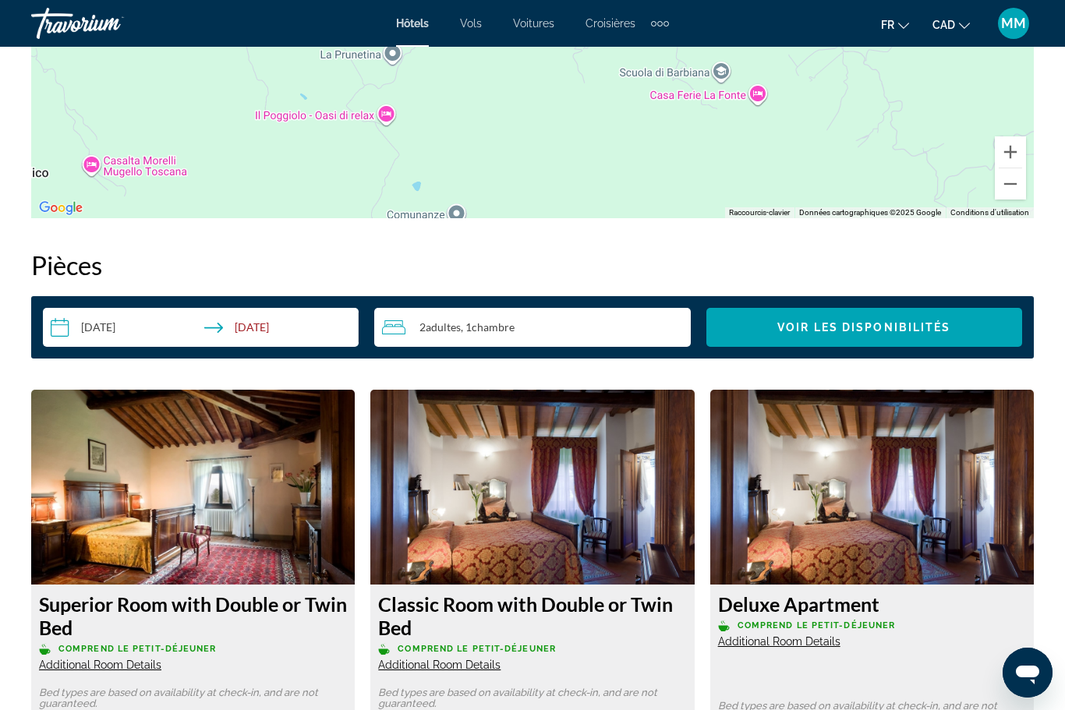
scroll to position [2045, 0]
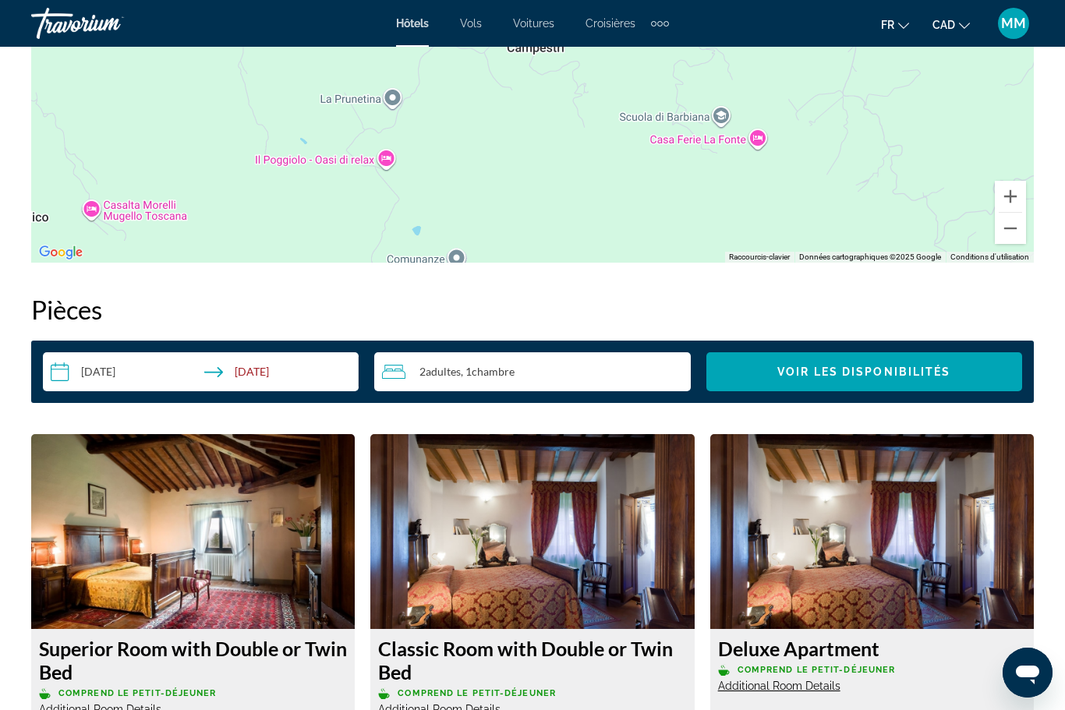
click at [871, 369] on span "Voir les disponibilités" at bounding box center [863, 372] width 173 height 12
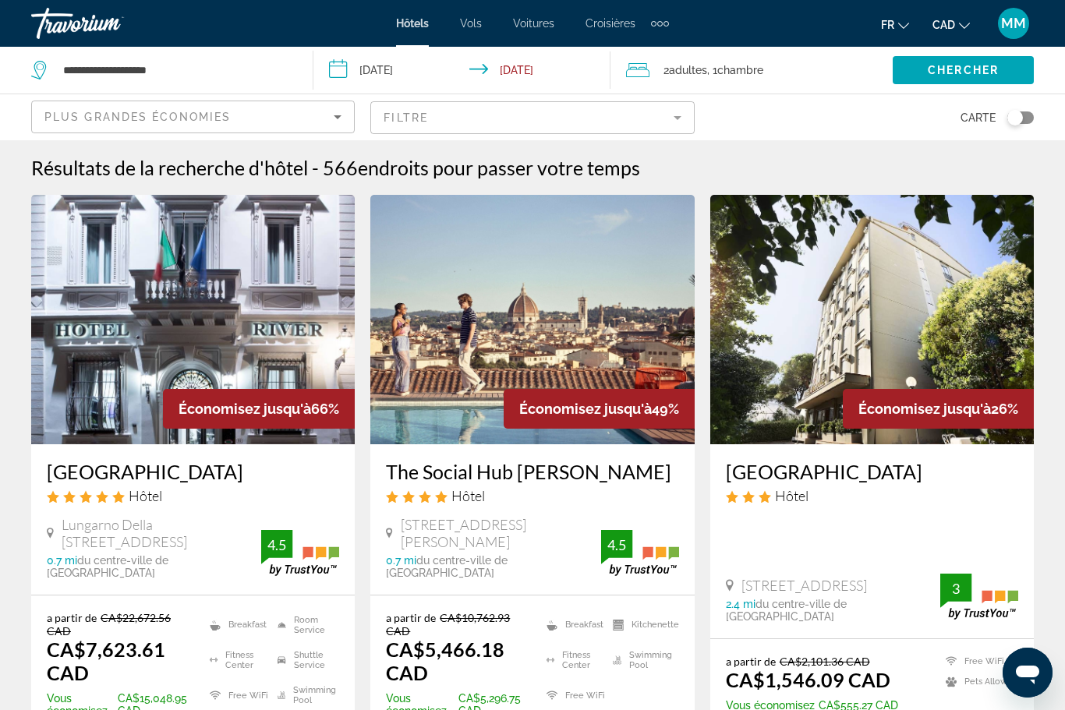
click at [659, 34] on div "Extra navigation items" at bounding box center [660, 23] width 18 height 23
click at [623, 58] on span "Activités" at bounding box center [634, 52] width 43 height 12
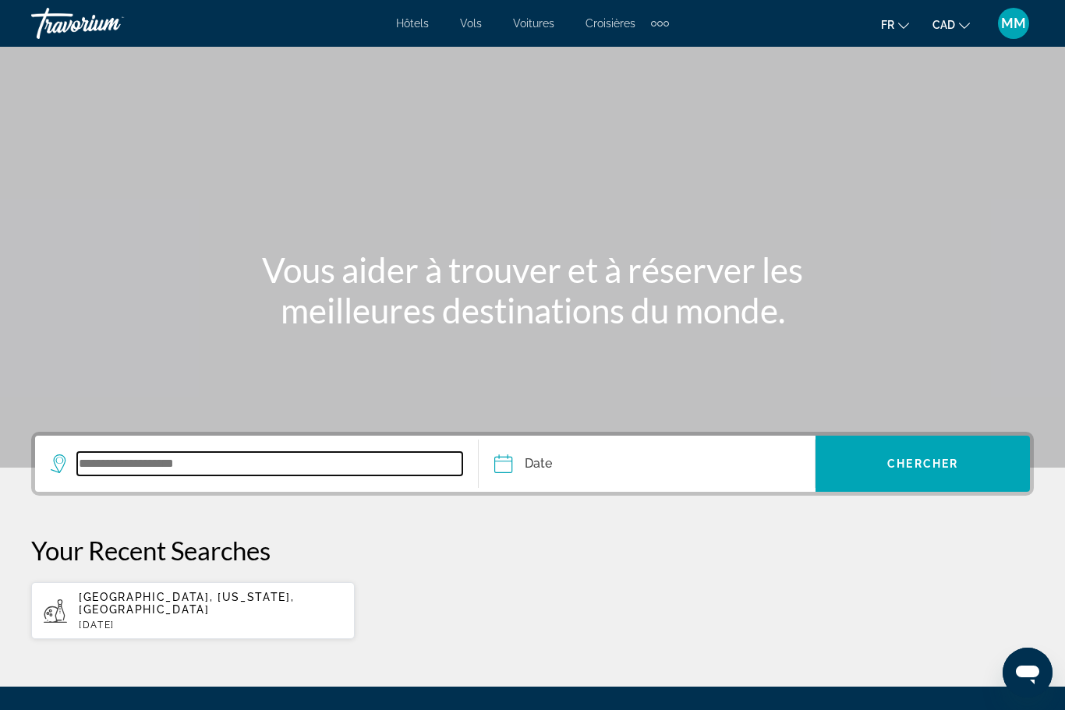
click at [117, 462] on input "Search widget" at bounding box center [269, 463] width 385 height 23
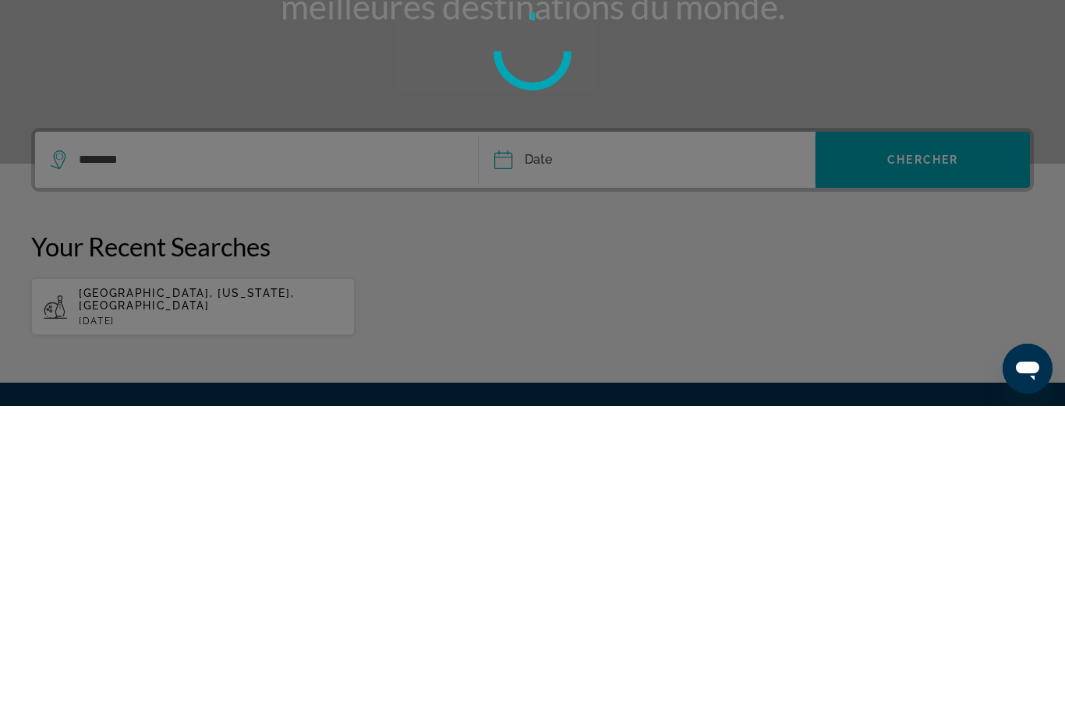
click at [552, 157] on div at bounding box center [532, 355] width 1065 height 710
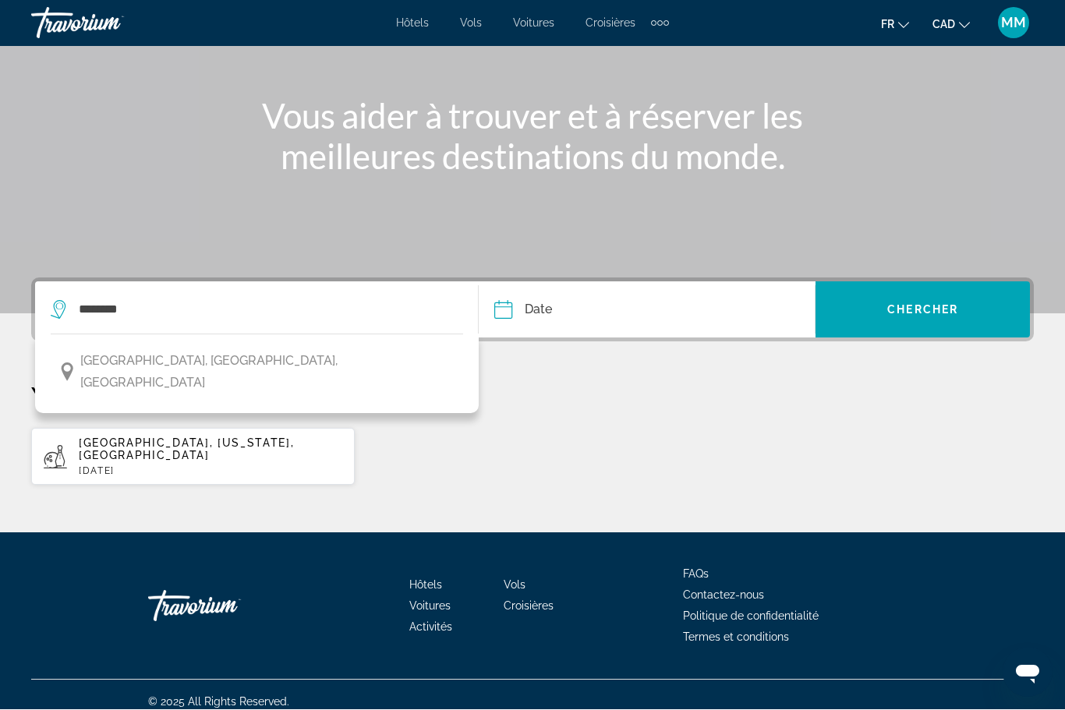
click at [94, 360] on span "[GEOGRAPHIC_DATA], [GEOGRAPHIC_DATA], [GEOGRAPHIC_DATA]" at bounding box center [267, 373] width 375 height 44
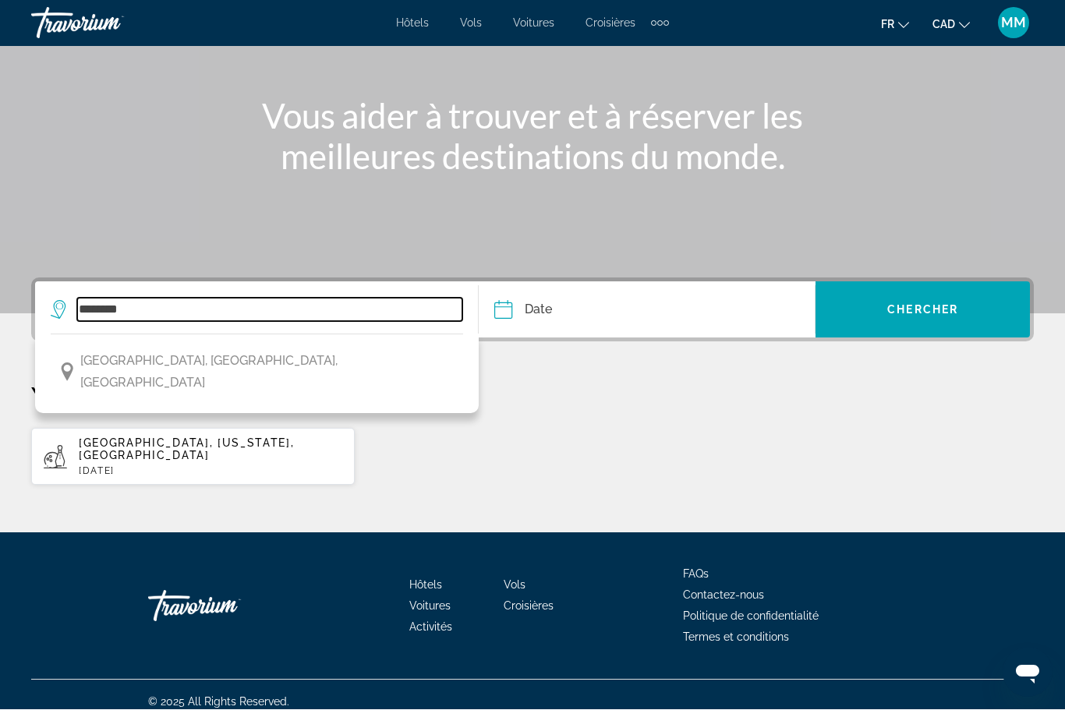
type input "**********"
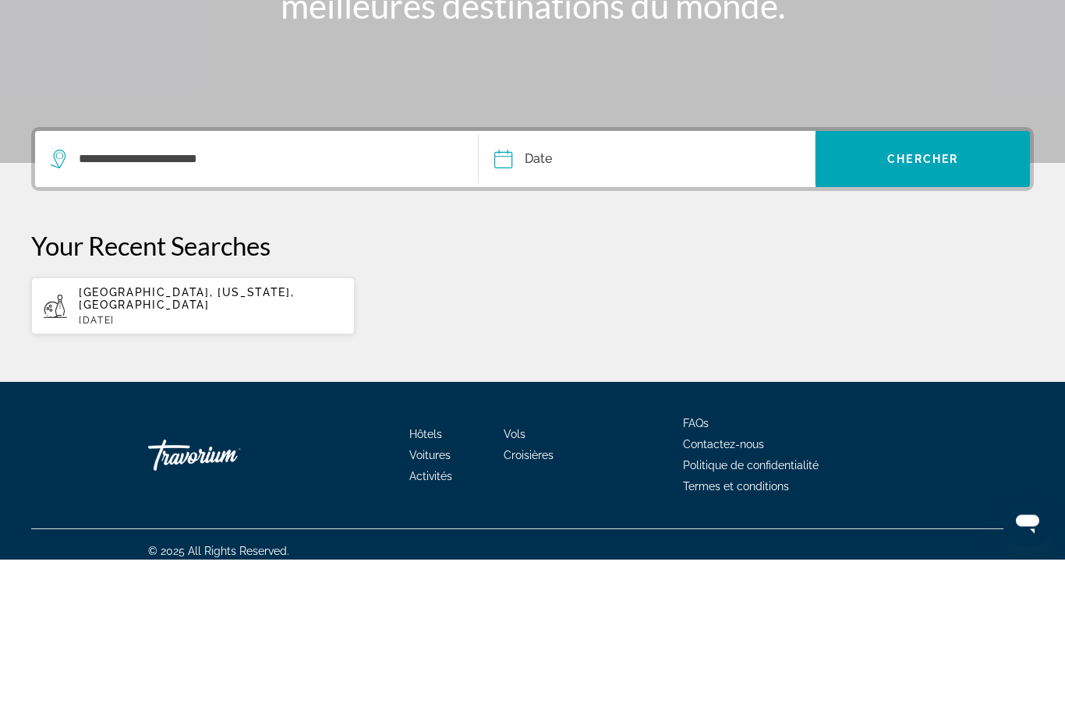
click at [552, 282] on input "Date" at bounding box center [573, 312] width 167 height 61
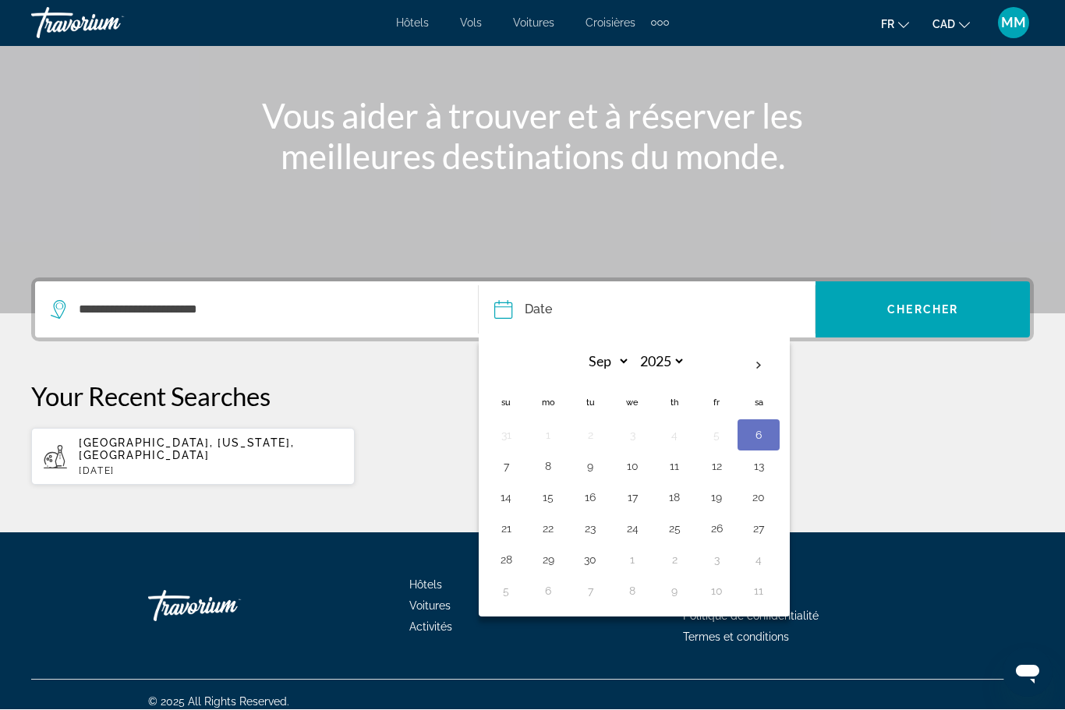
click at [755, 364] on th "Next month" at bounding box center [758, 366] width 42 height 34
select select "*"
click at [669, 461] on button "9" at bounding box center [674, 467] width 25 height 22
type input "**********"
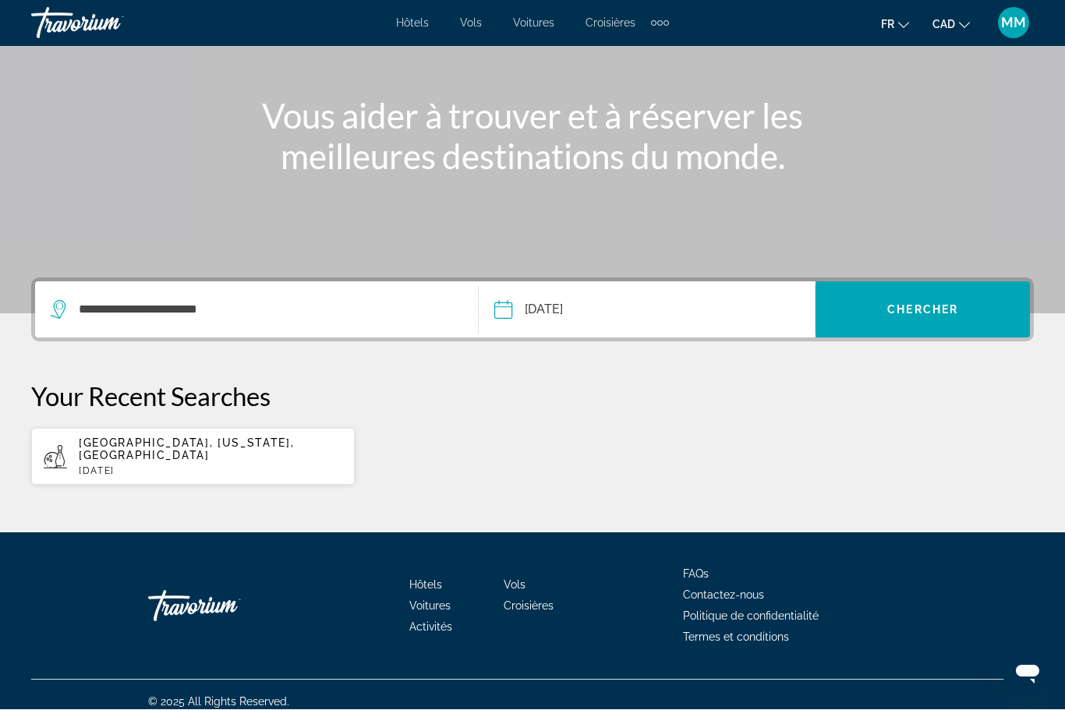
click at [923, 320] on span "Search widget" at bounding box center [922, 310] width 214 height 37
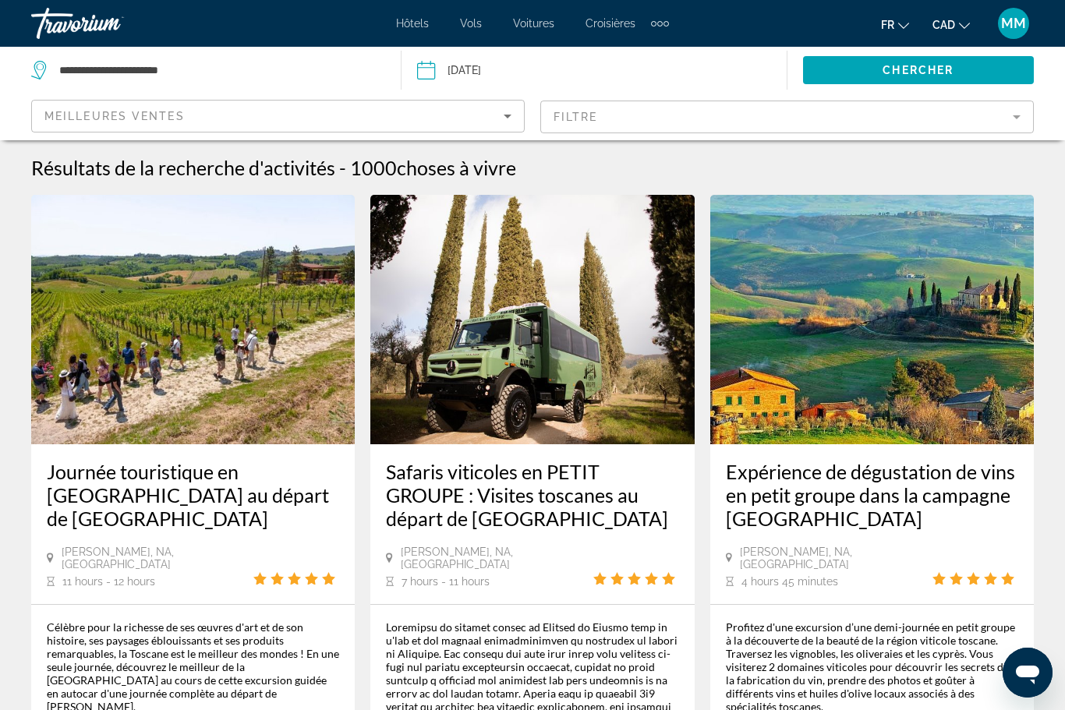
click at [189, 394] on img "Main content" at bounding box center [192, 319] width 323 height 249
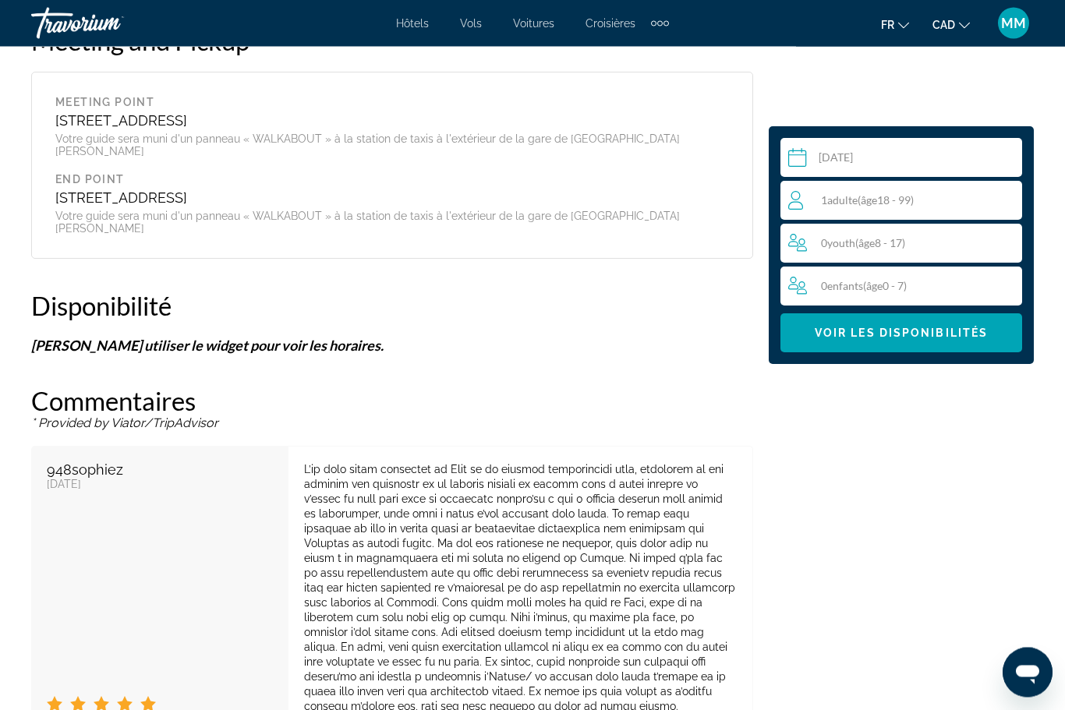
scroll to position [3978, 0]
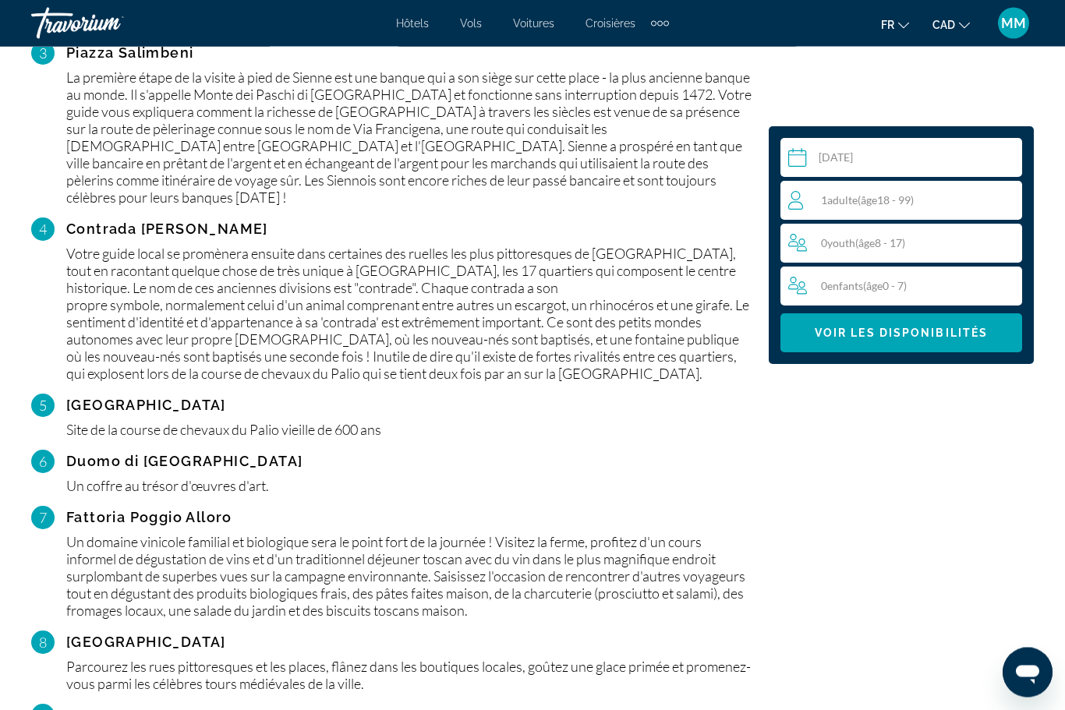
click at [827, 199] on span "1 Adulte Adultes ( âge 18 - 99)" at bounding box center [867, 199] width 93 height 13
click at [1012, 192] on icon "Increment adults" at bounding box center [1006, 199] width 14 height 19
click at [898, 336] on span "Voir les disponibilités" at bounding box center [901, 333] width 173 height 12
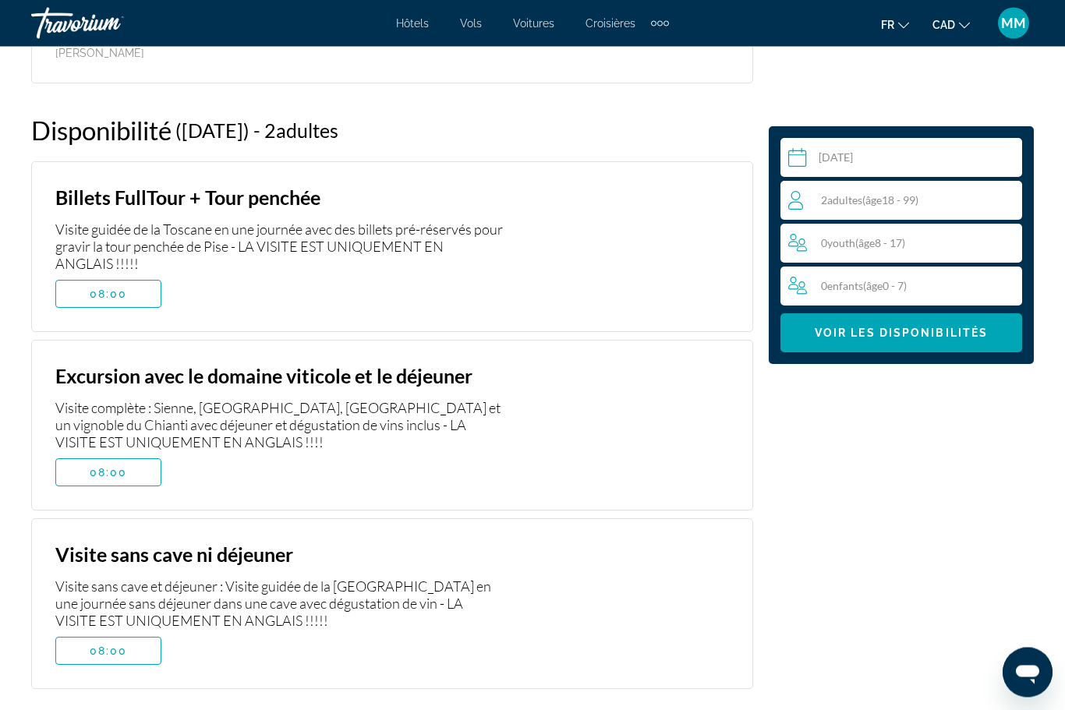
scroll to position [4152, 0]
click at [115, 466] on span "08:00" at bounding box center [109, 472] width 38 height 12
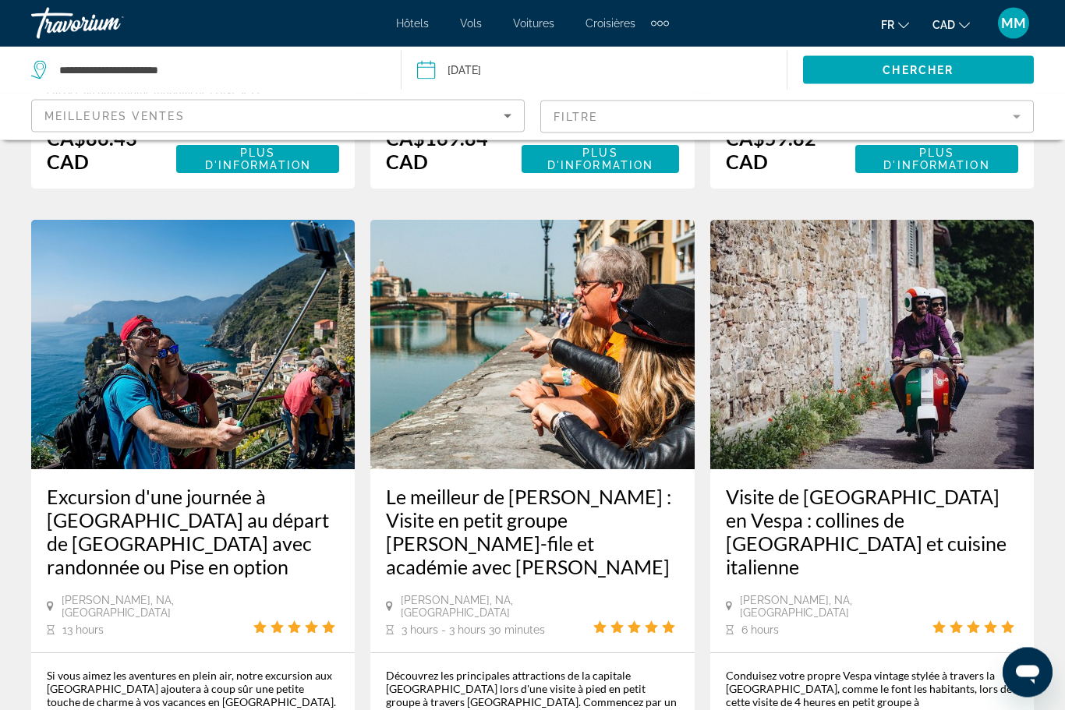
scroll to position [2399, 0]
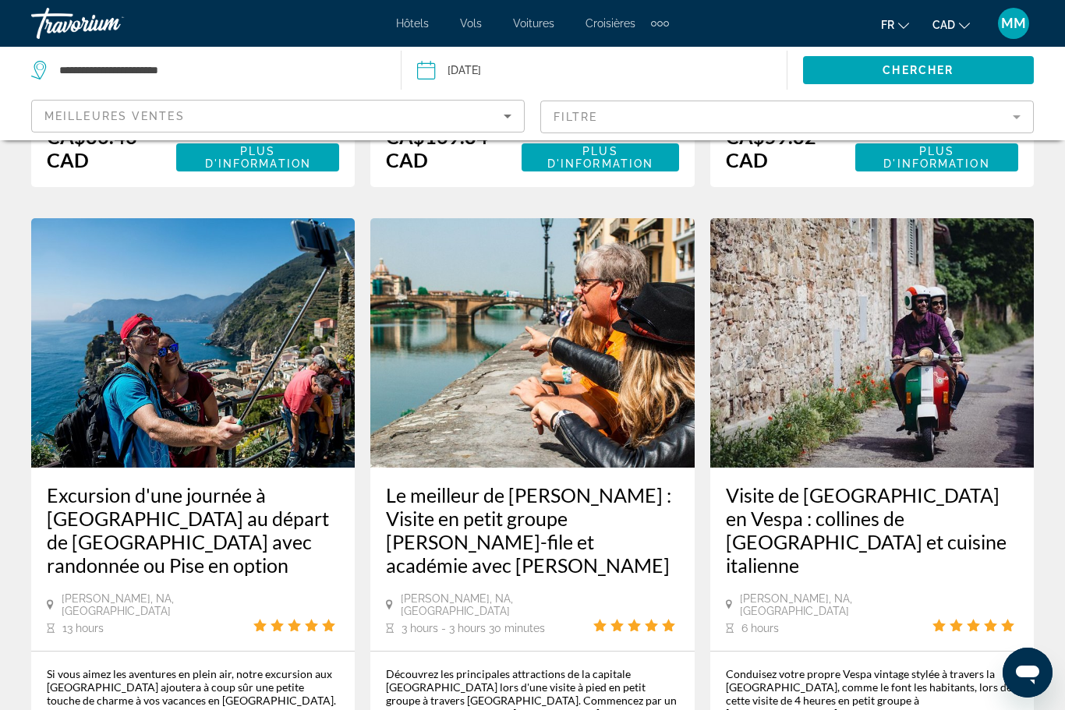
click at [164, 483] on h3 "Excursion d'une journée à [GEOGRAPHIC_DATA] au départ de [GEOGRAPHIC_DATA] avec…" at bounding box center [193, 530] width 292 height 94
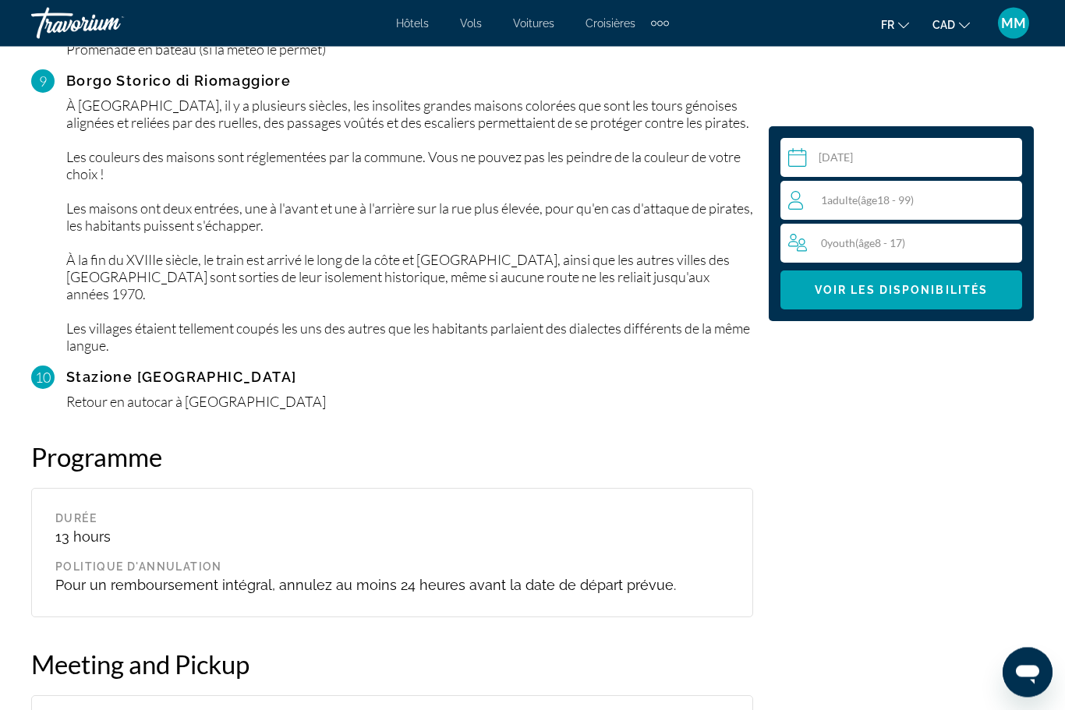
scroll to position [3464, 0]
click at [849, 198] on span "Adulte" at bounding box center [842, 199] width 30 height 13
click at [1005, 204] on icon "Increment adults" at bounding box center [1006, 199] width 14 height 19
click at [902, 291] on span "Voir les disponibilités" at bounding box center [901, 290] width 173 height 12
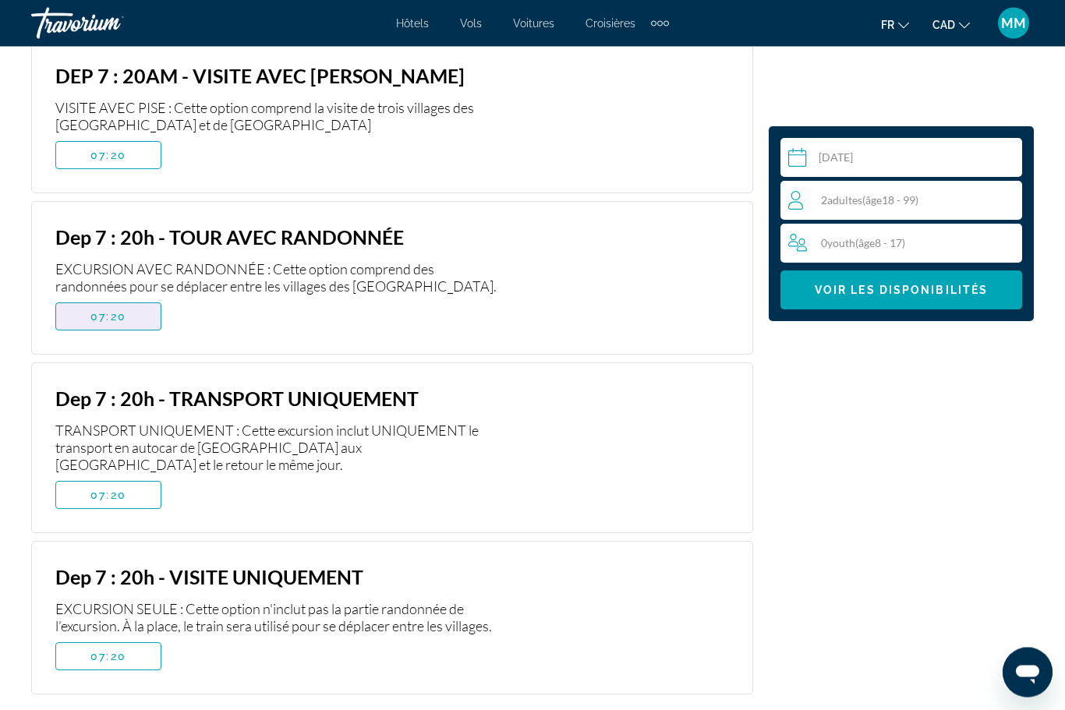
scroll to position [4384, 0]
click at [82, 298] on span "Main content" at bounding box center [108, 316] width 104 height 37
